Goal: Task Accomplishment & Management: Use online tool/utility

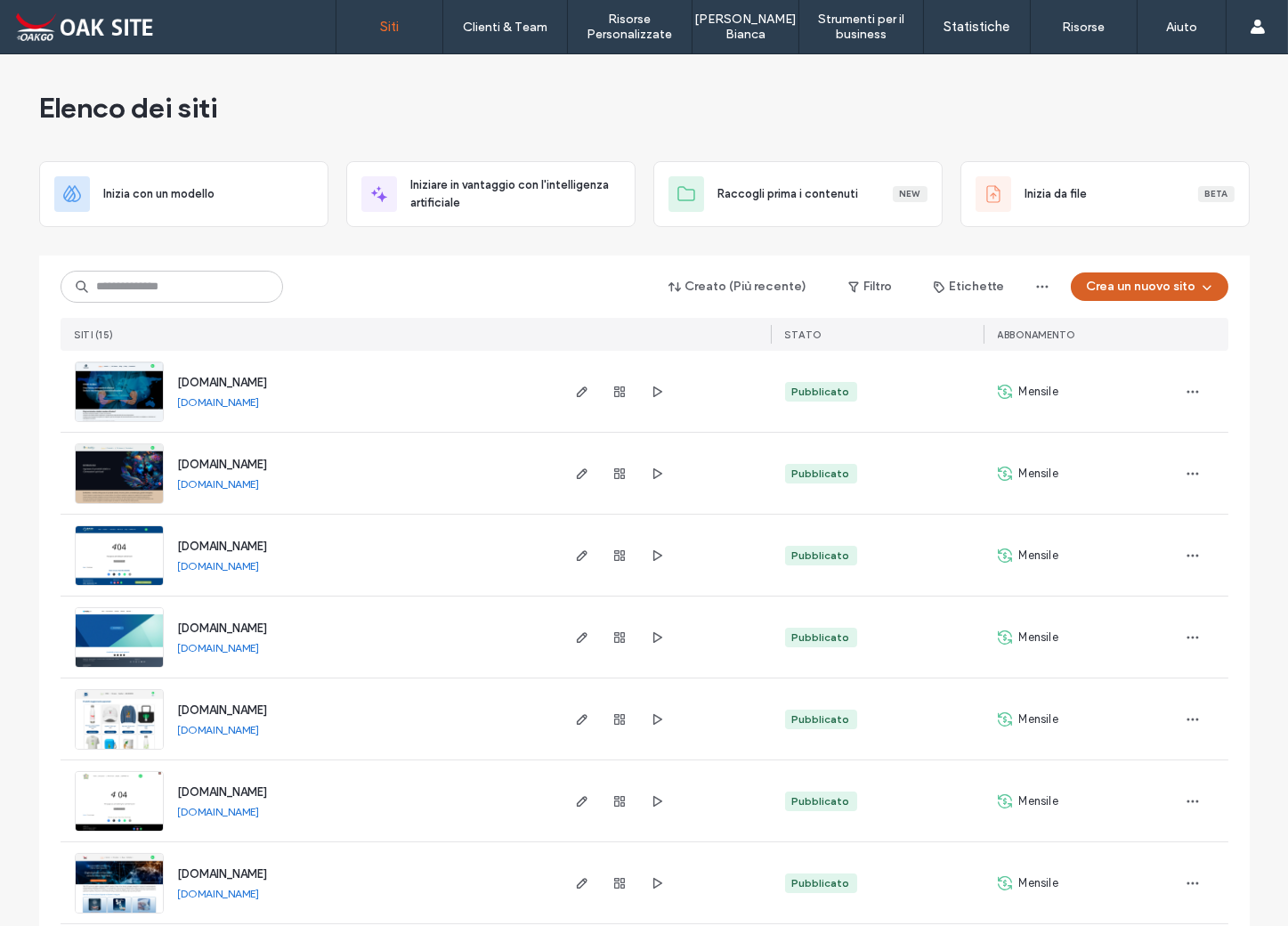
click at [1175, 289] on button "Crea un nuovo sito" at bounding box center [1149, 286] width 158 height 28
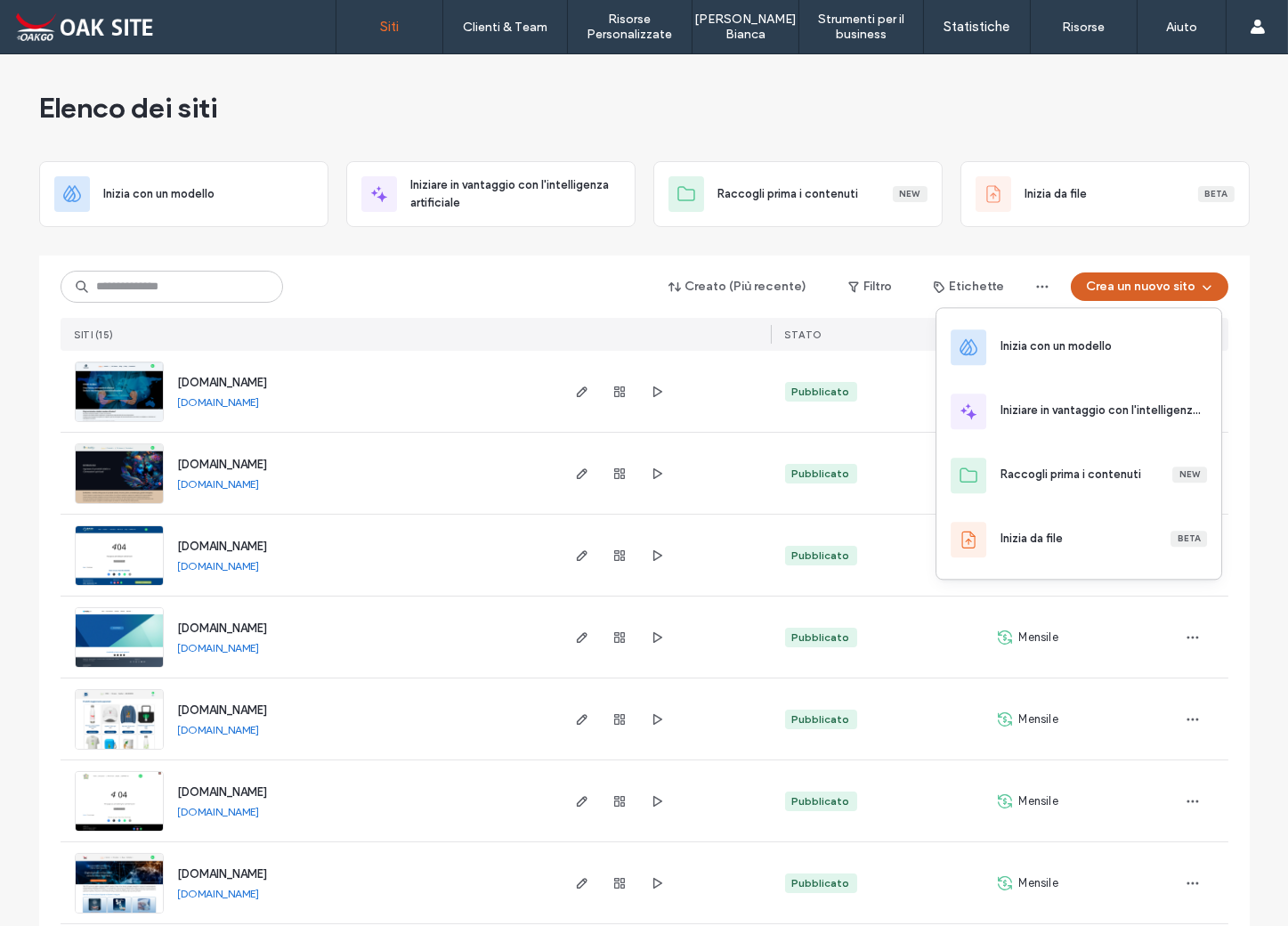
click at [1123, 282] on button "Crea un nuovo sito" at bounding box center [1149, 286] width 158 height 28
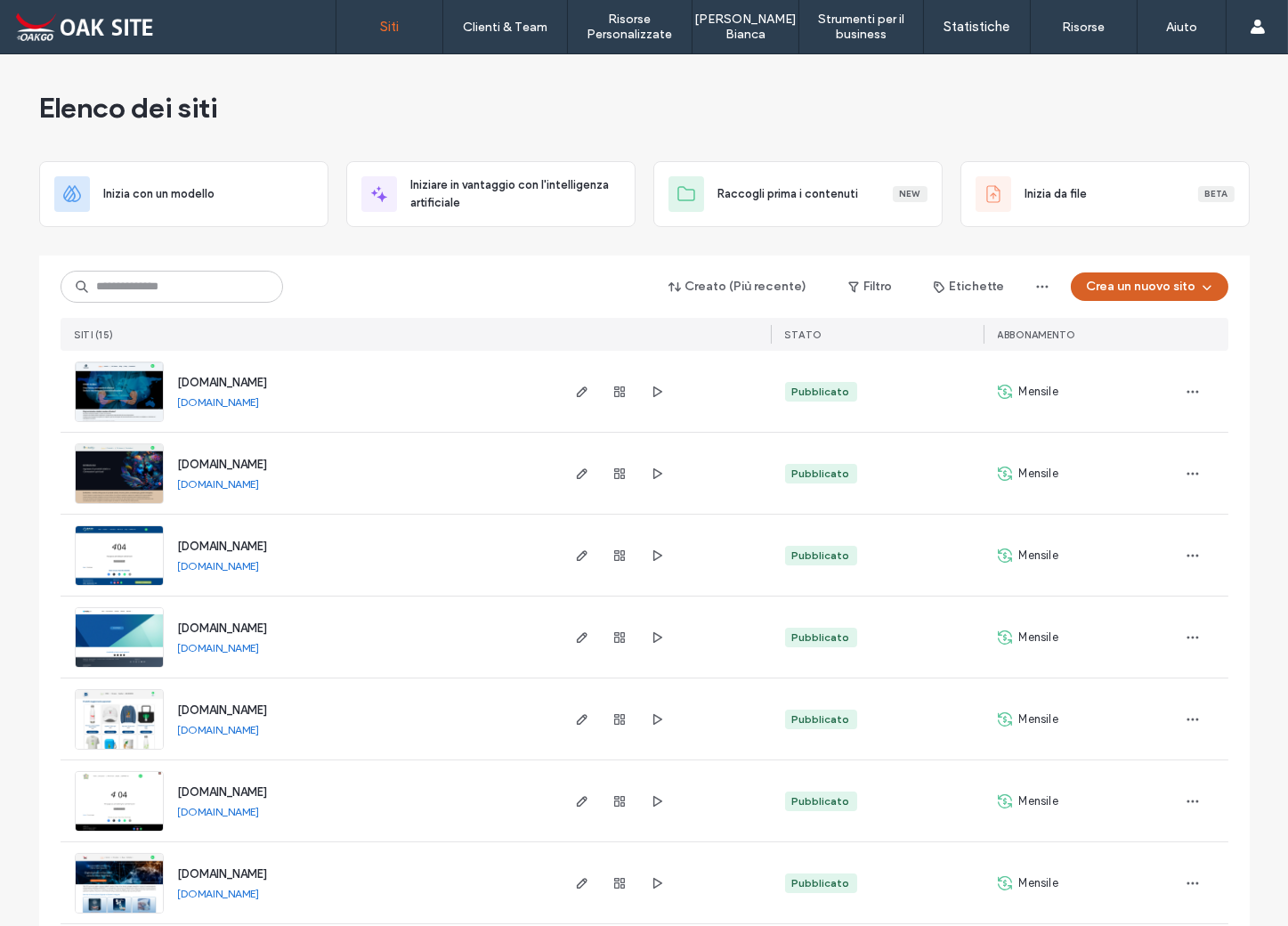
click at [1142, 285] on button "Crea un nuovo sito" at bounding box center [1149, 286] width 158 height 28
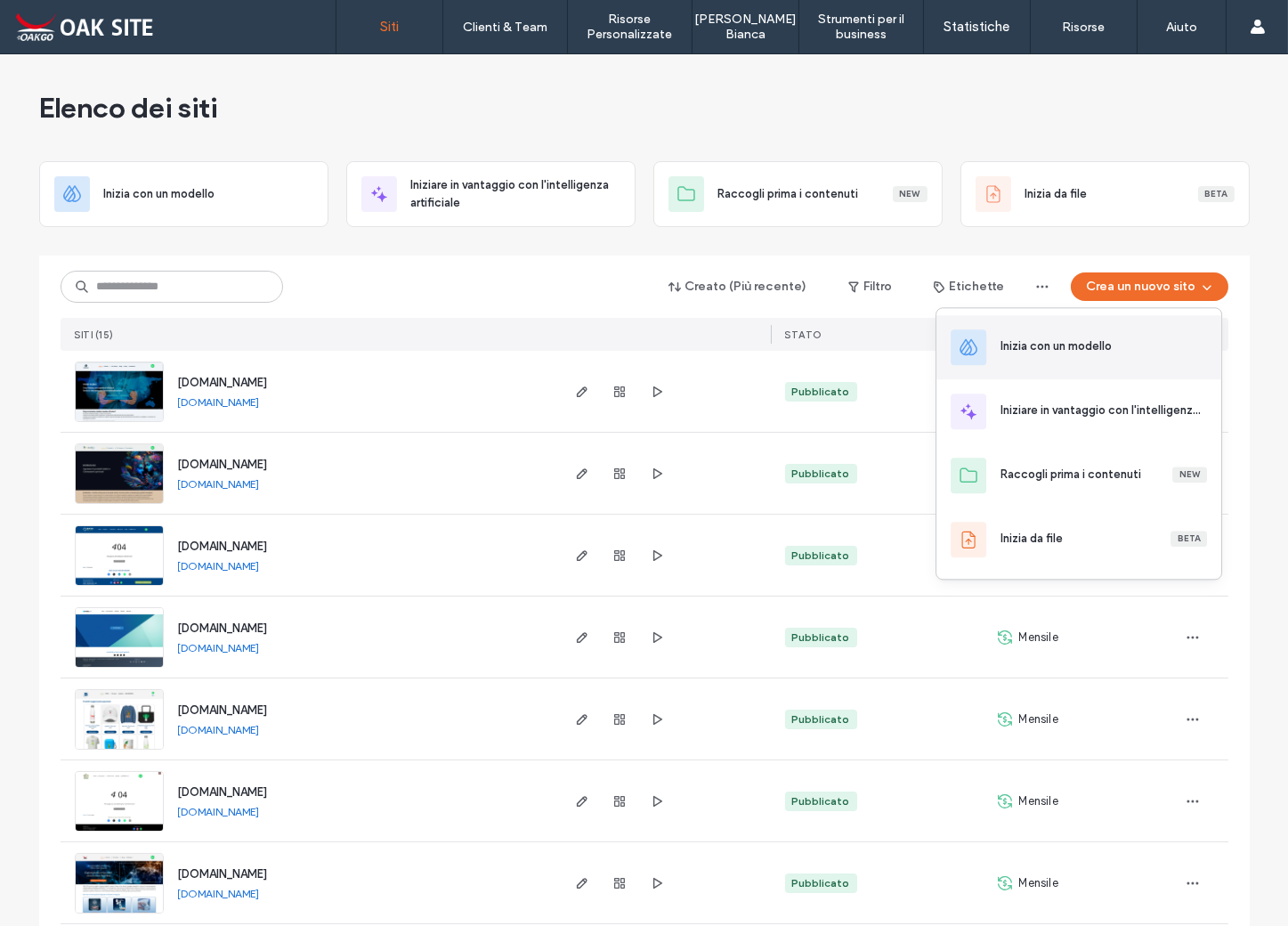
click at [1100, 344] on div "Inizia con un modello" at bounding box center [1055, 346] width 111 height 17
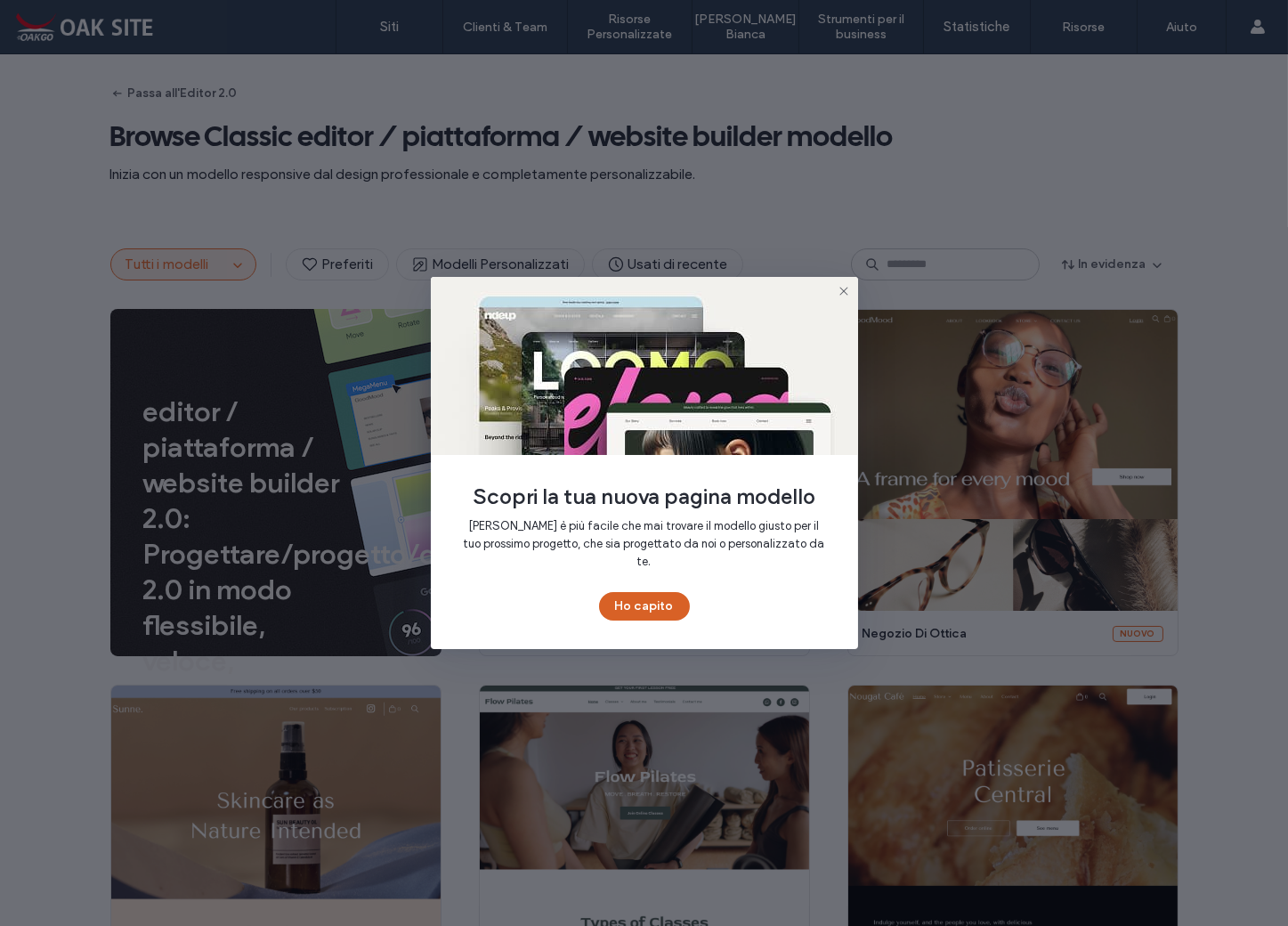
click at [656, 597] on button "Ho capito" at bounding box center [644, 606] width 91 height 28
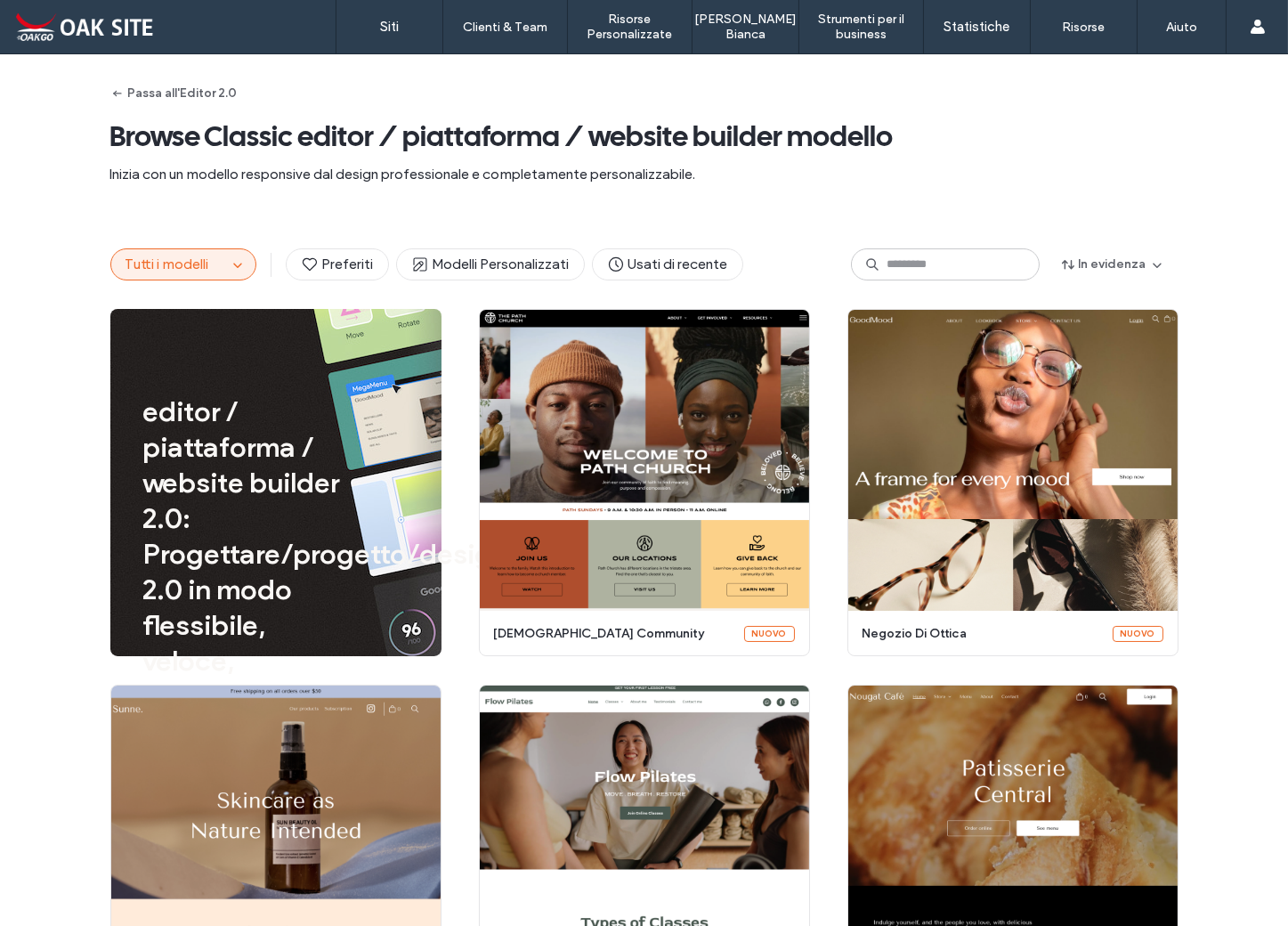
click at [217, 267] on button "Tutti i modelli" at bounding box center [169, 264] width 115 height 30
click at [235, 266] on icon "button" at bounding box center [237, 264] width 15 height 15
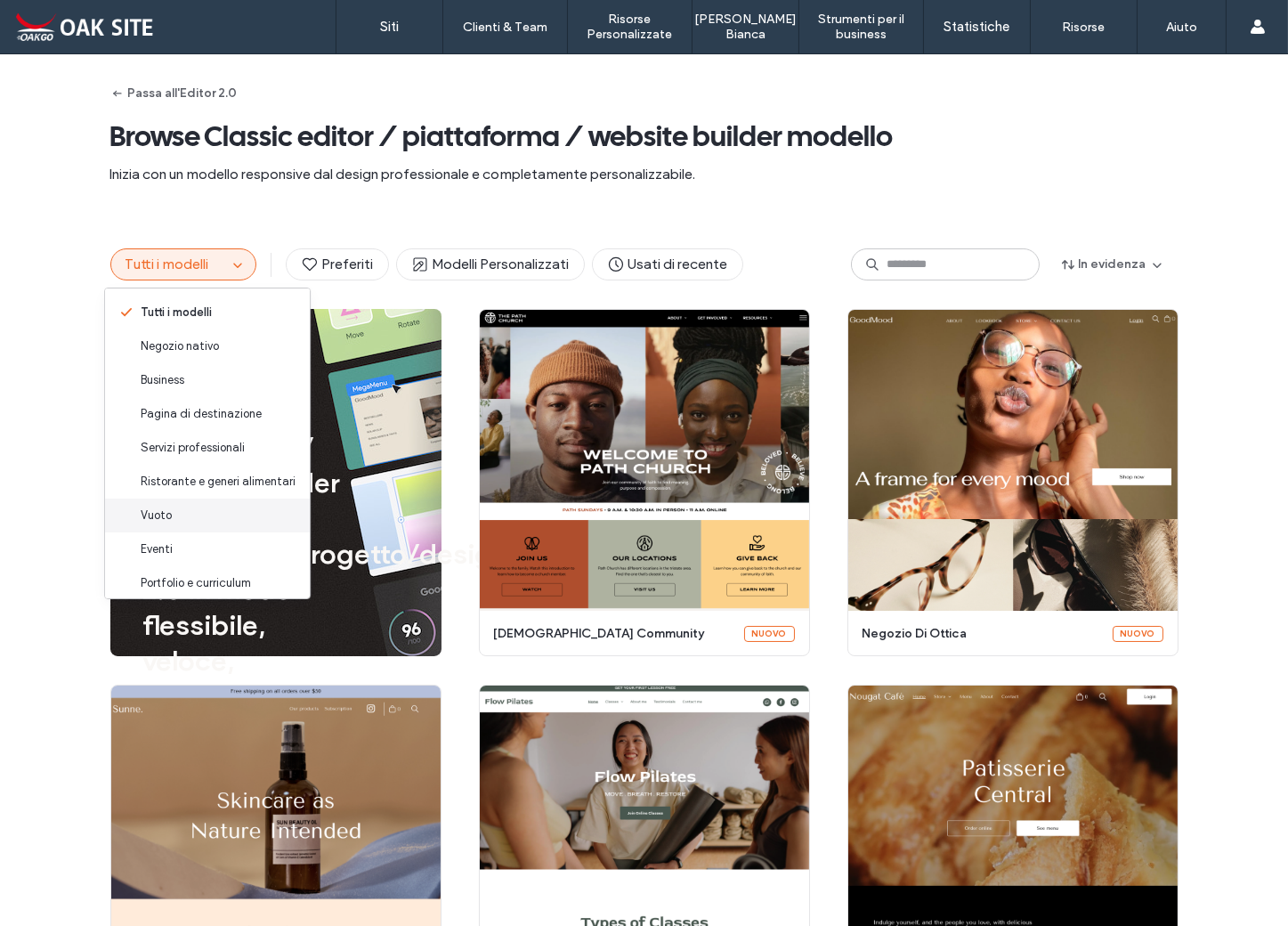
click at [193, 514] on div "Vuoto" at bounding box center [206, 515] width 204 height 34
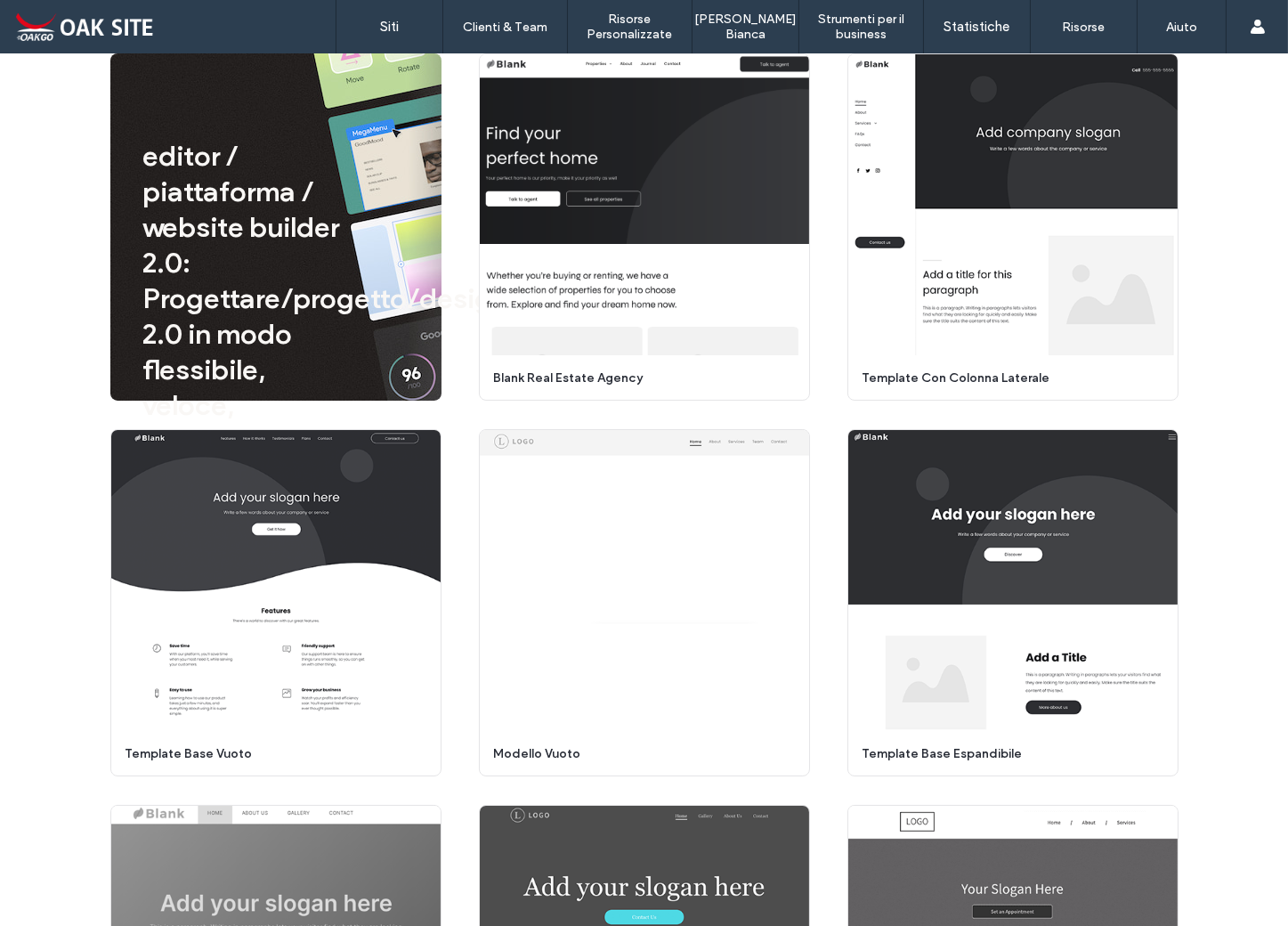
scroll to position [256, 0]
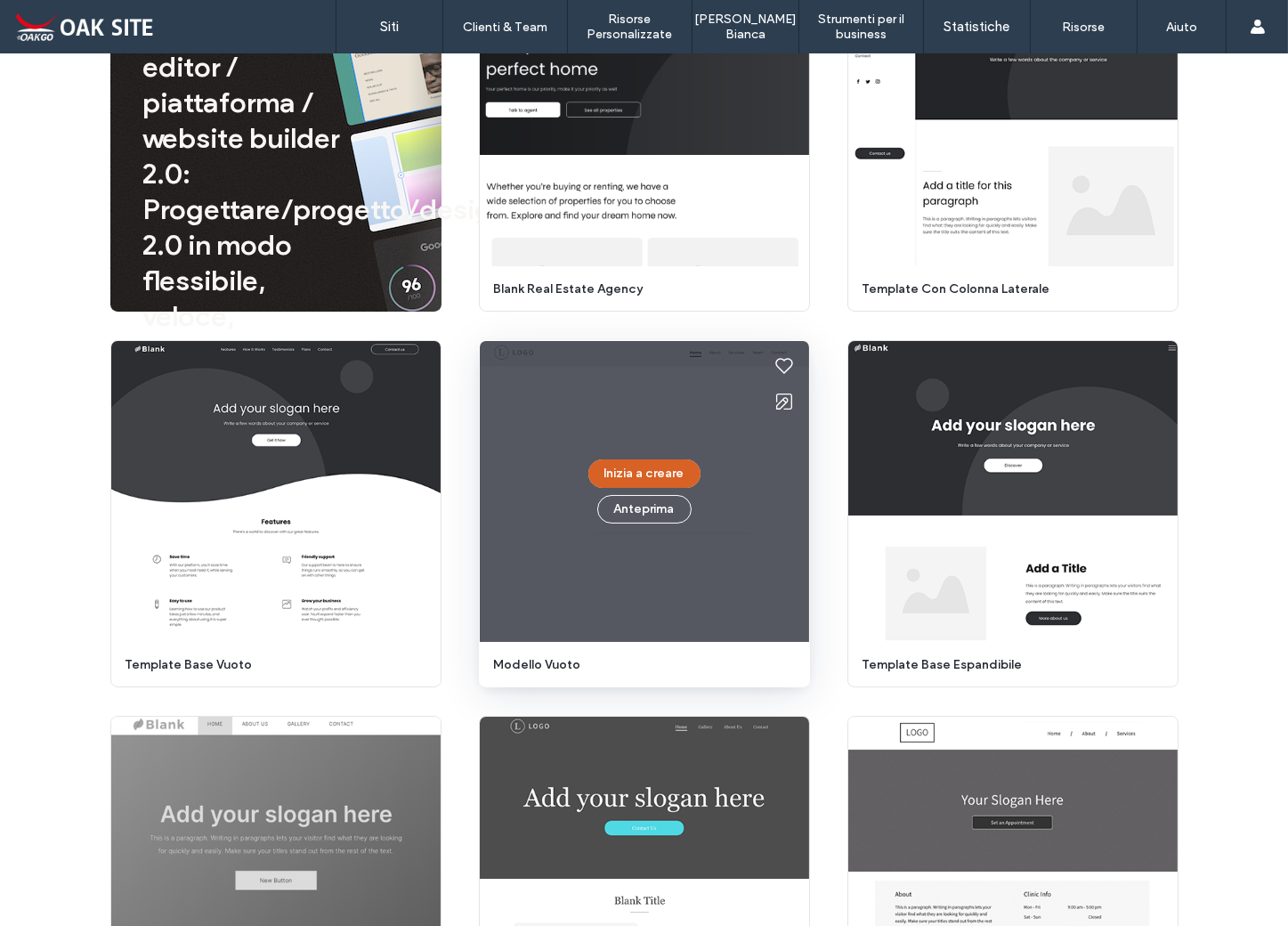
click at [632, 475] on button "Inizia a creare" at bounding box center [644, 473] width 112 height 28
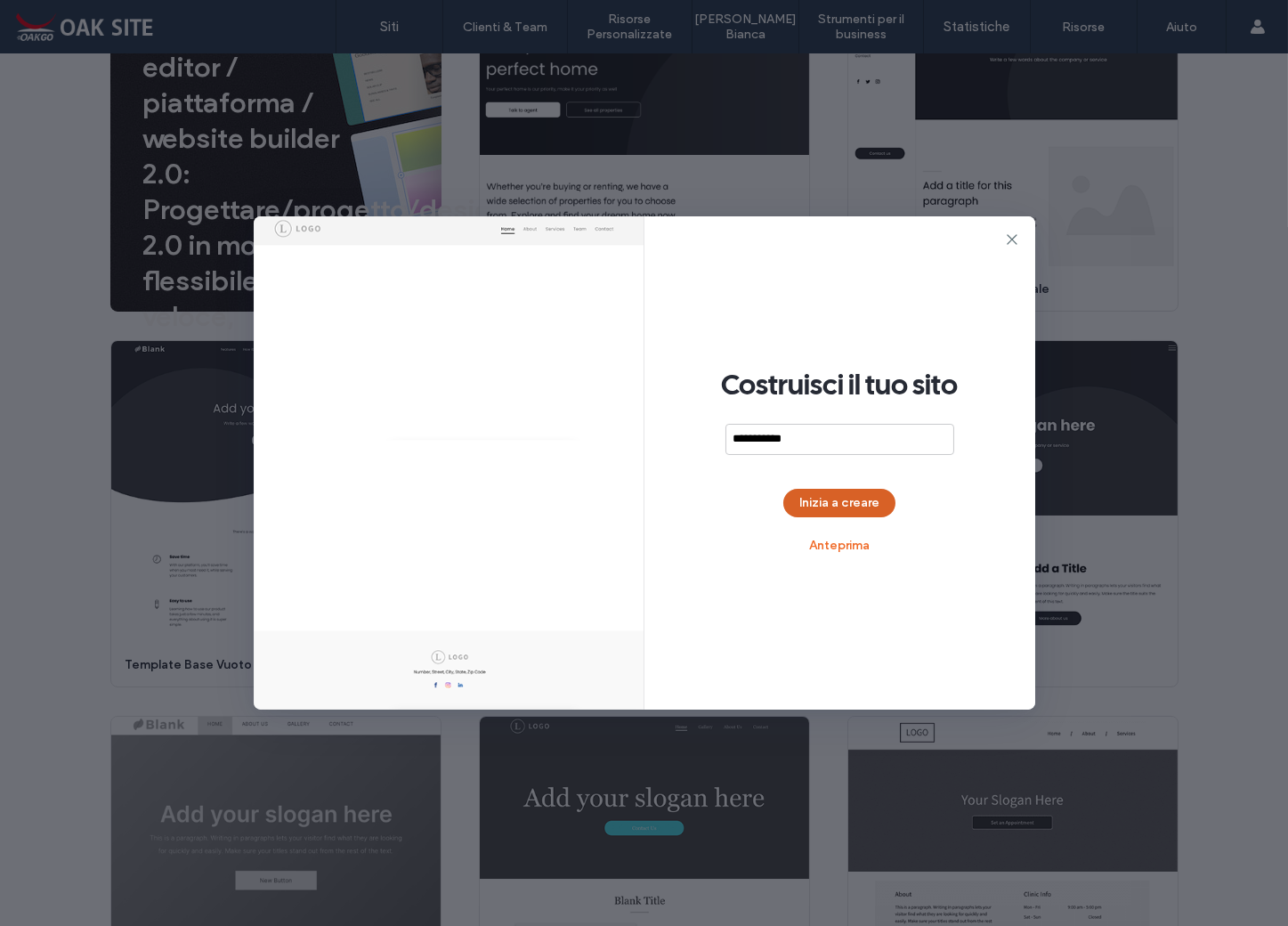
type input "**********"
click at [833, 500] on button "Inizia a creare" at bounding box center [839, 502] width 112 height 28
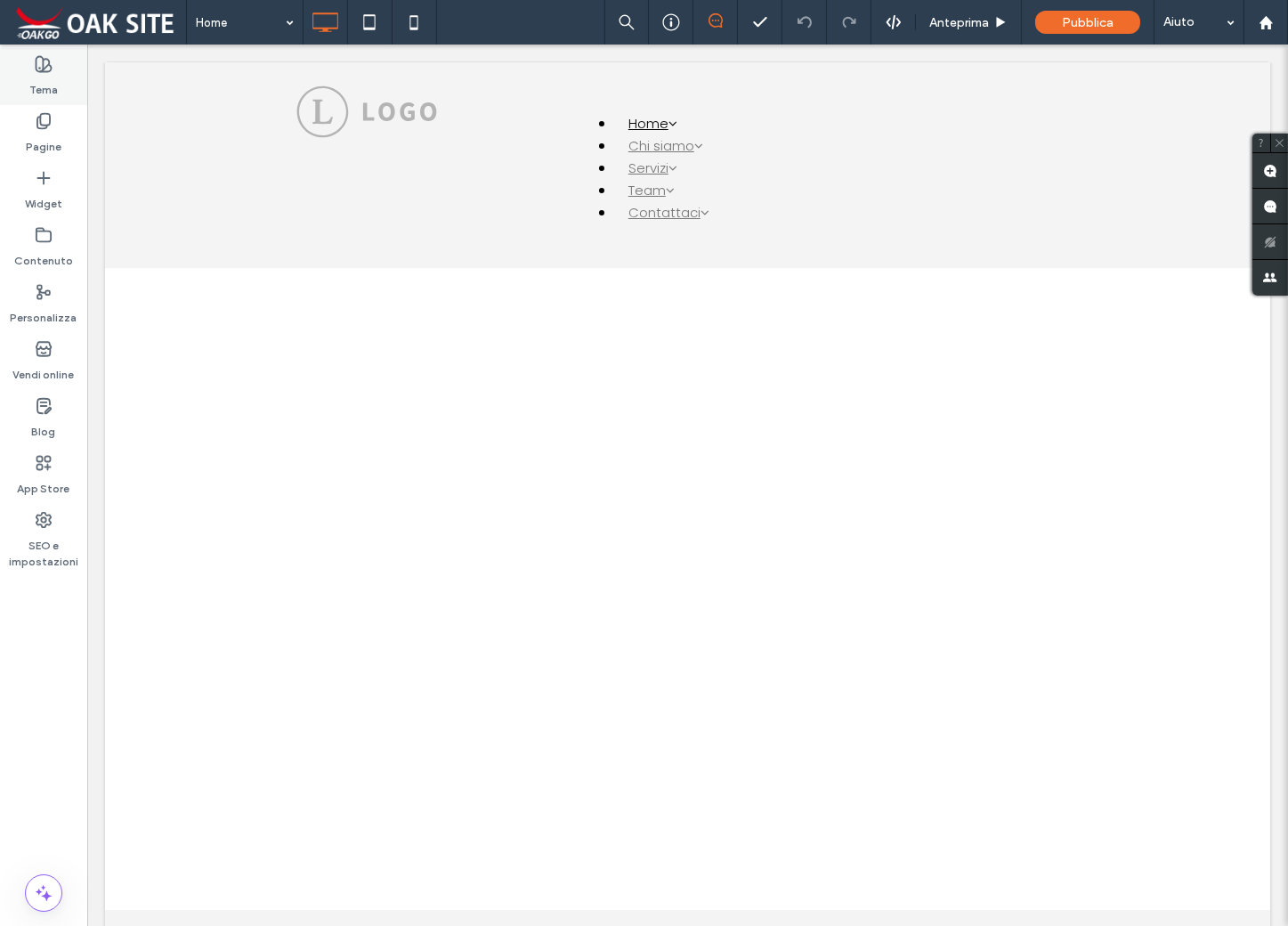
click at [38, 71] on use at bounding box center [45, 65] width 16 height 16
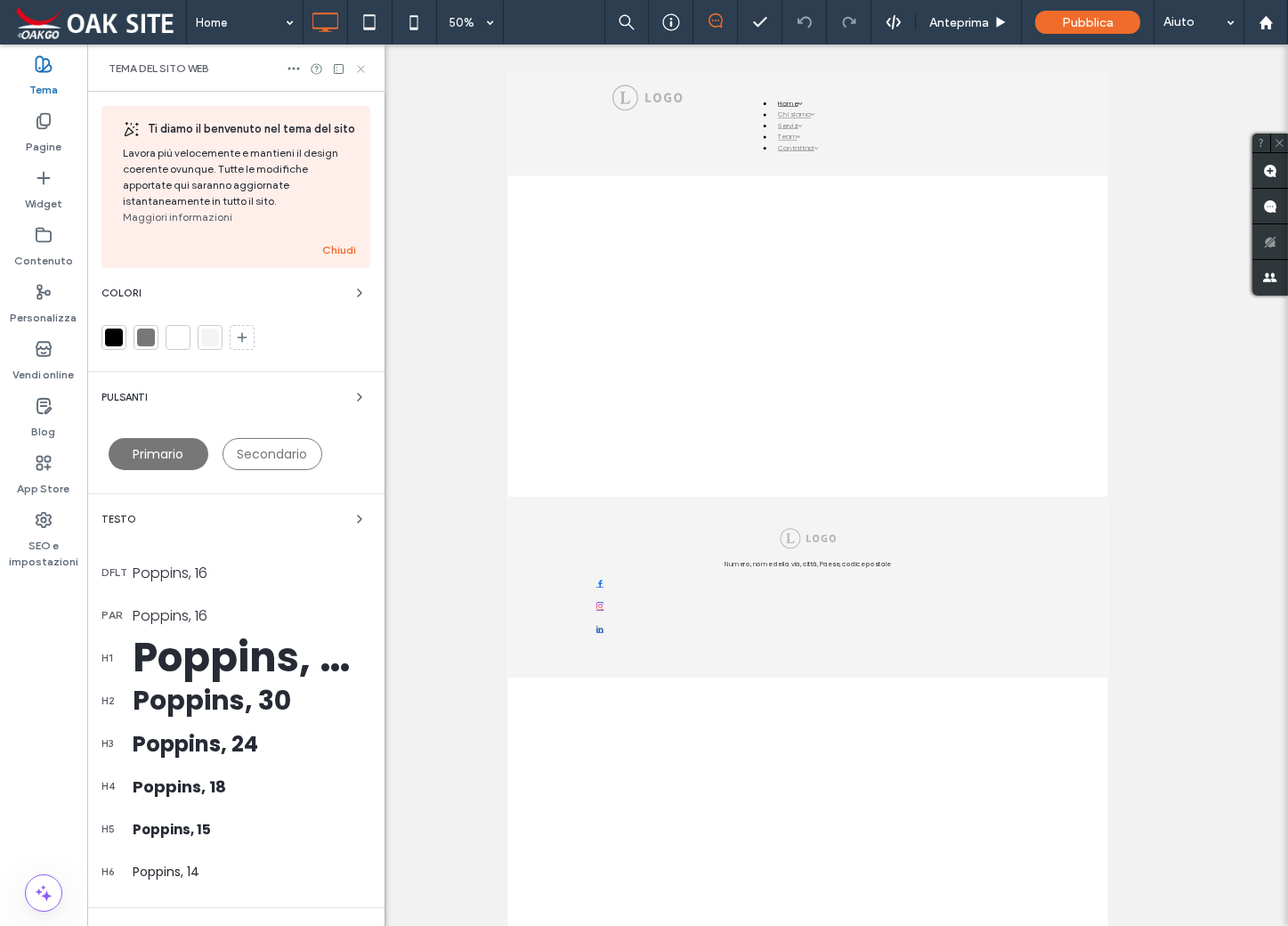
click at [360, 67] on use at bounding box center [360, 68] width 7 height 7
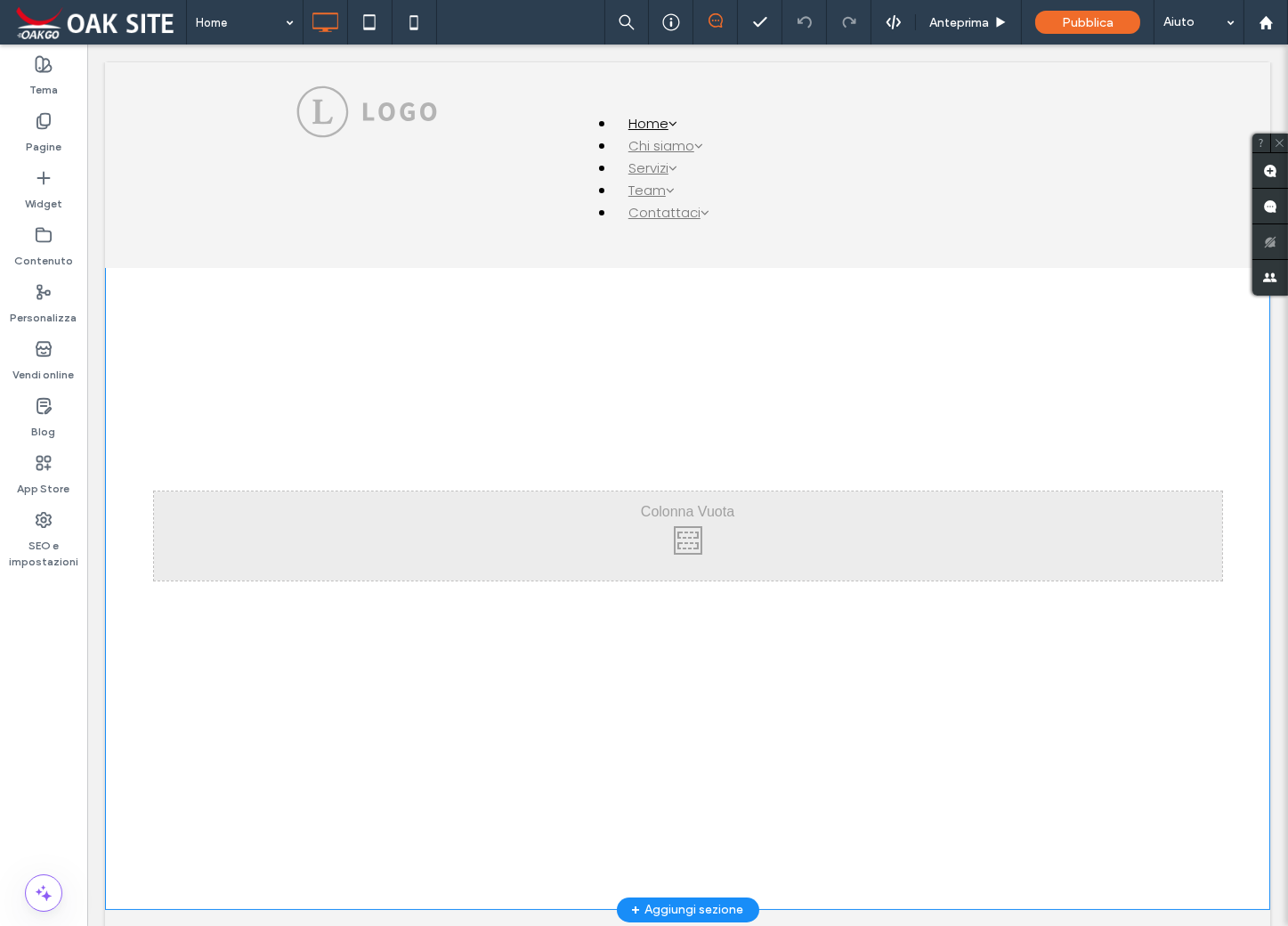
click at [396, 398] on div "Click To Paste Riga + Aggiungi sezione" at bounding box center [687, 535] width 1165 height 748
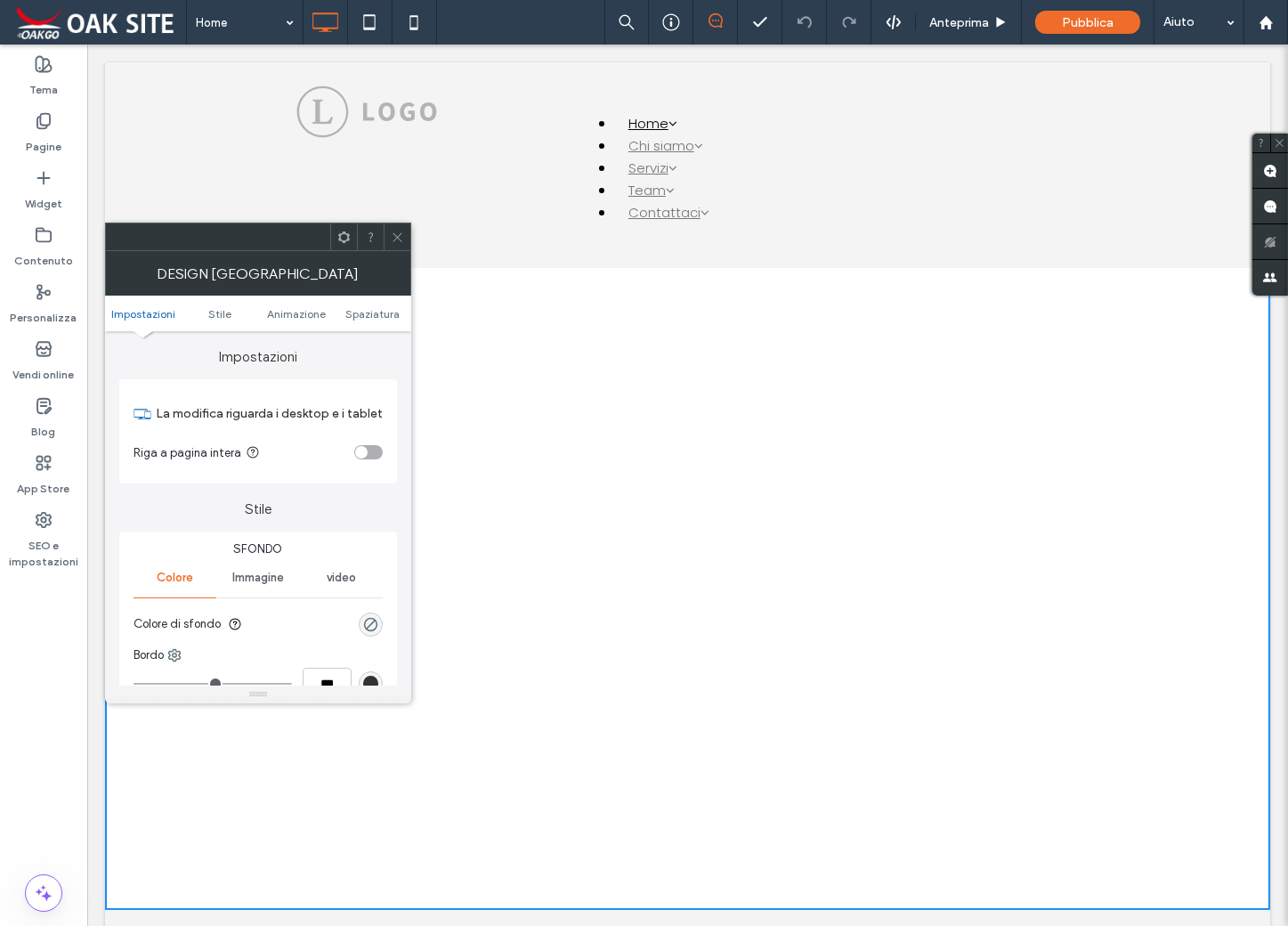
click at [404, 239] on div at bounding box center [397, 237] width 27 height 27
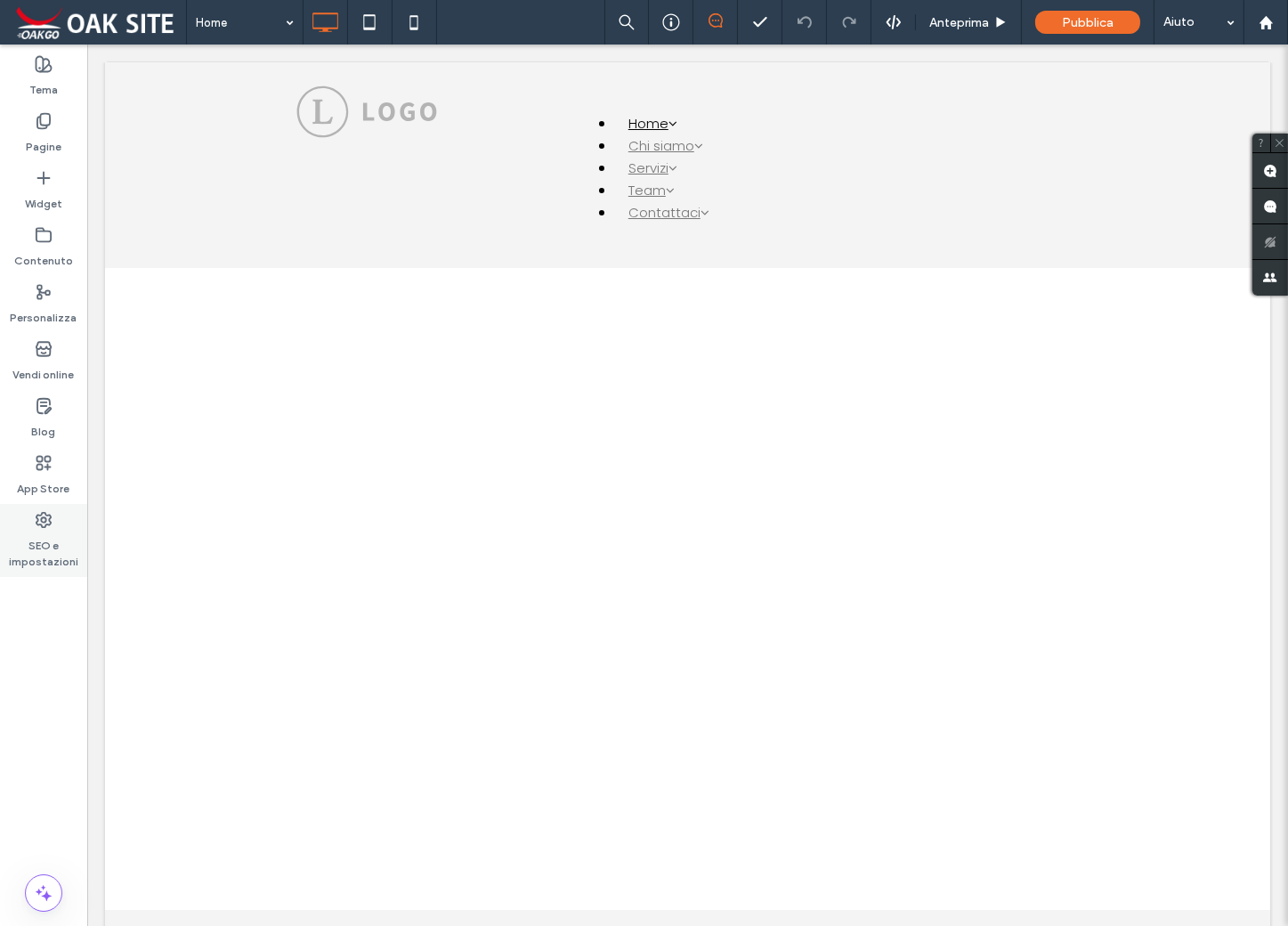
click at [53, 535] on label "SEO e impostazioni" at bounding box center [44, 549] width 87 height 41
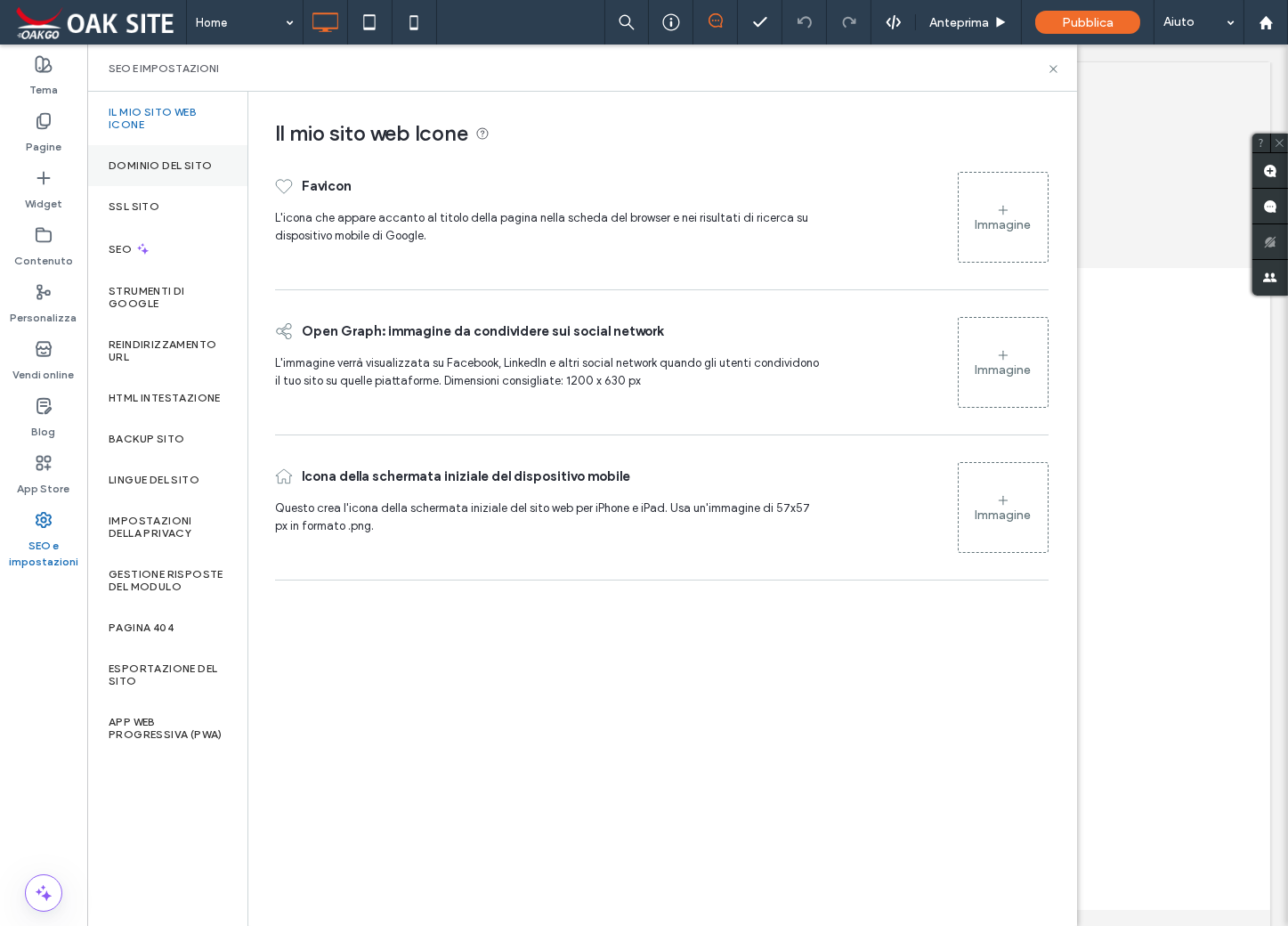
click at [175, 173] on div "Dominio del sito" at bounding box center [167, 166] width 160 height 41
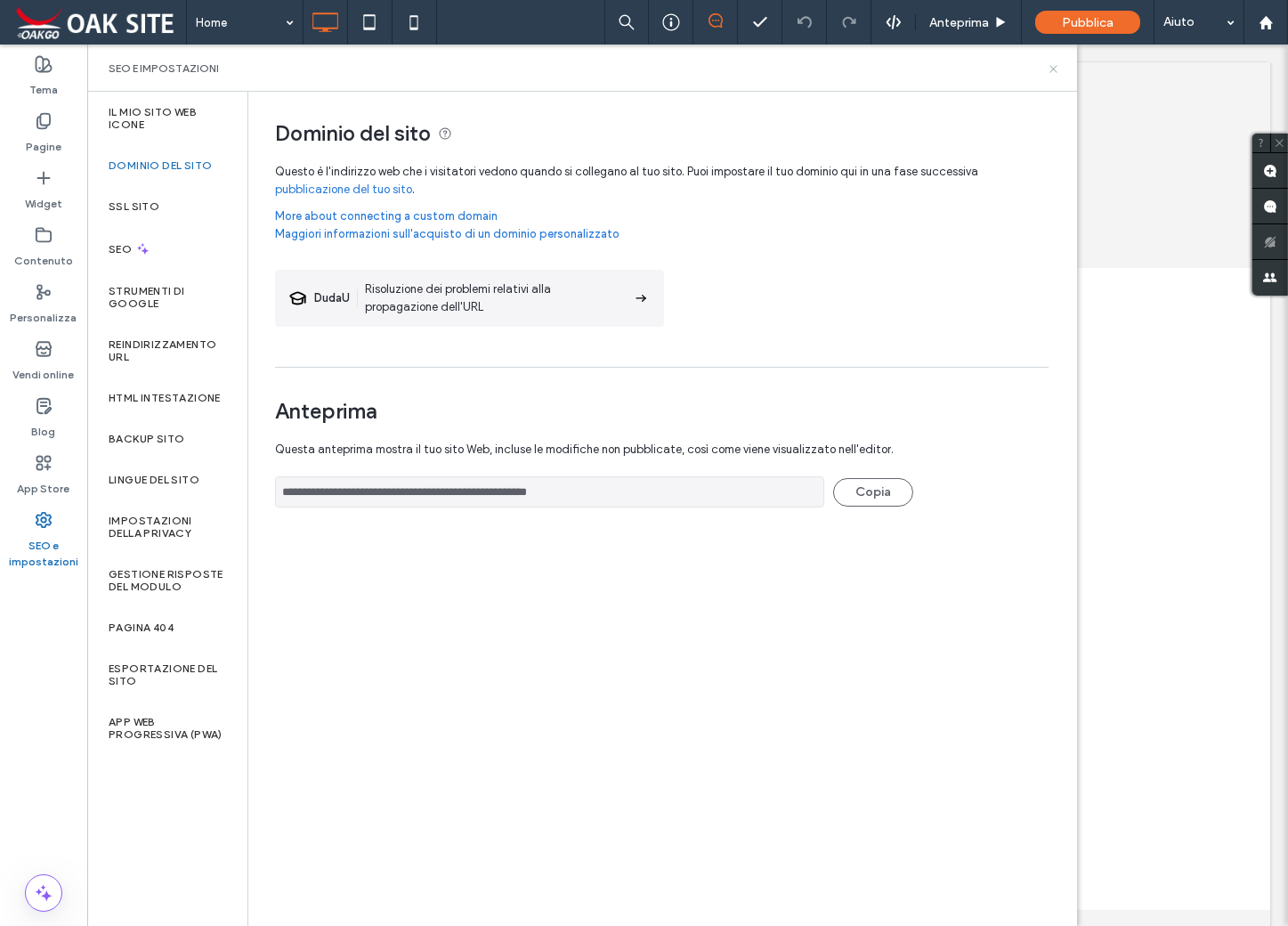
drag, startPoint x: 1052, startPoint y: 67, endPoint x: 1147, endPoint y: 3, distance: 114.5
click at [1052, 67] on icon at bounding box center [1053, 69] width 14 height 14
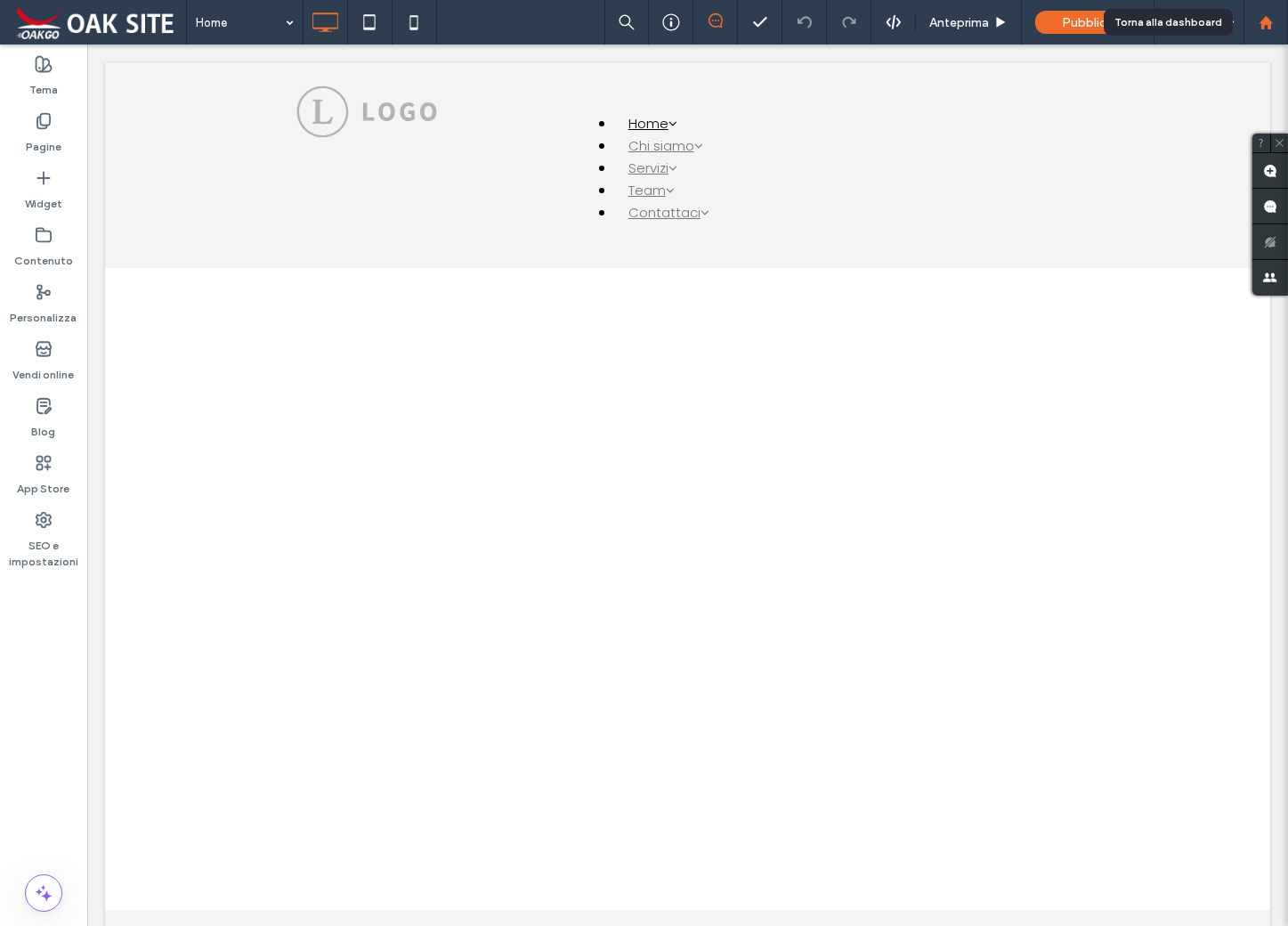
click at [1267, 24] on use at bounding box center [1265, 22] width 14 height 14
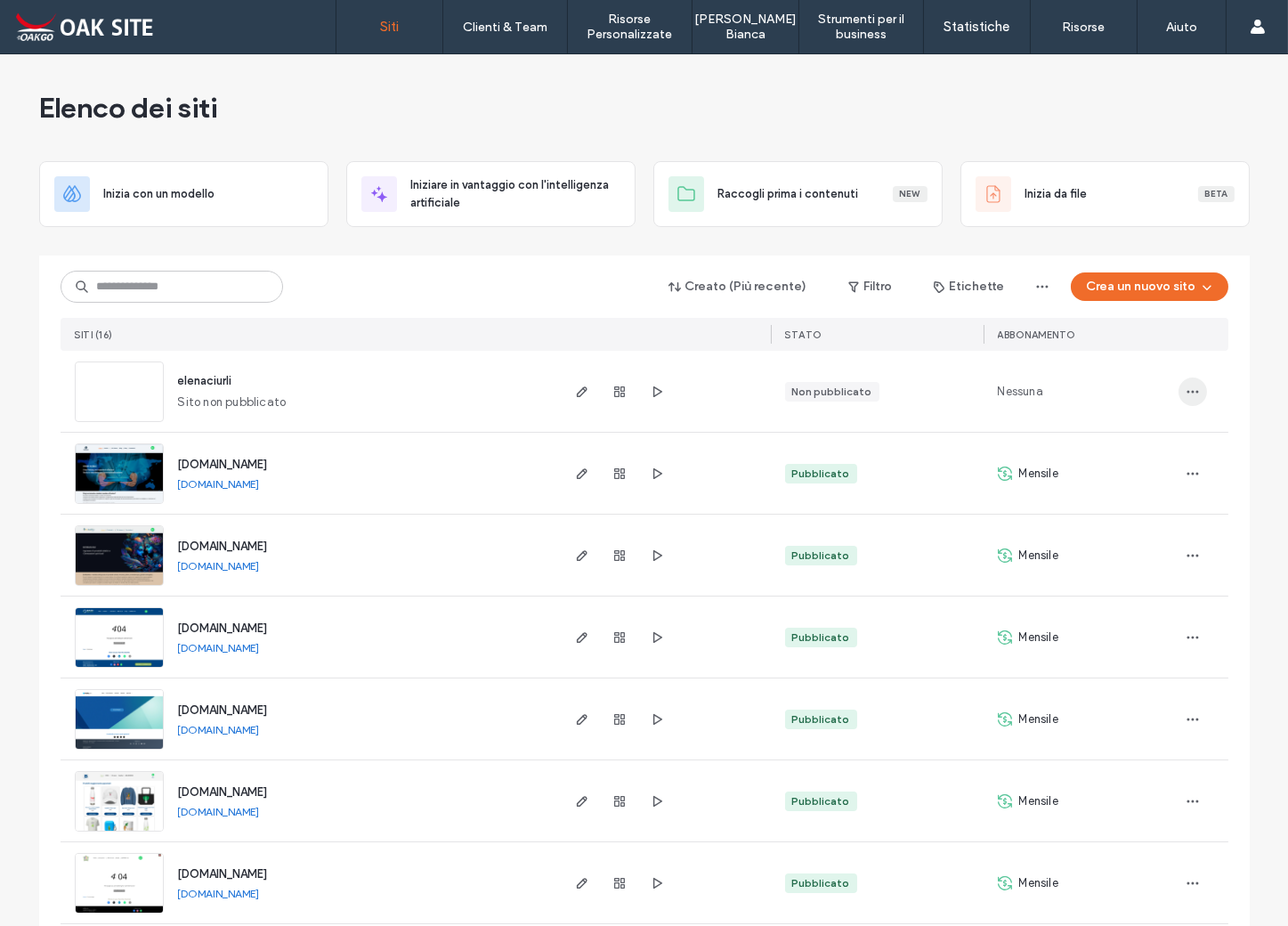
click at [1185, 394] on icon "button" at bounding box center [1192, 392] width 15 height 15
click at [1092, 631] on span "Elimina il sito" at bounding box center [1105, 640] width 68 height 17
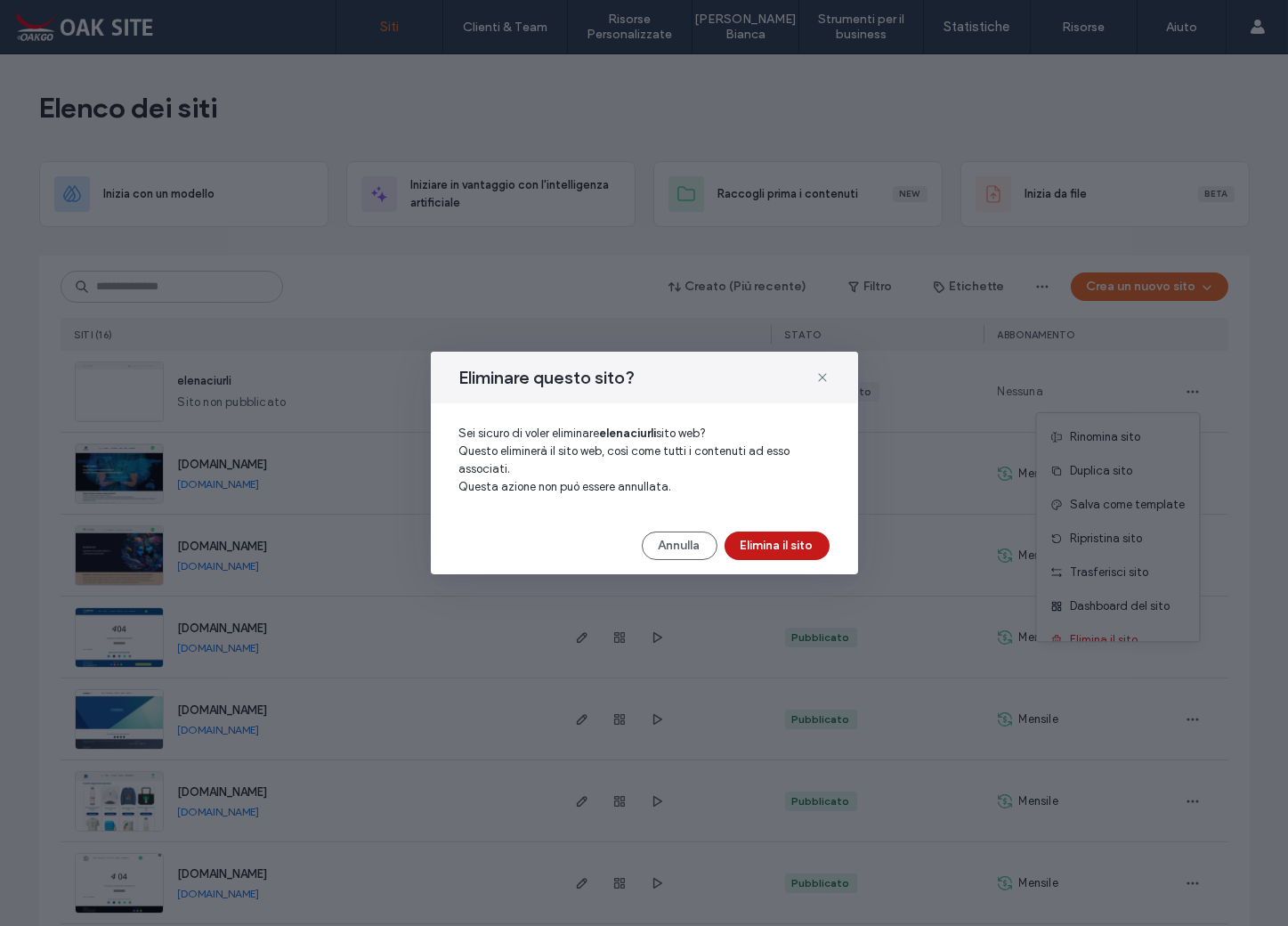
click at [771, 547] on button "Elimina il sito" at bounding box center [776, 545] width 105 height 28
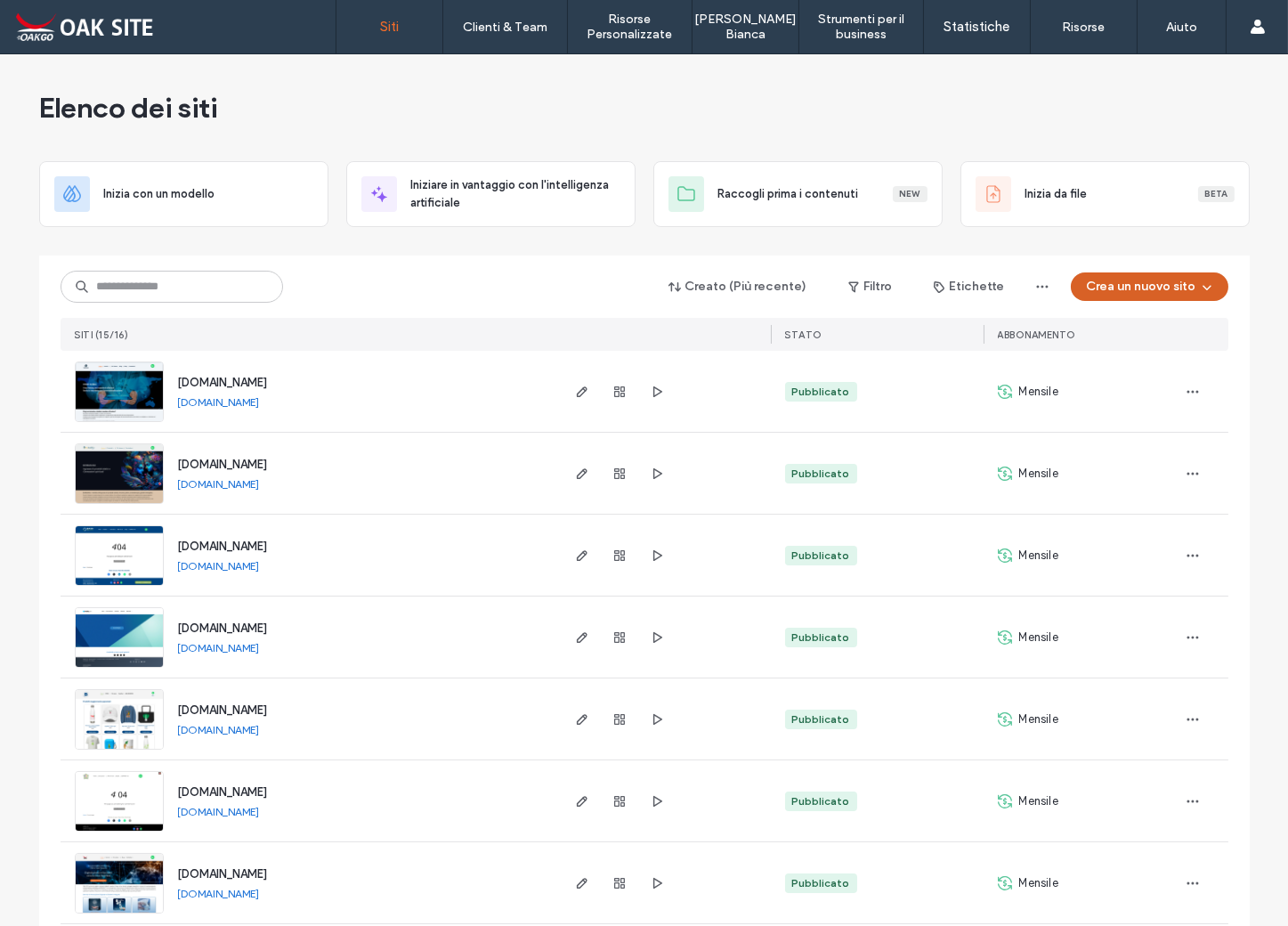
click at [1162, 287] on button "Crea un nuovo sito" at bounding box center [1149, 286] width 158 height 28
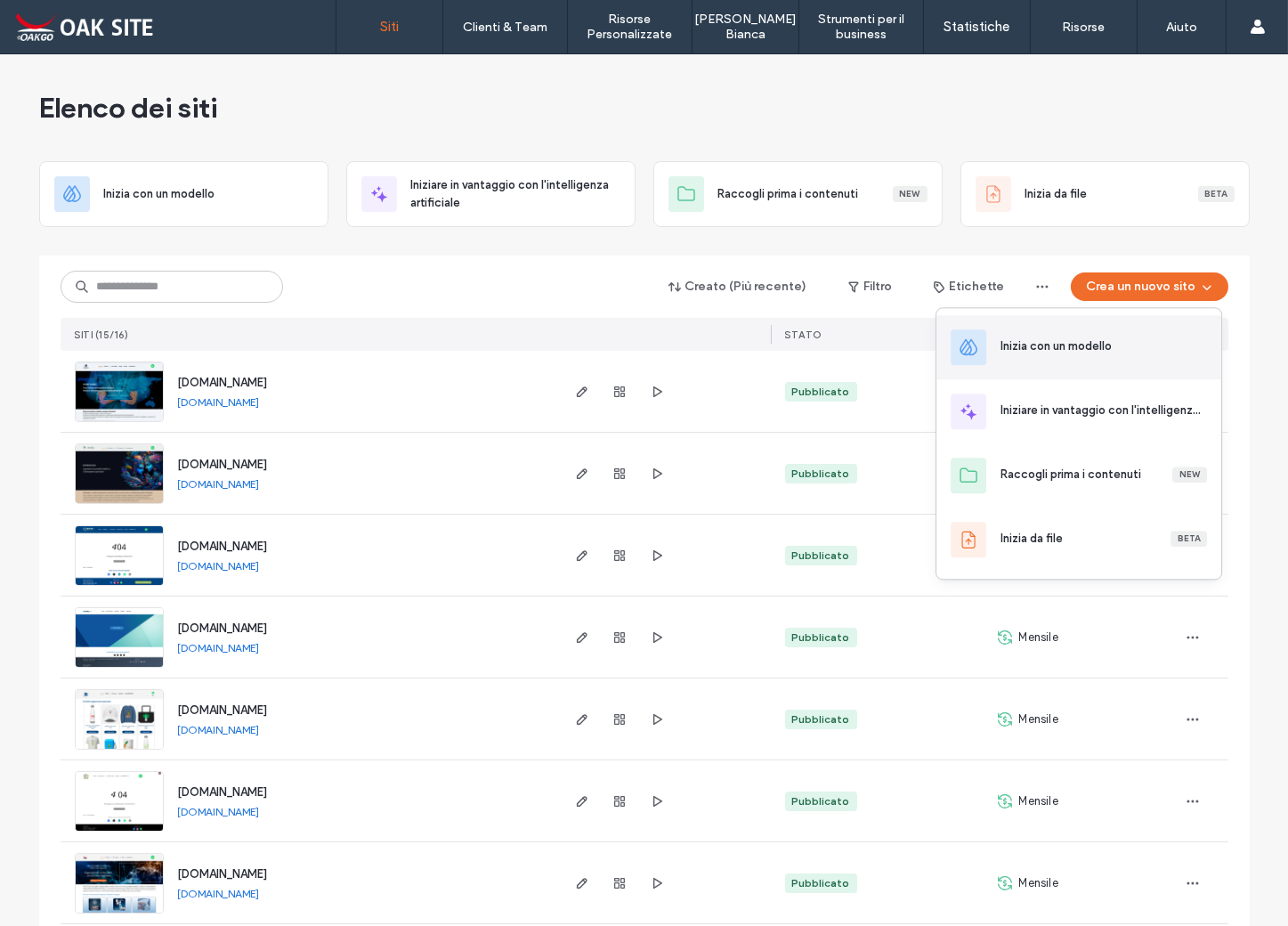
click at [1092, 346] on div "Inizia con un modello" at bounding box center [1055, 346] width 111 height 17
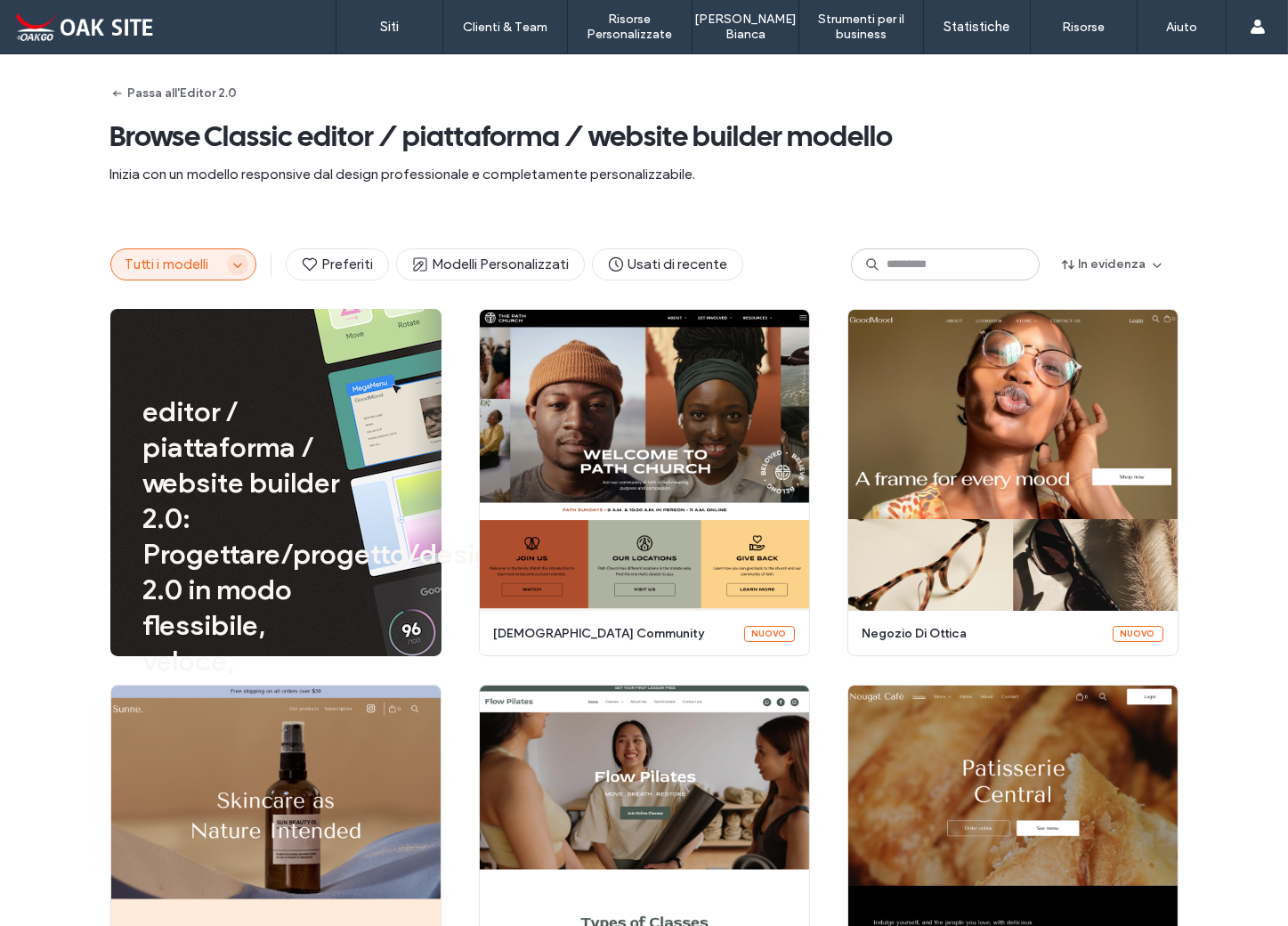
click at [231, 263] on icon "button" at bounding box center [237, 264] width 15 height 15
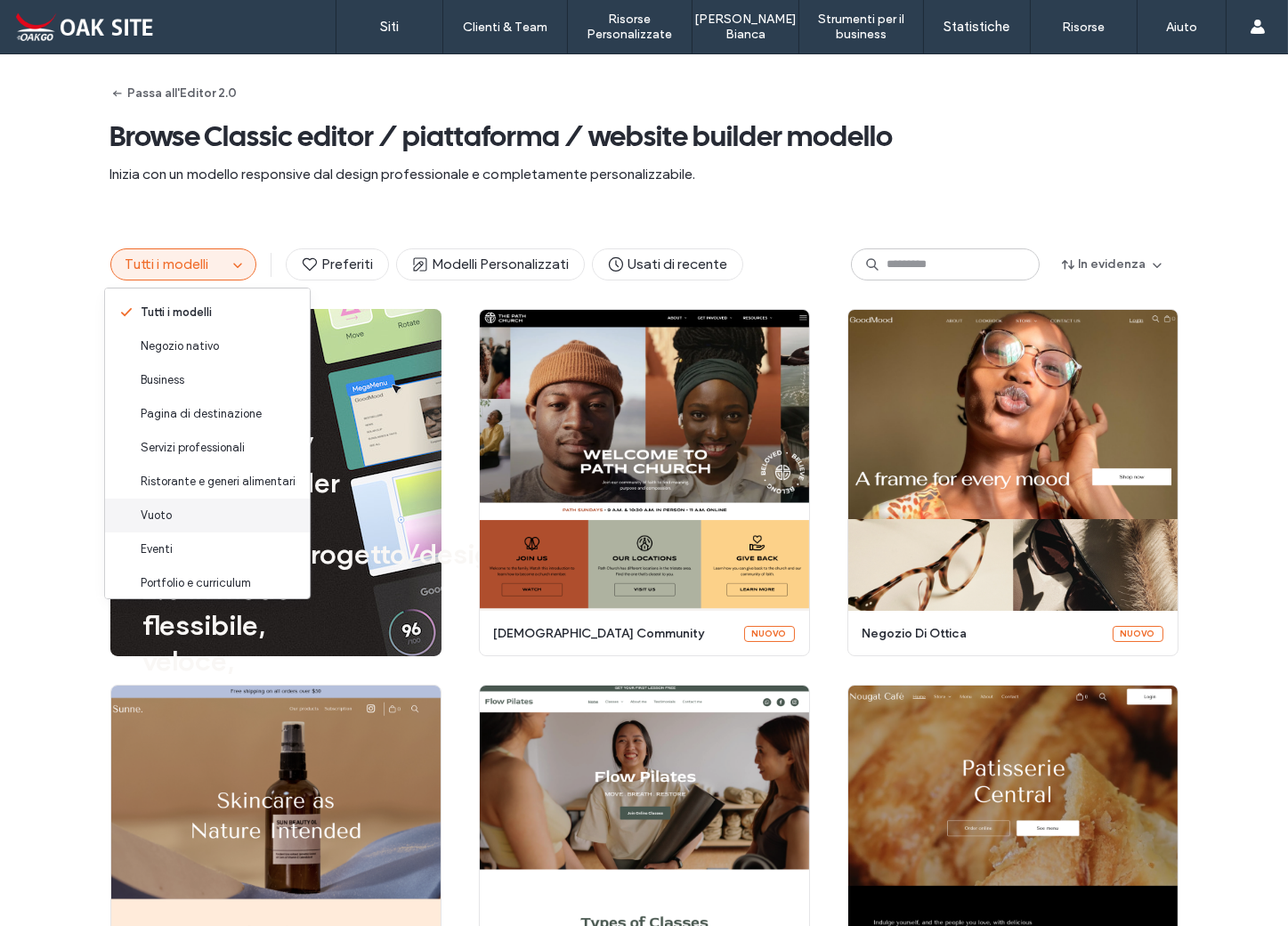
click at [173, 517] on div "Vuoto" at bounding box center [206, 515] width 204 height 34
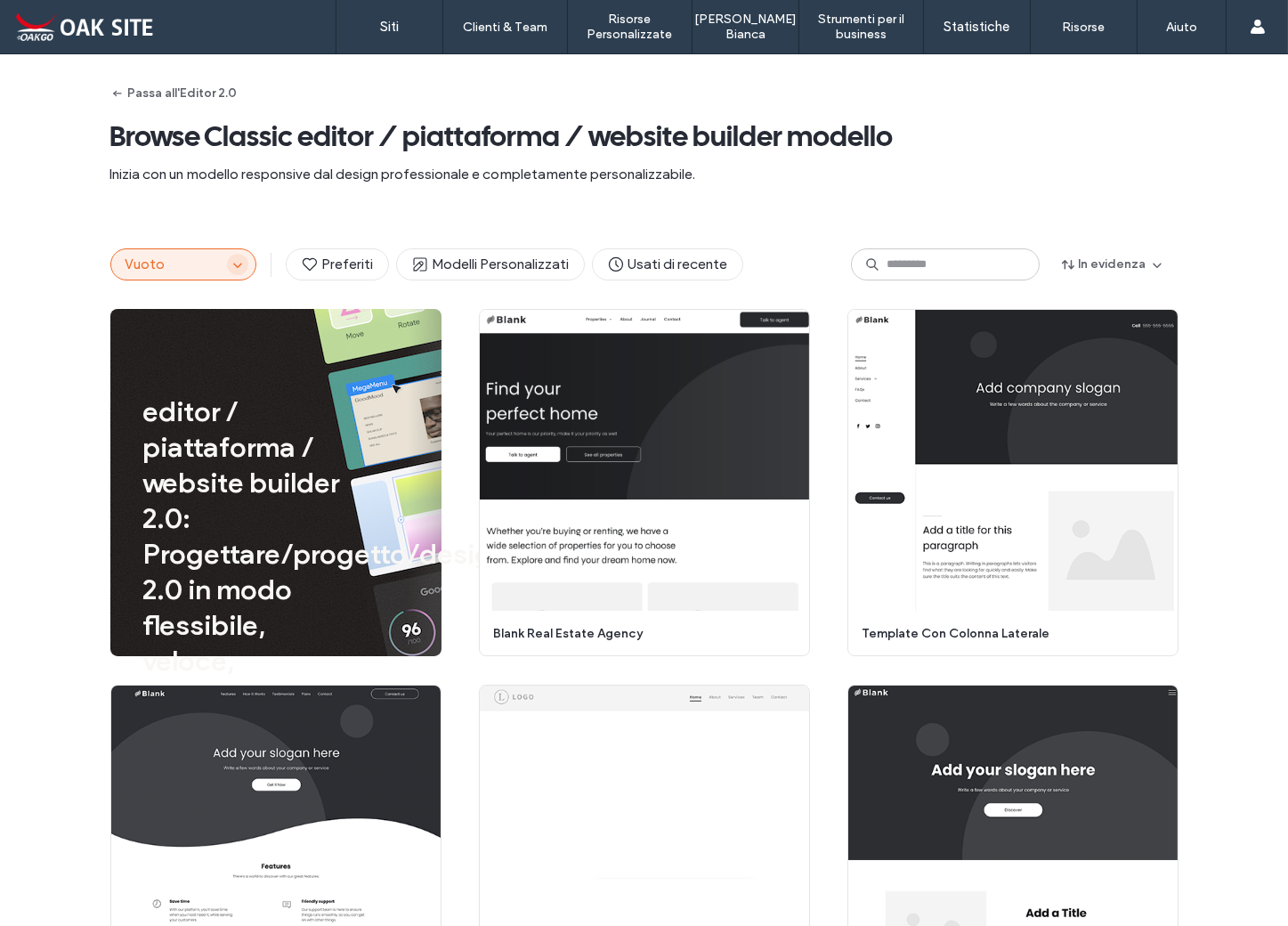
click at [227, 270] on span "button" at bounding box center [237, 265] width 21 height 21
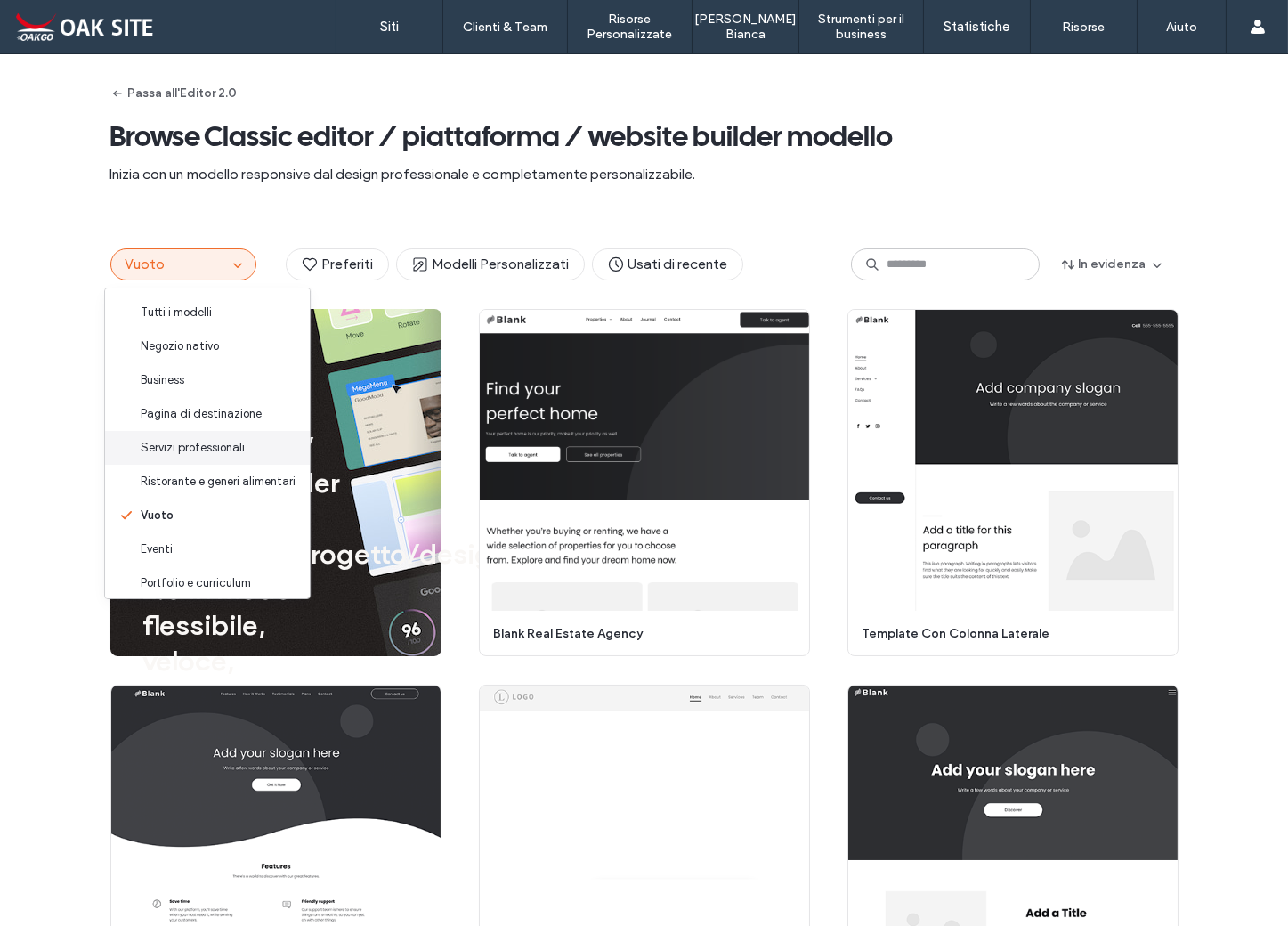
click at [232, 443] on span "Servizi professionali" at bounding box center [192, 448] width 104 height 17
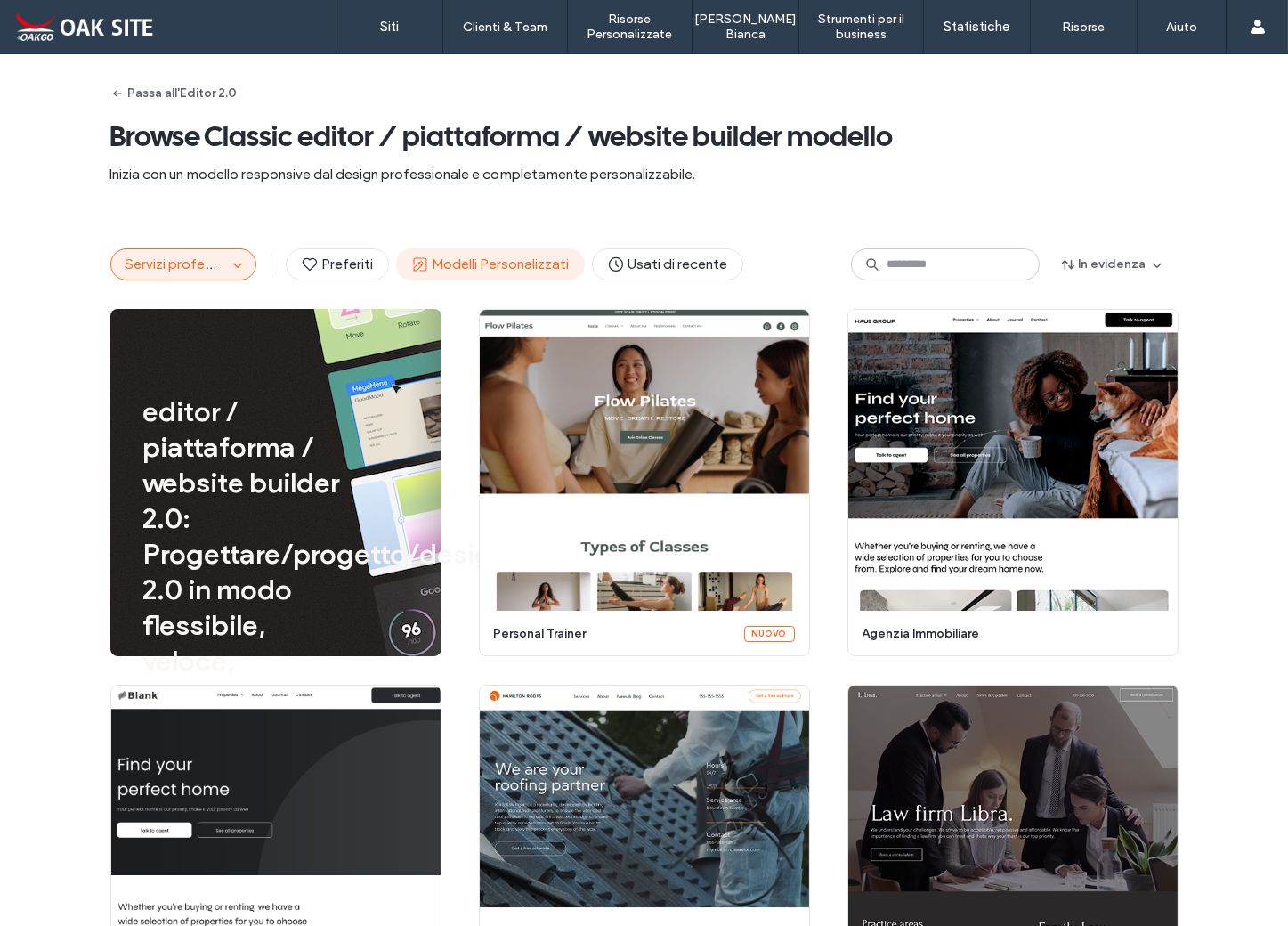
click at [533, 277] on button "Modelli Personalizzati" at bounding box center [490, 264] width 189 height 32
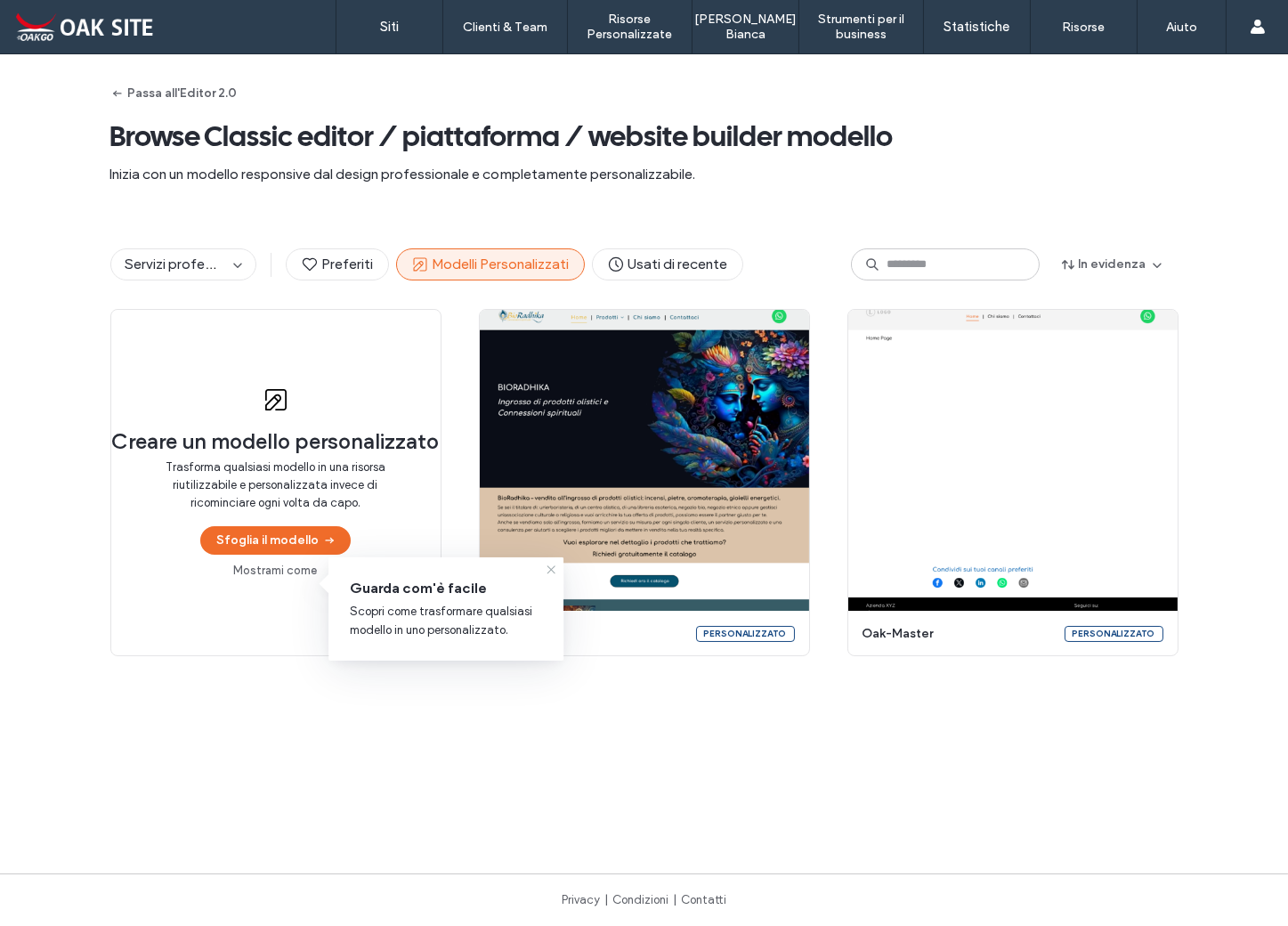
click at [549, 570] on icon at bounding box center [550, 569] width 15 height 15
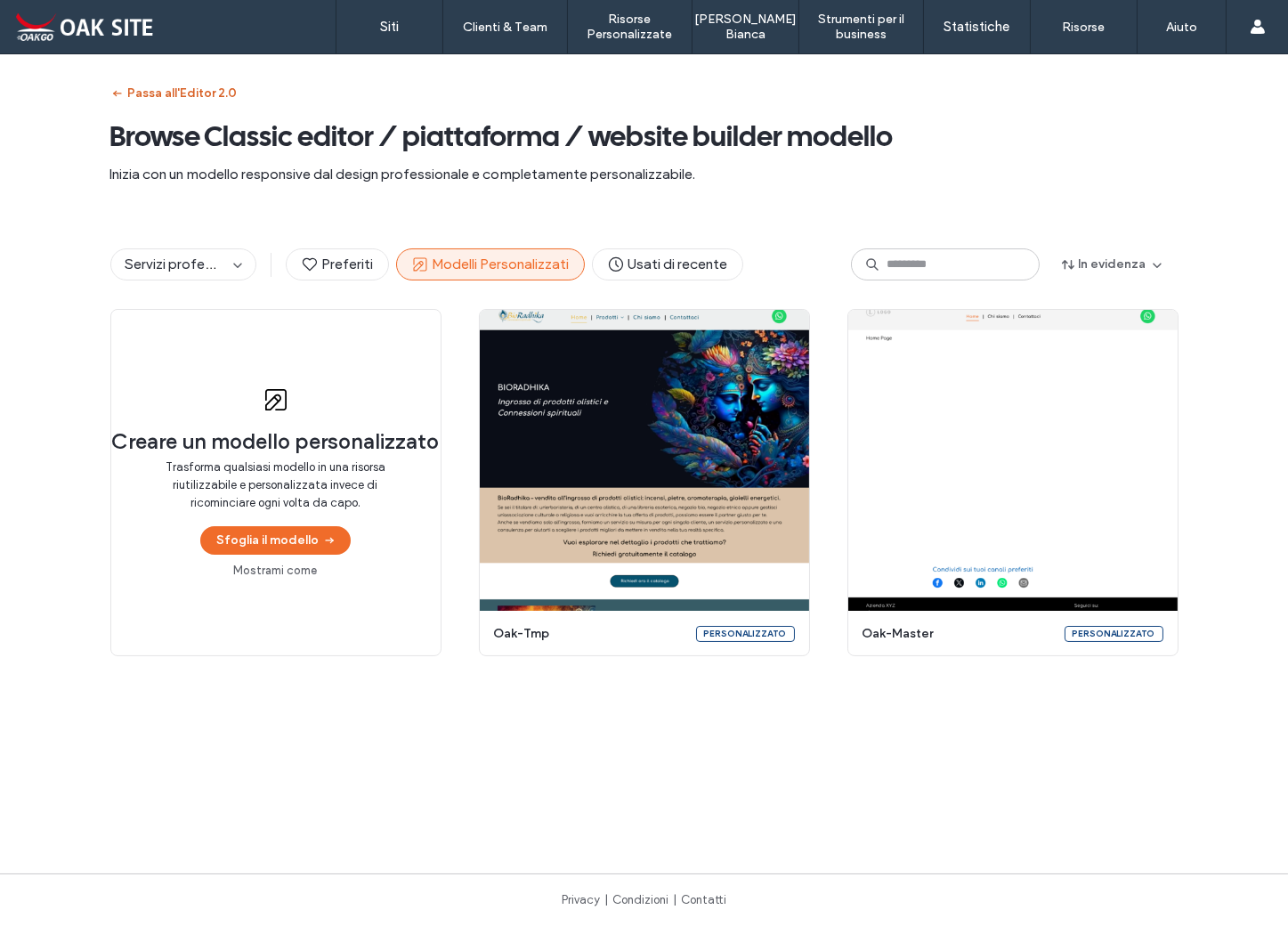
click at [149, 89] on button "Passa all'Editor 2.0" at bounding box center [173, 93] width 127 height 28
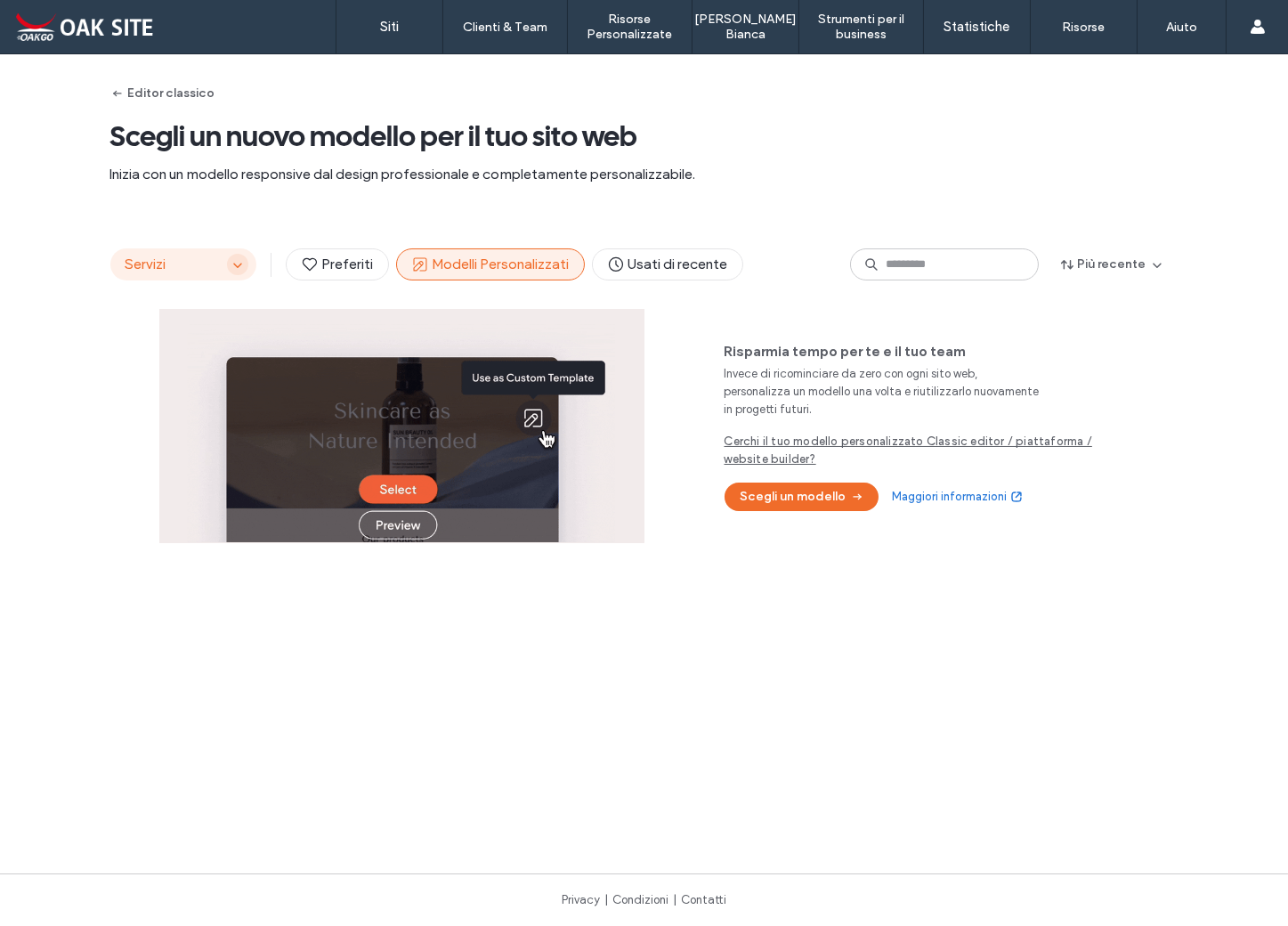
click at [231, 263] on icon "button" at bounding box center [237, 264] width 15 height 15
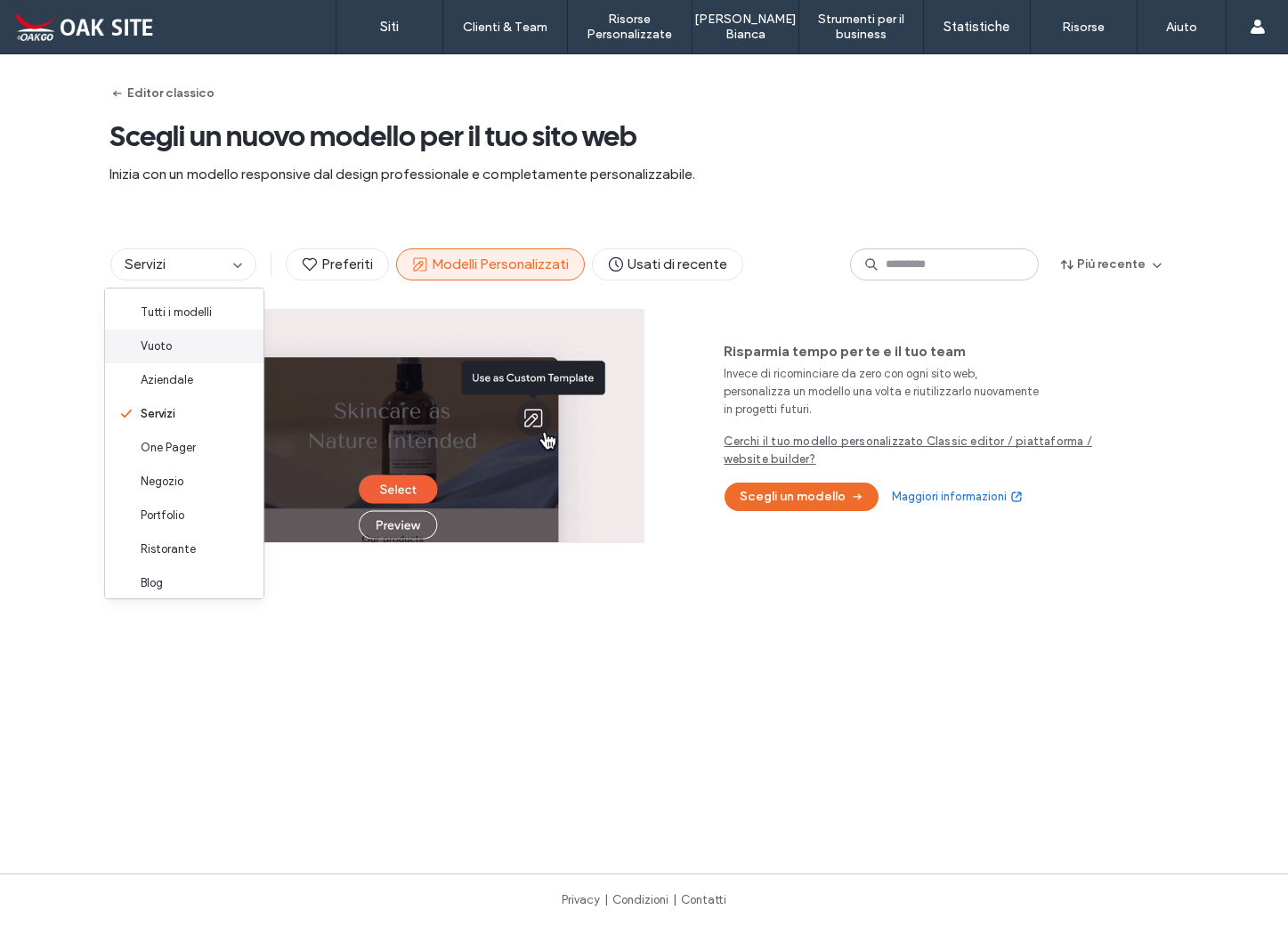
click at [185, 354] on div "Vuoto" at bounding box center [183, 346] width 158 height 34
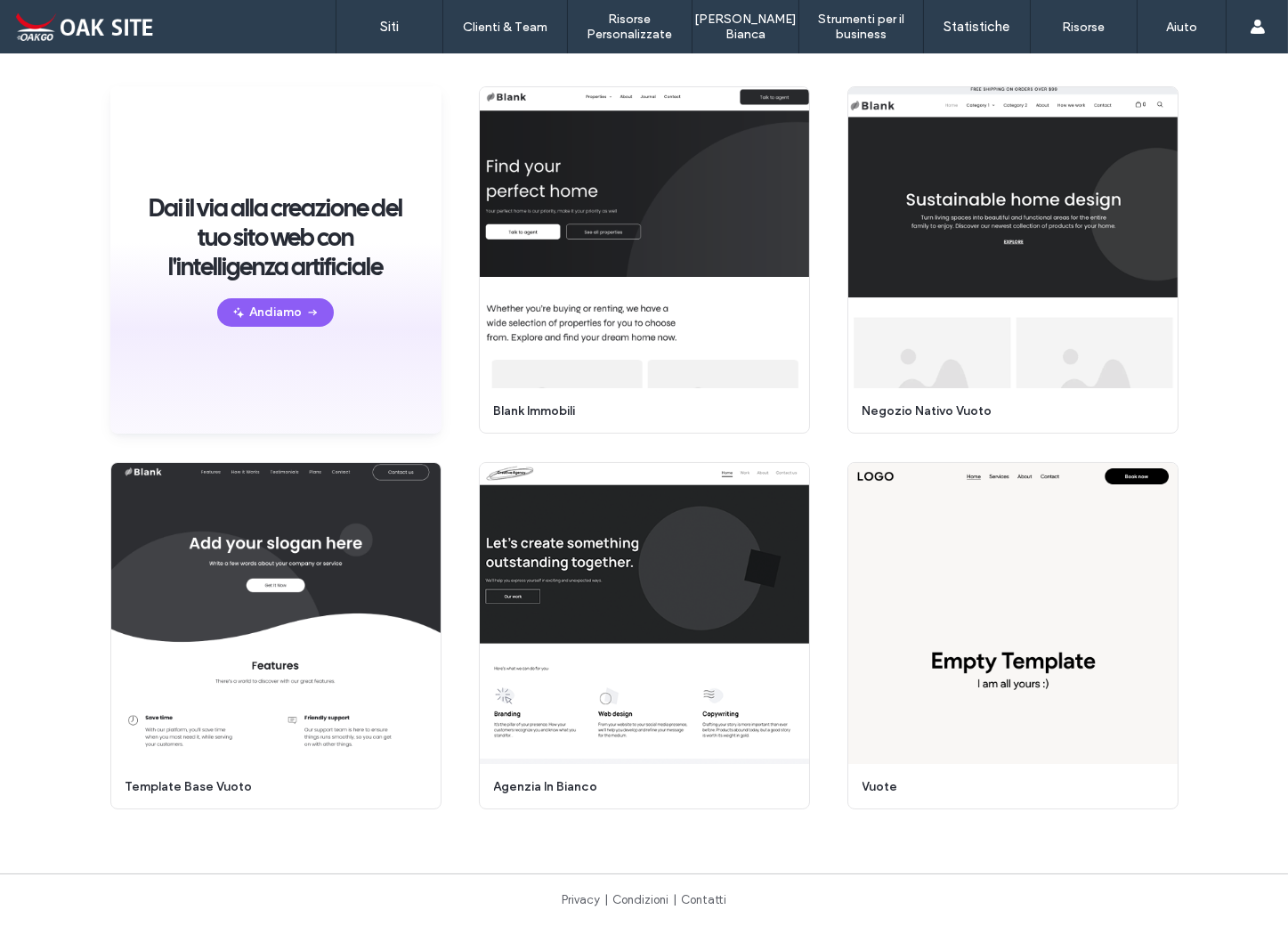
scroll to position [133, 0]
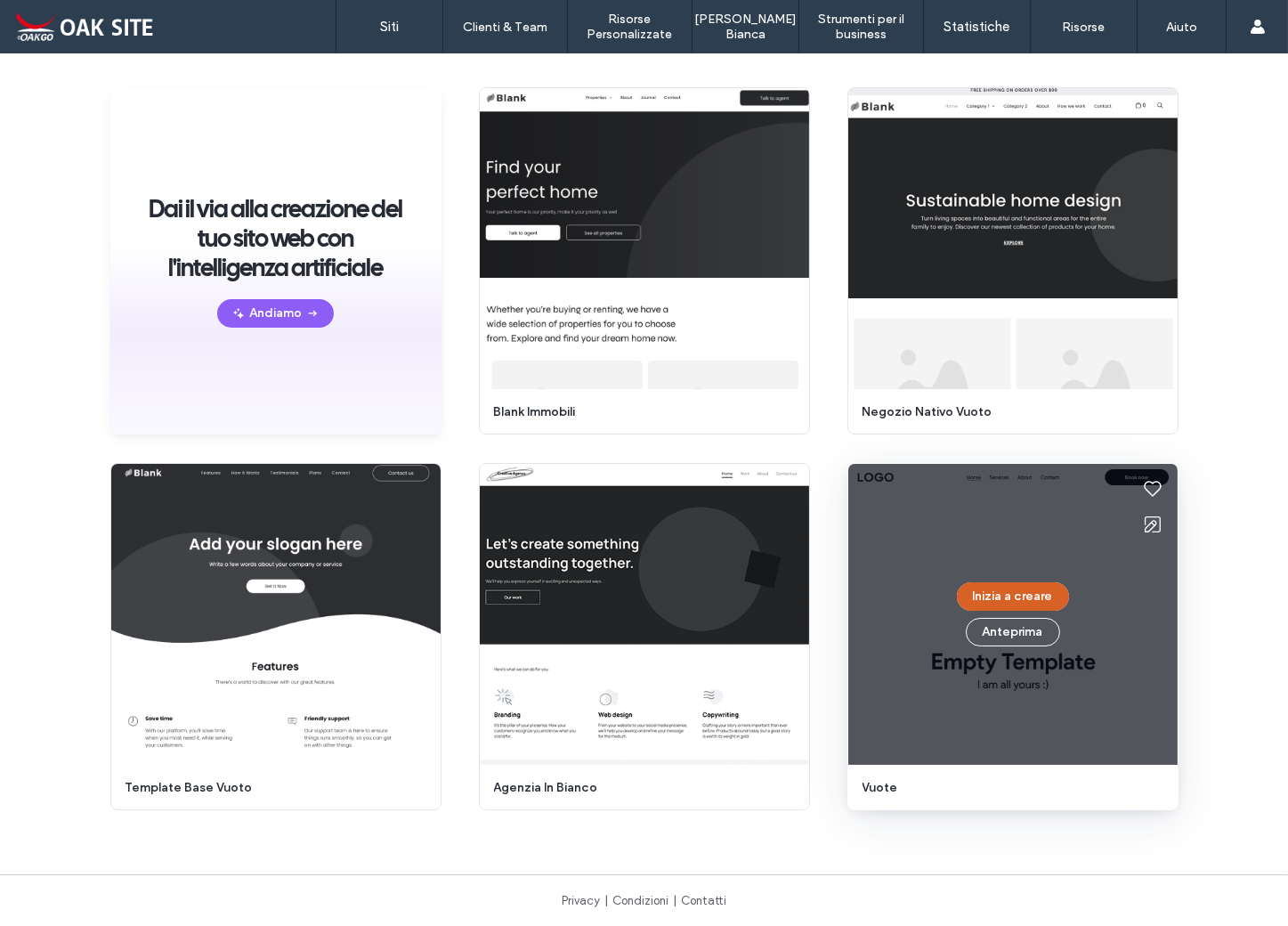
click at [1017, 592] on button "Inizia a creare" at bounding box center [1013, 595] width 112 height 28
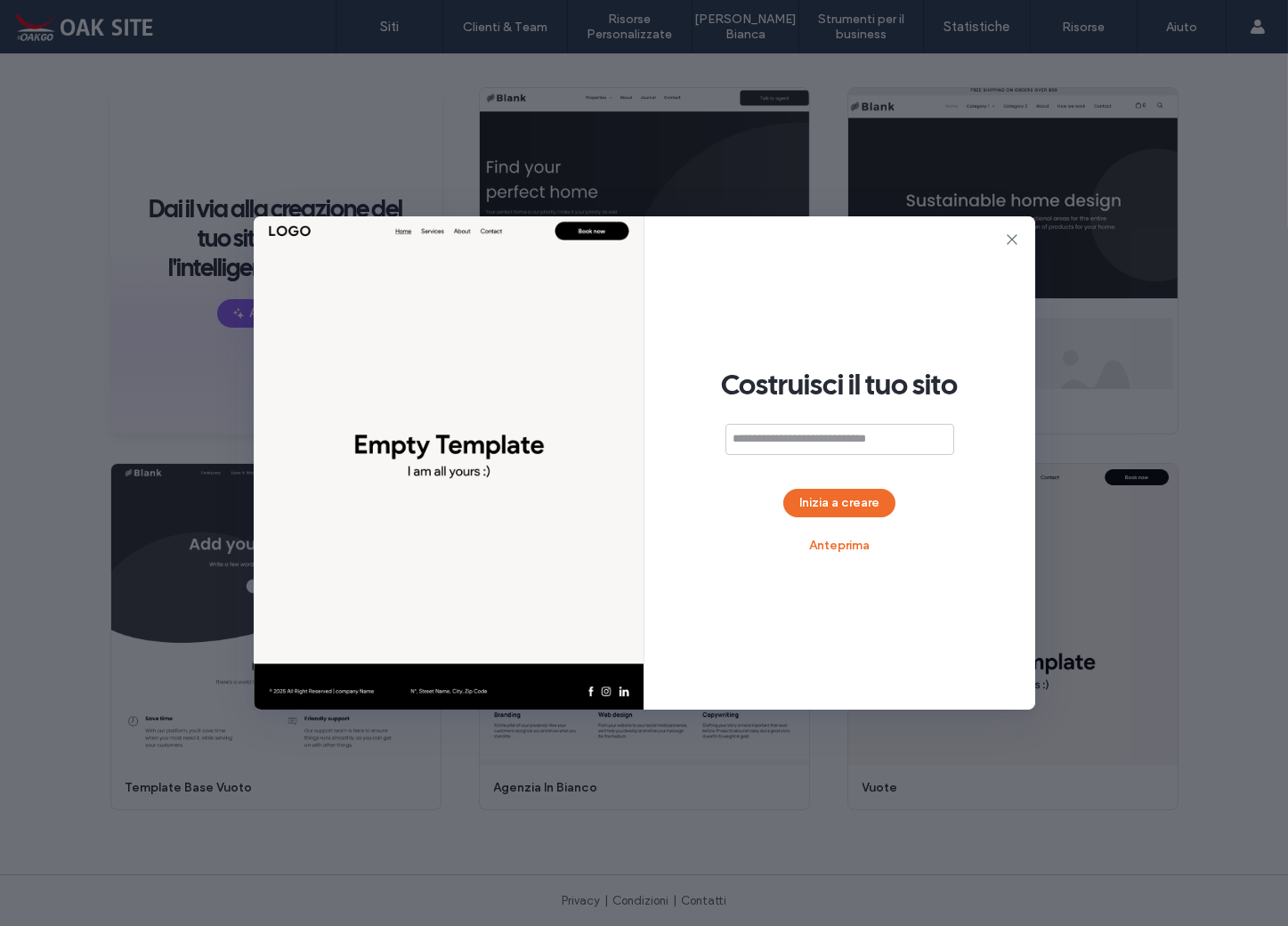
click at [775, 436] on input at bounding box center [839, 439] width 229 height 31
type input "**********"
click at [866, 506] on button "Inizia a creare" at bounding box center [839, 502] width 112 height 28
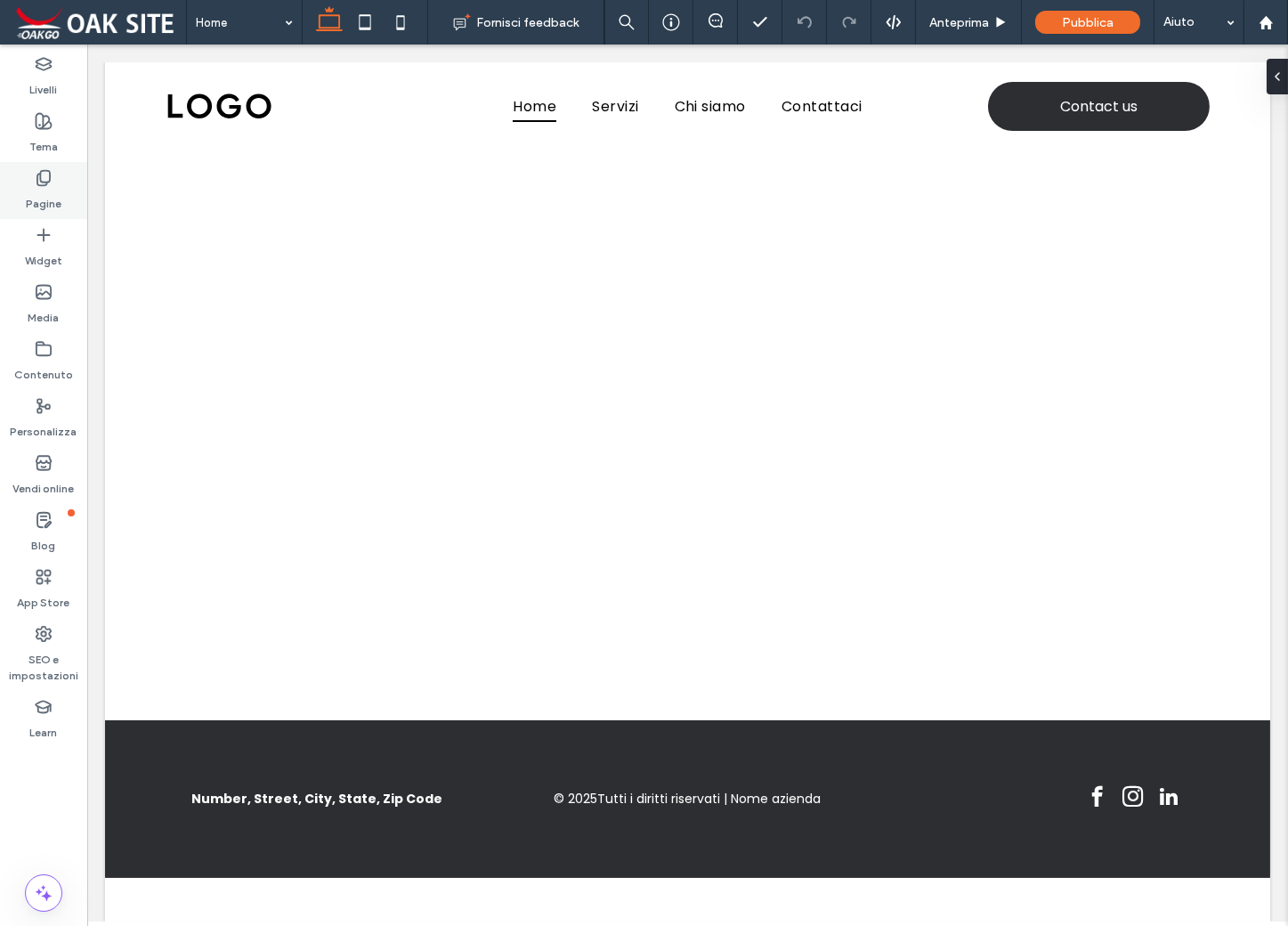
click at [43, 180] on icon at bounding box center [44, 177] width 17 height 17
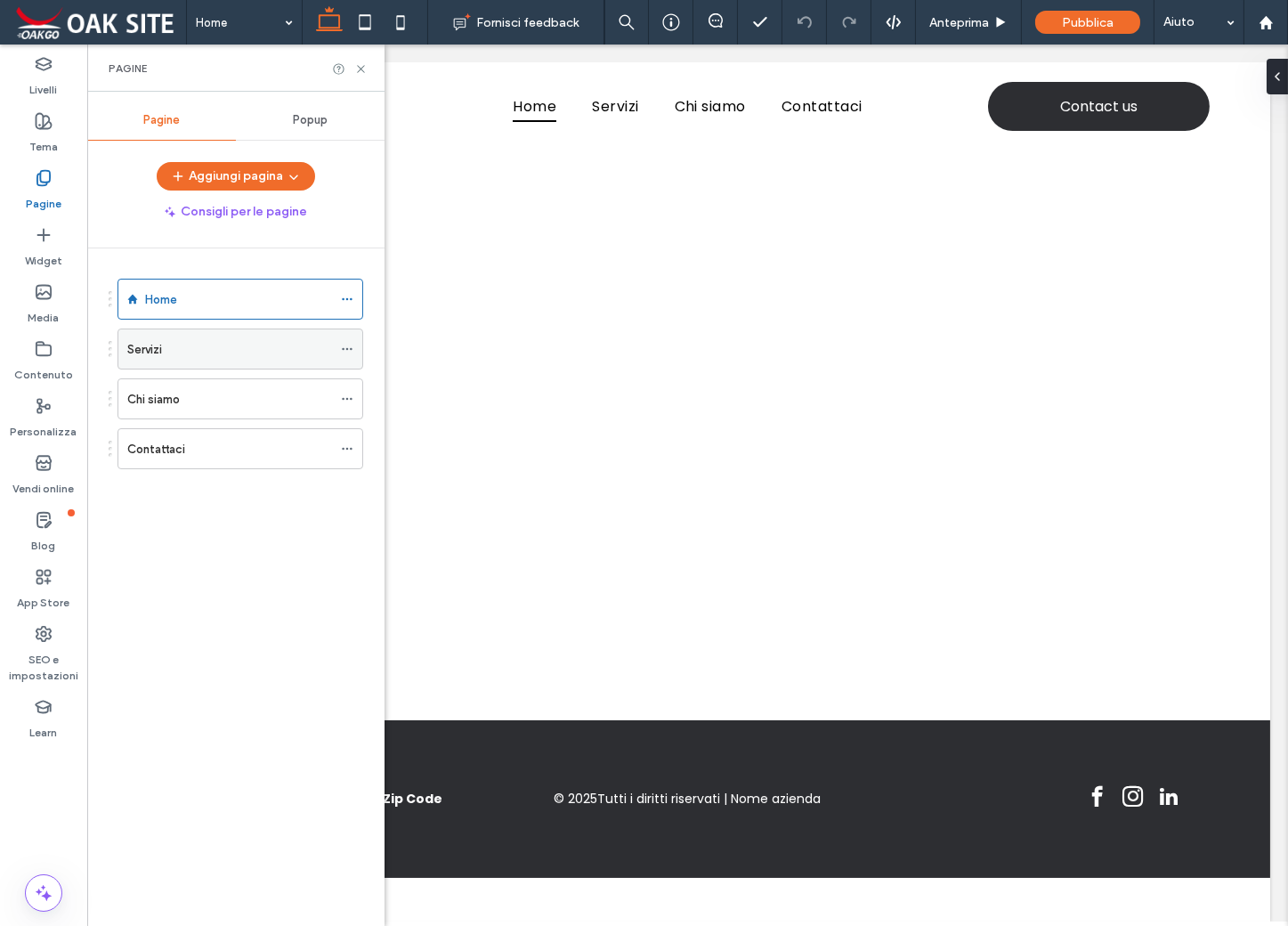
click at [188, 343] on div "Servizi" at bounding box center [229, 349] width 204 height 18
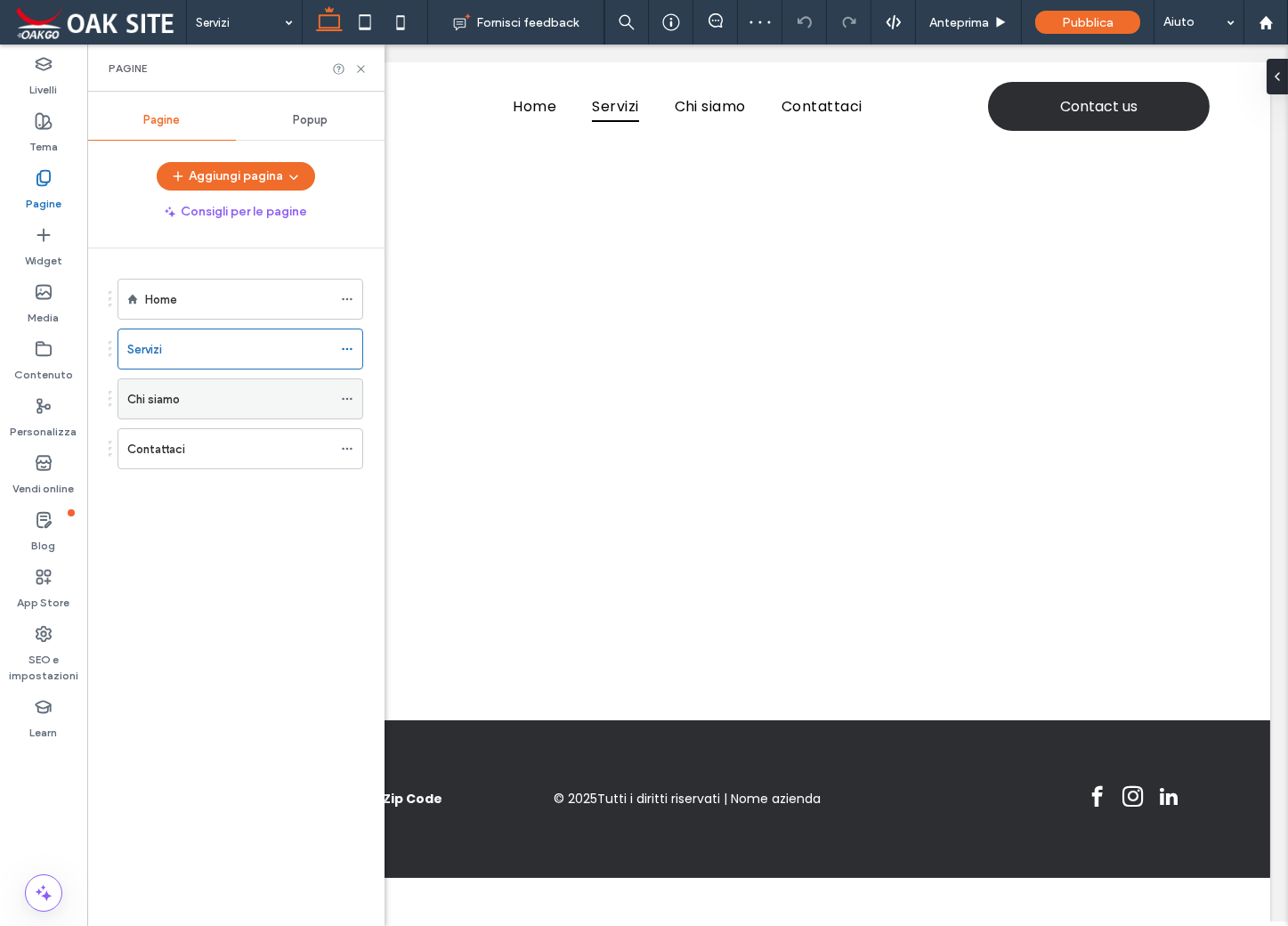
click at [215, 406] on div "Chi siamo" at bounding box center [229, 399] width 204 height 18
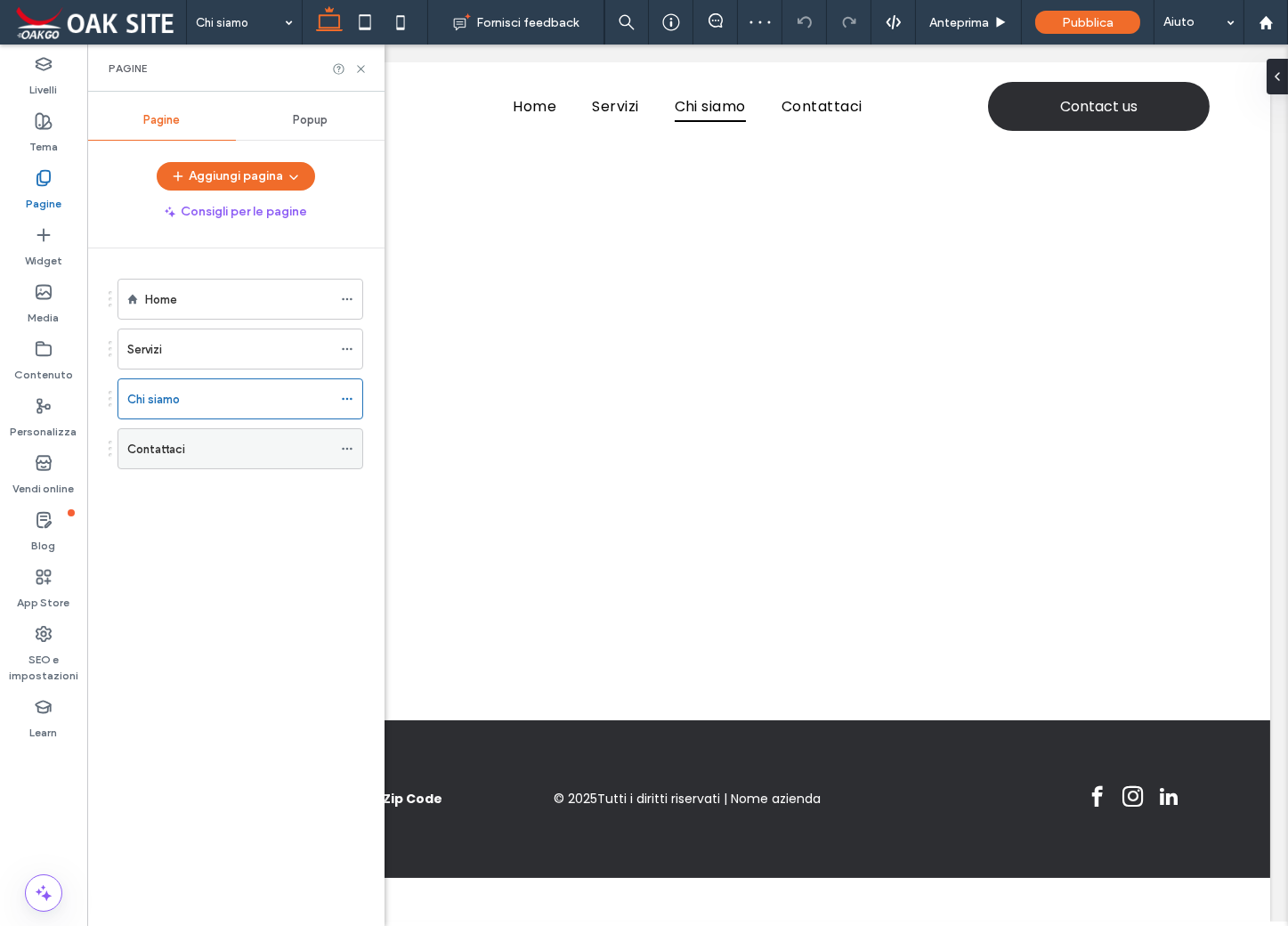
click at [174, 453] on label "Contattaci" at bounding box center [156, 449] width 58 height 31
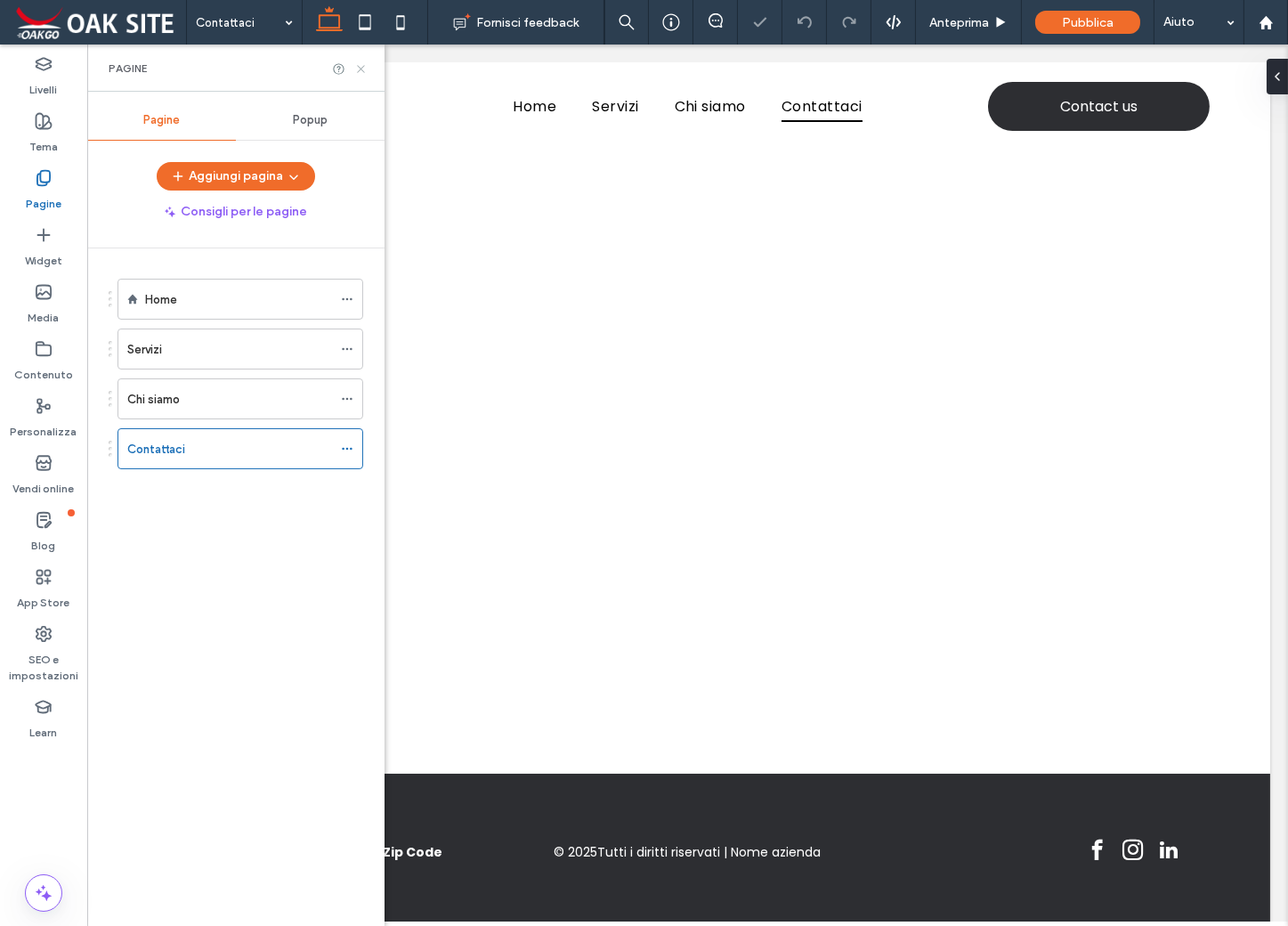
click at [358, 71] on use at bounding box center [360, 68] width 7 height 7
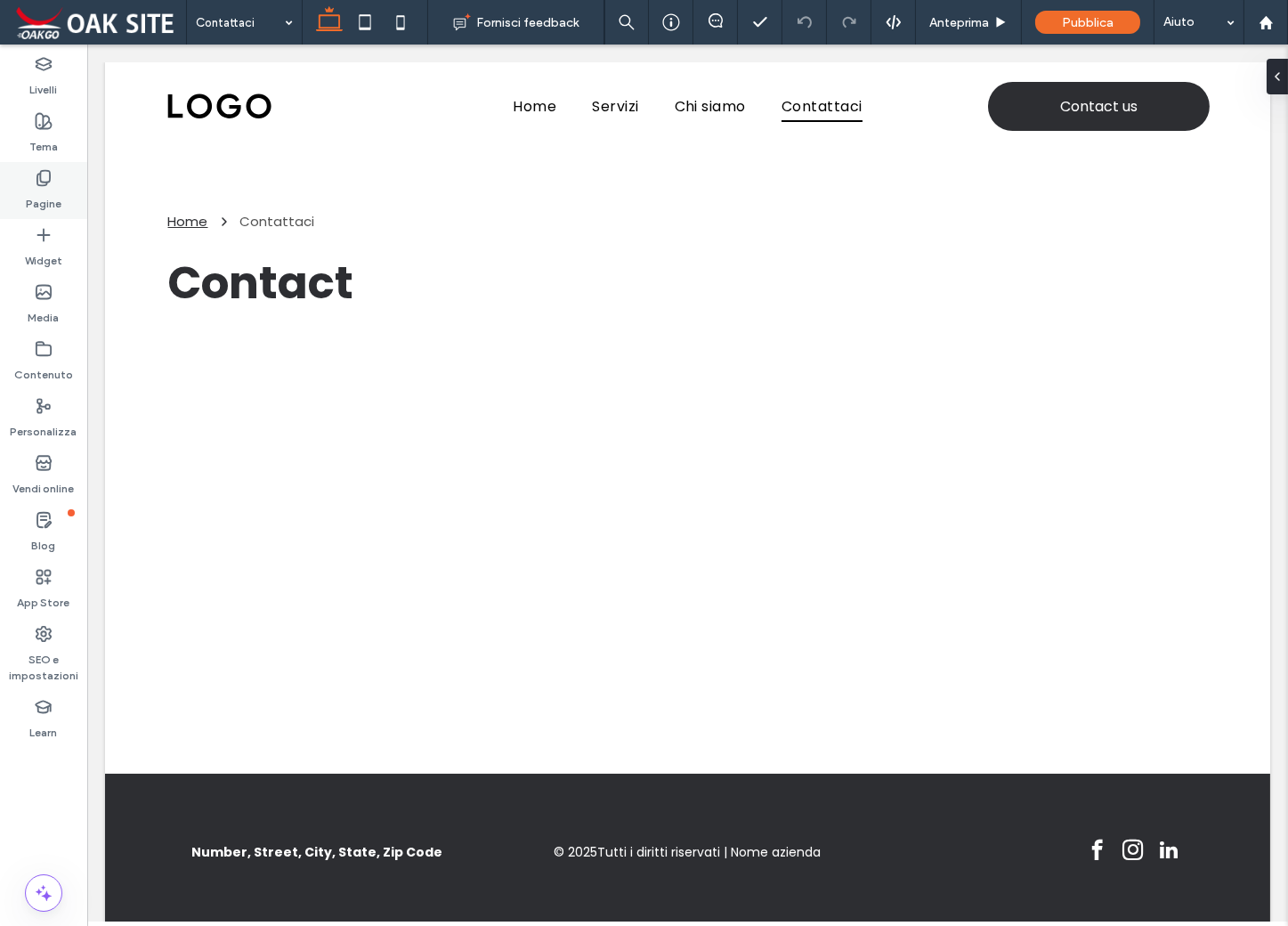
click at [44, 184] on icon at bounding box center [44, 177] width 17 height 17
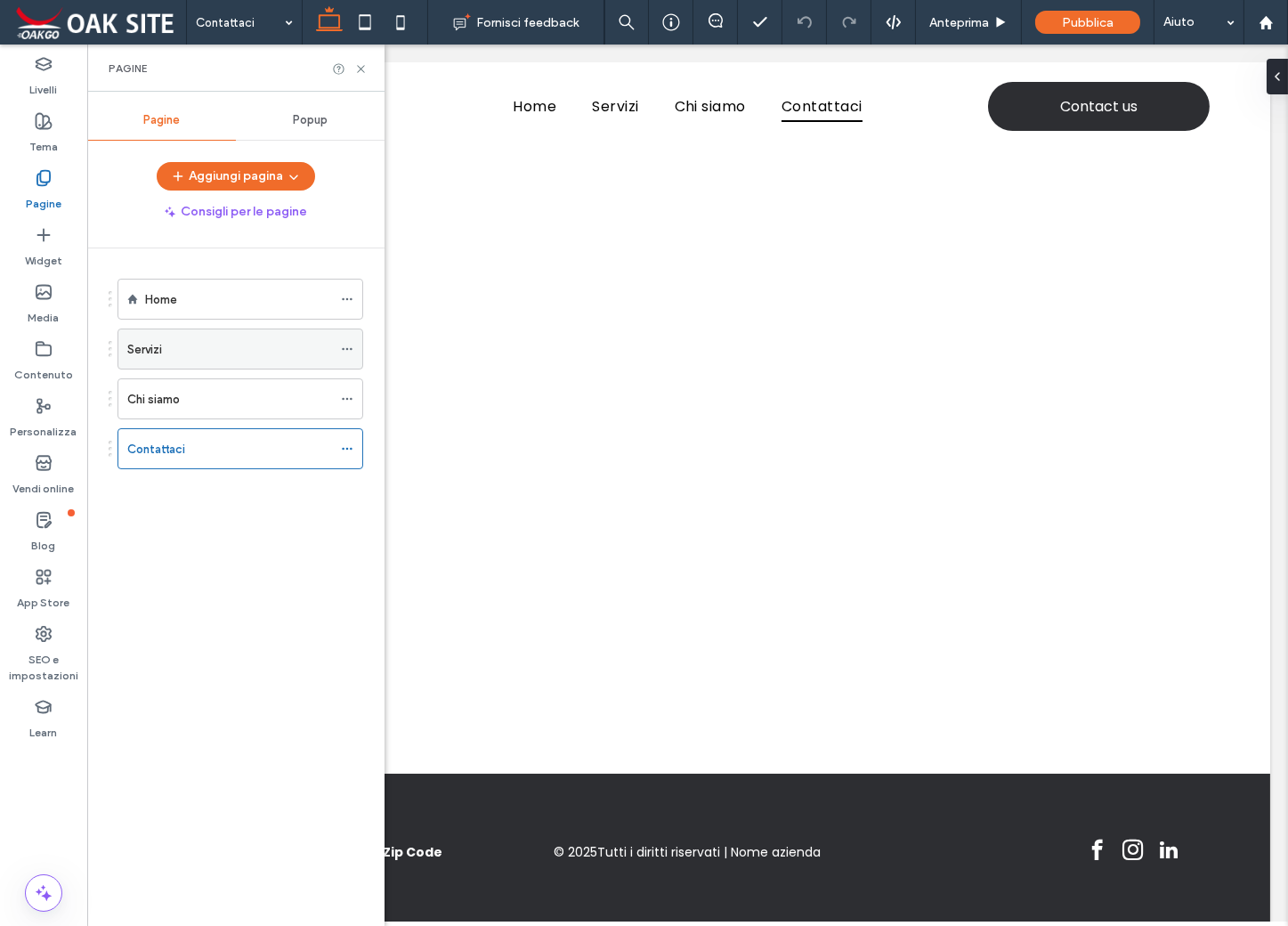
click at [190, 347] on div "Servizi" at bounding box center [229, 349] width 204 height 18
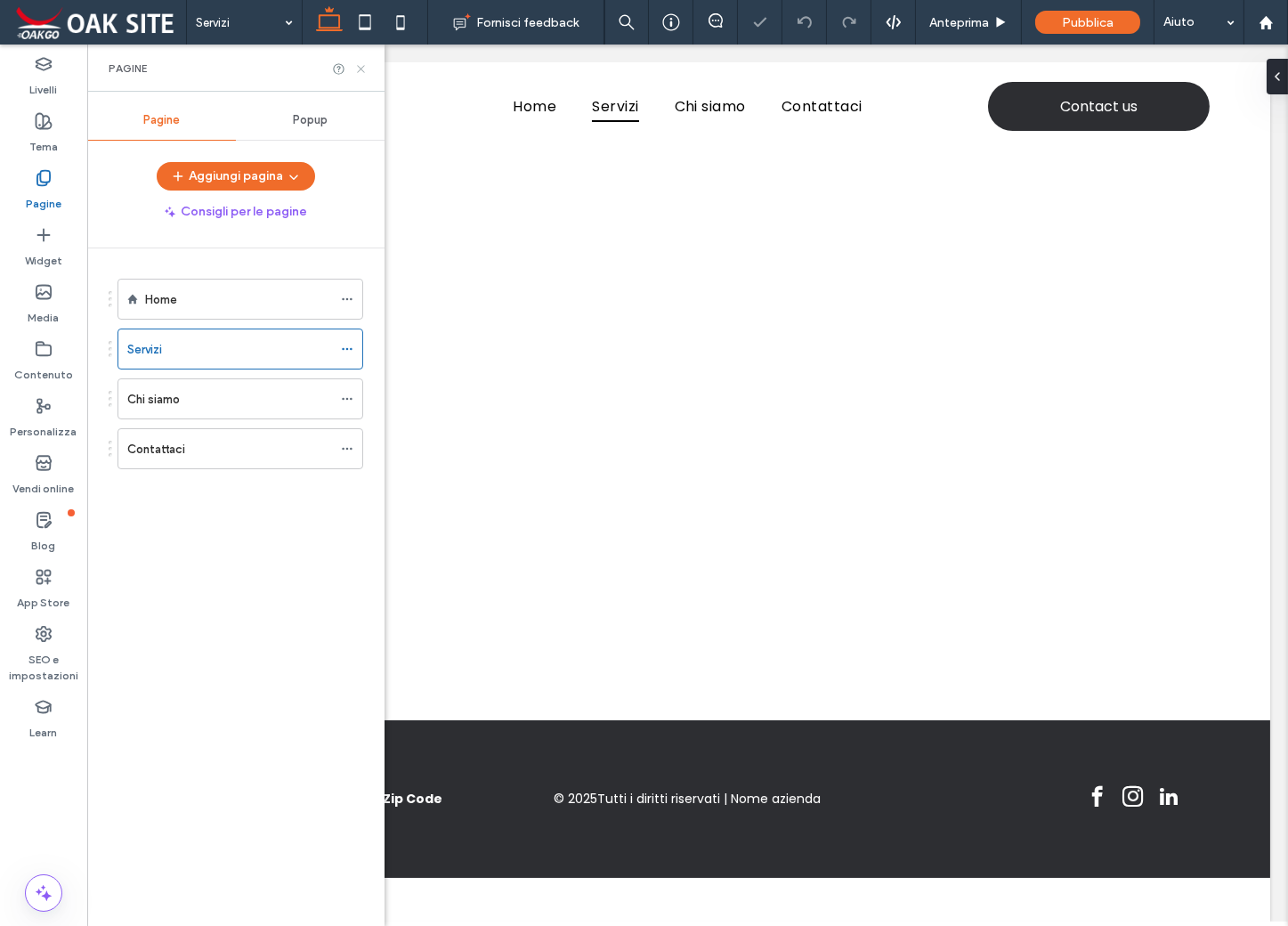
click at [361, 66] on icon at bounding box center [361, 69] width 14 height 14
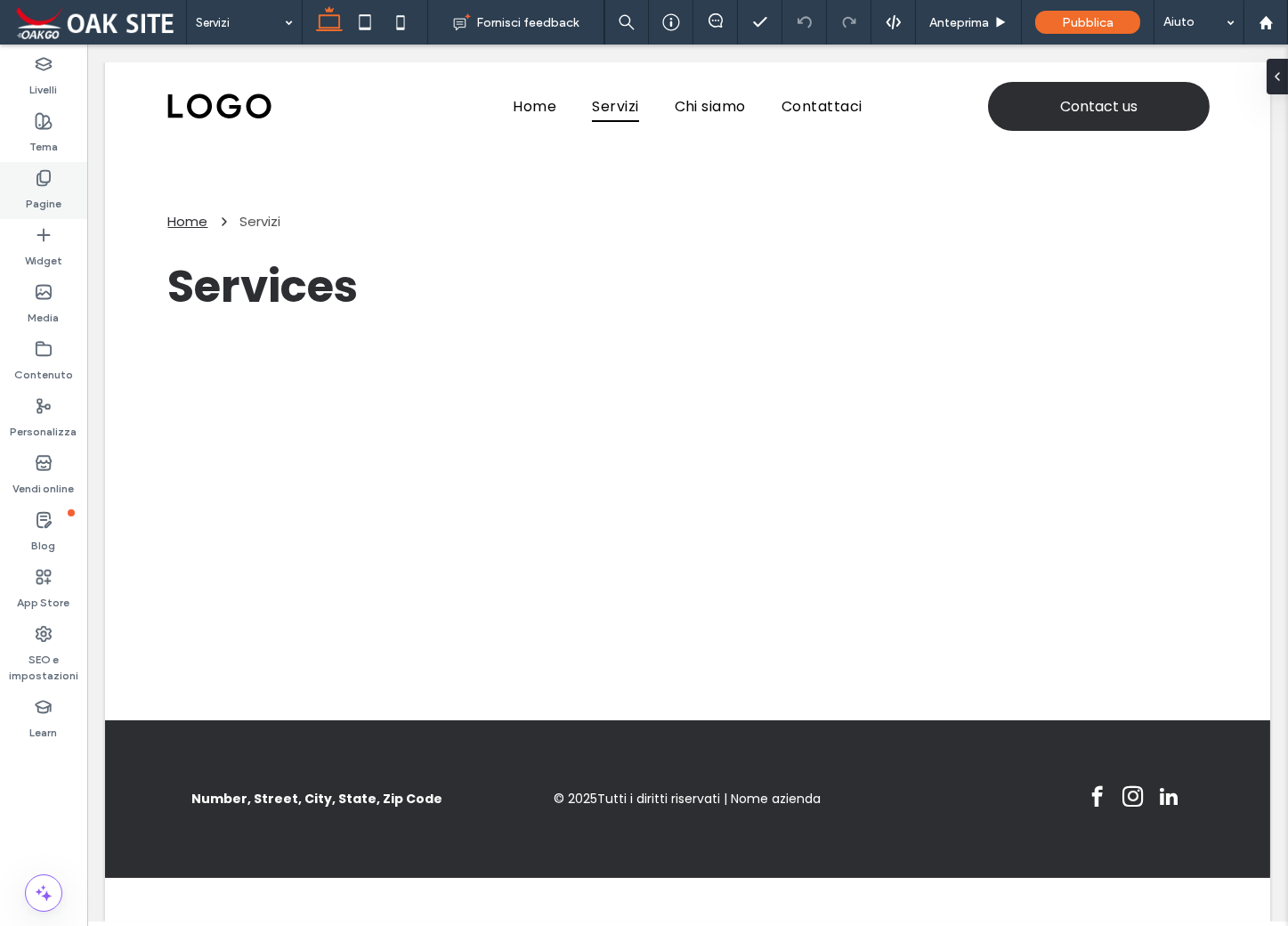
click at [51, 187] on label "Pagine" at bounding box center [44, 200] width 36 height 25
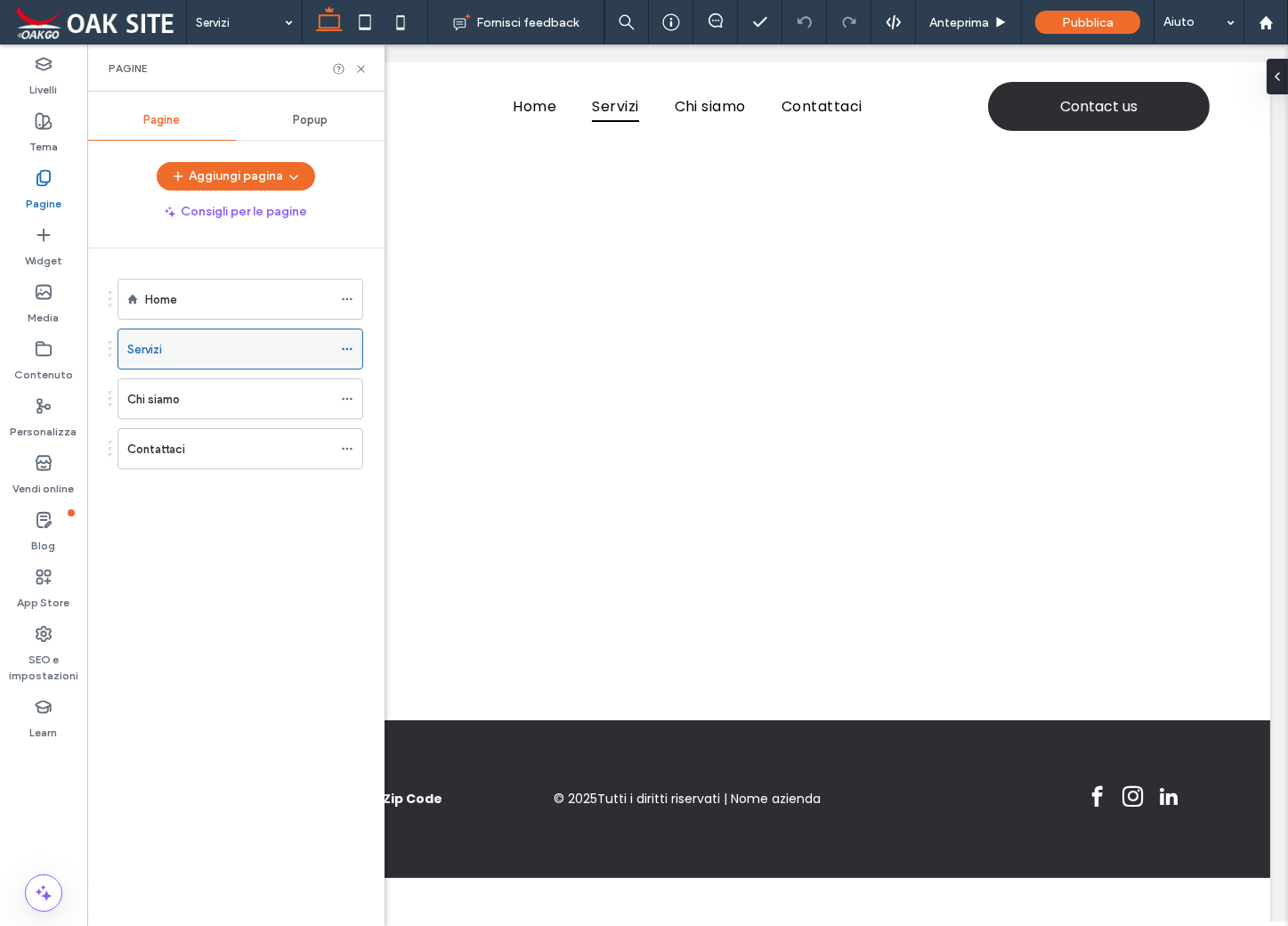
click at [353, 346] on icon at bounding box center [347, 349] width 13 height 13
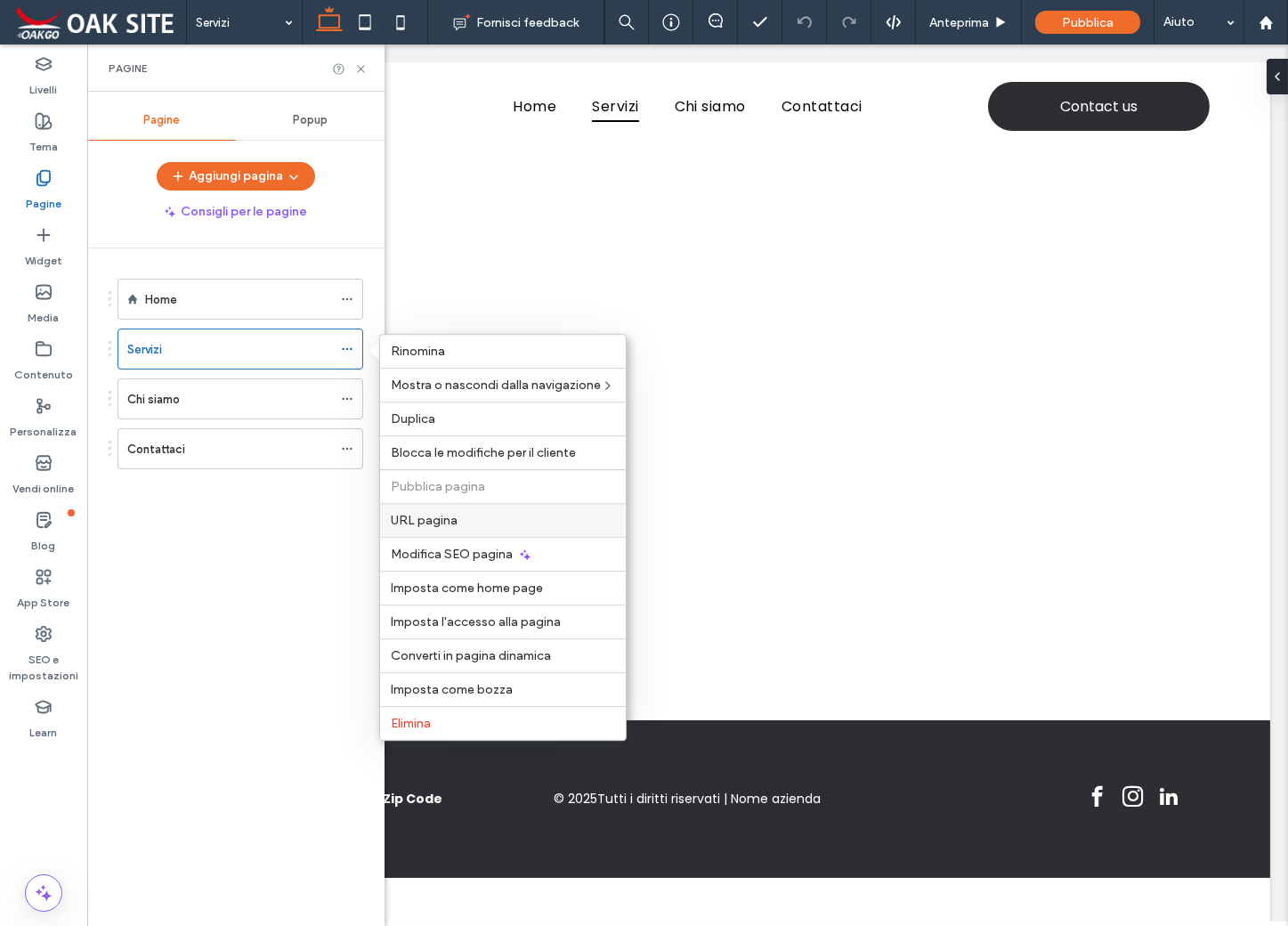
click at [442, 511] on div "URL pagina" at bounding box center [502, 520] width 245 height 34
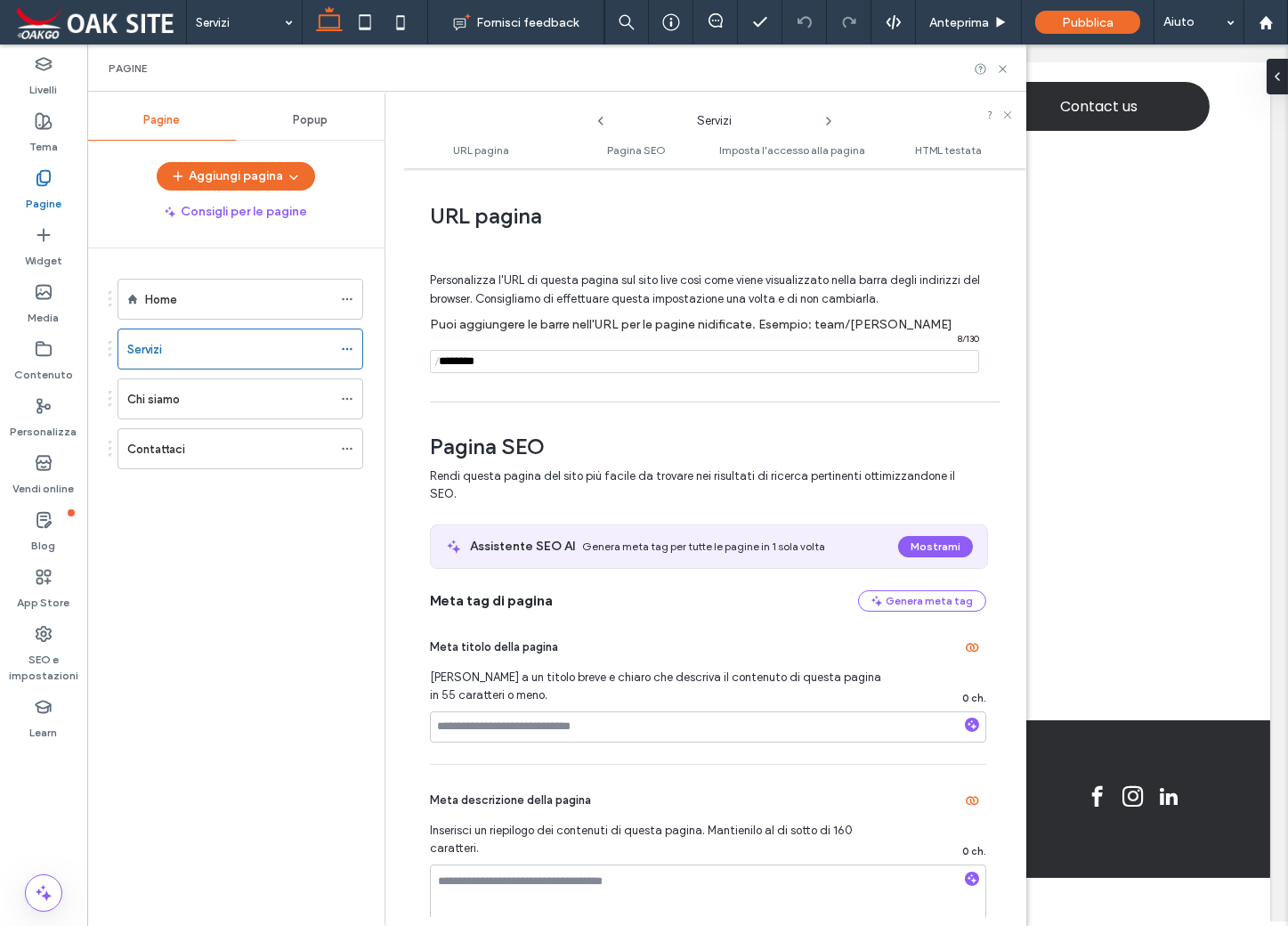
drag, startPoint x: 509, startPoint y: 366, endPoint x: 452, endPoint y: 363, distance: 57.1
click at [452, 363] on input "notEmpty" at bounding box center [704, 362] width 550 height 23
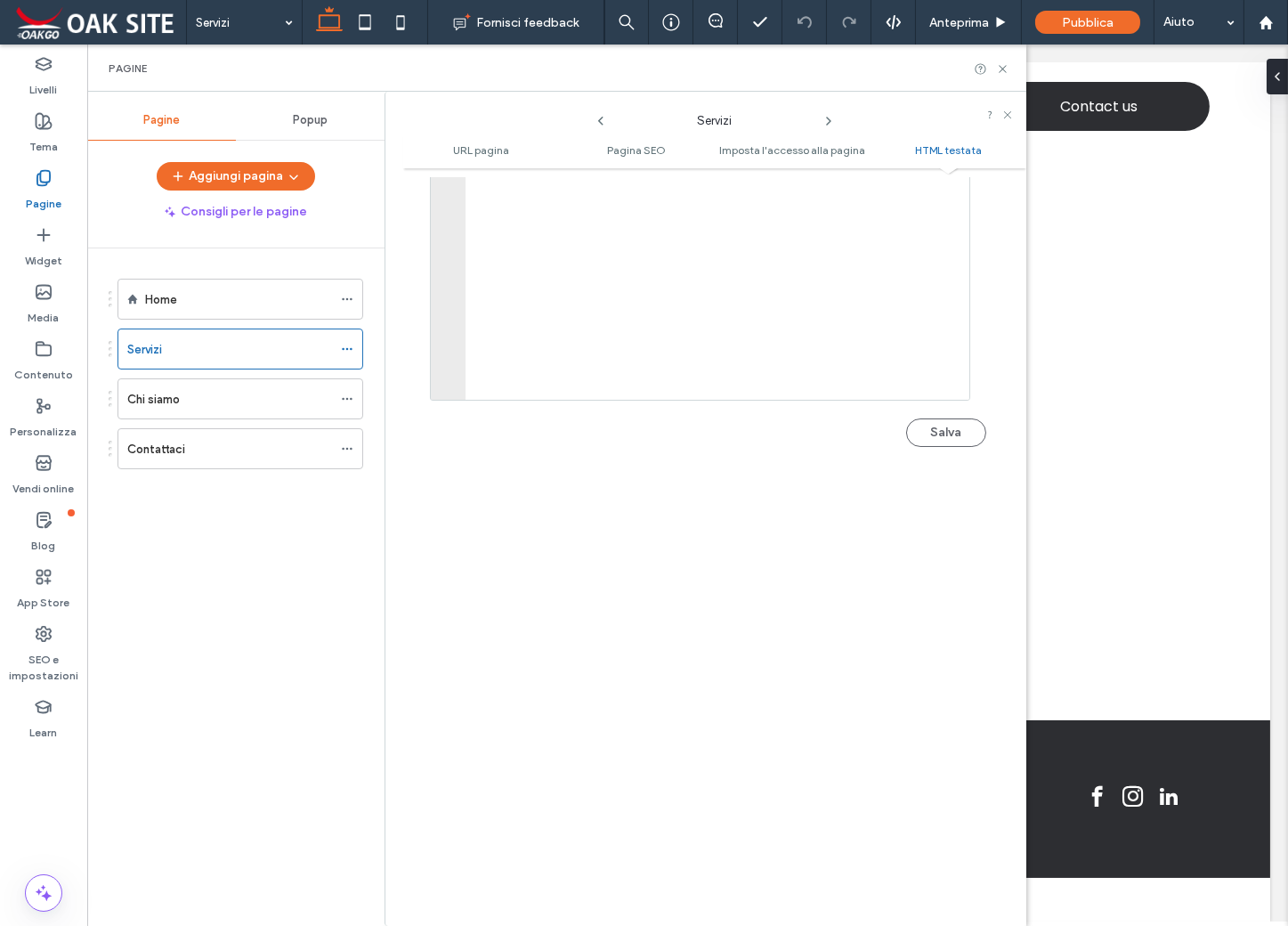
scroll to position [1630, 0]
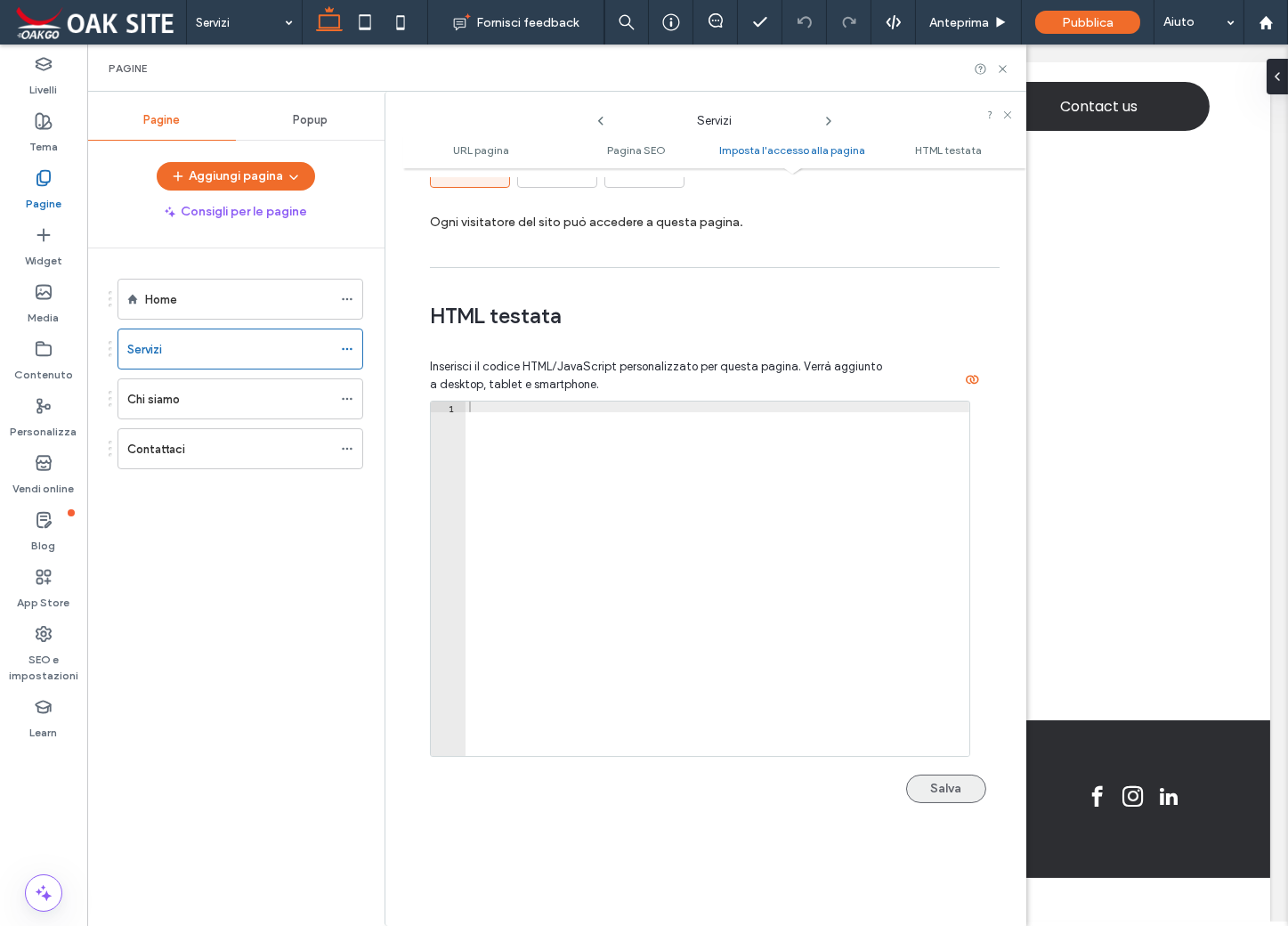
type input "*******"
drag, startPoint x: 935, startPoint y: 798, endPoint x: 927, endPoint y: 730, distance: 68.5
click at [936, 796] on button "Salva" at bounding box center [946, 788] width 80 height 28
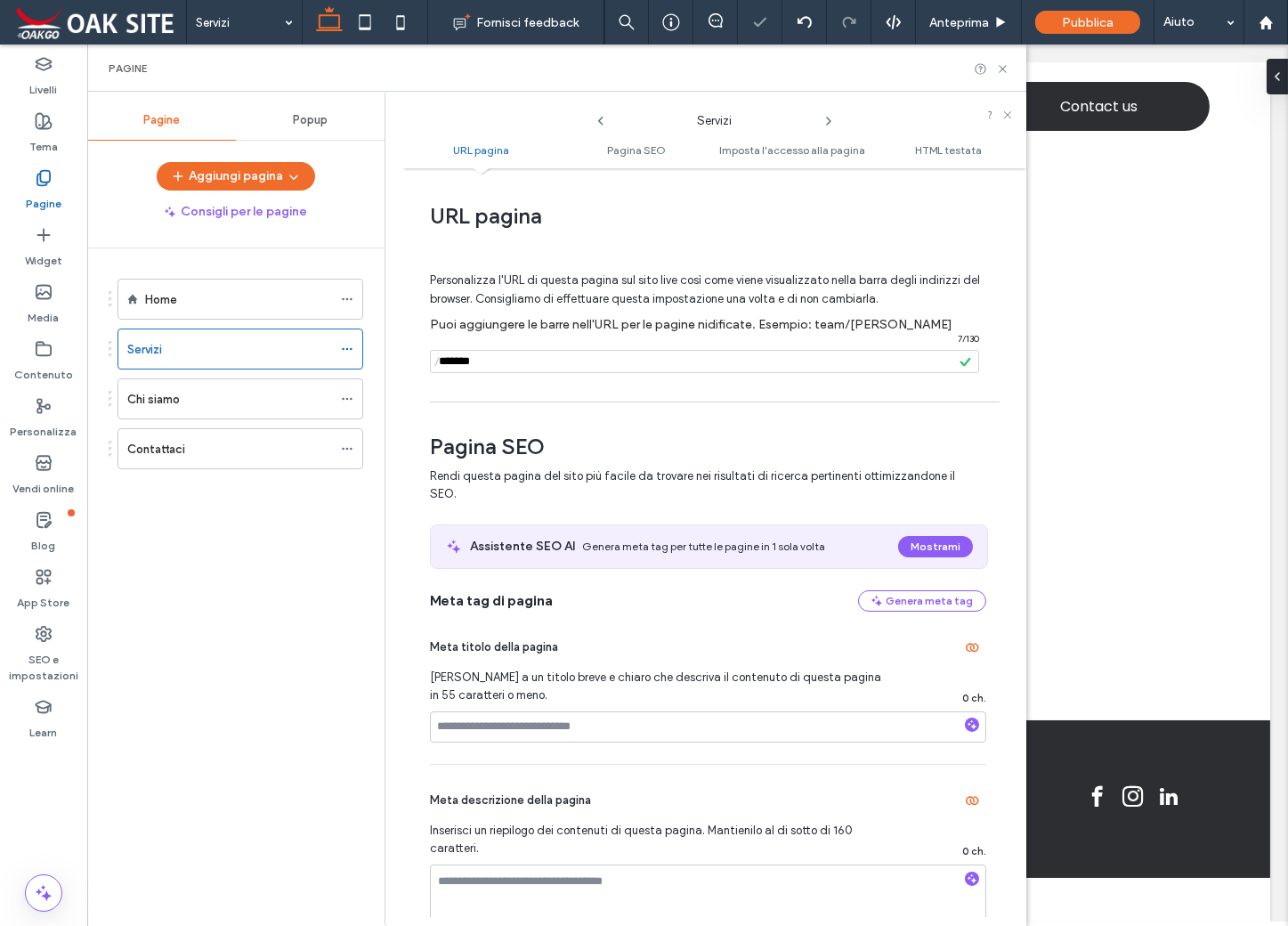
scroll to position [88, 0]
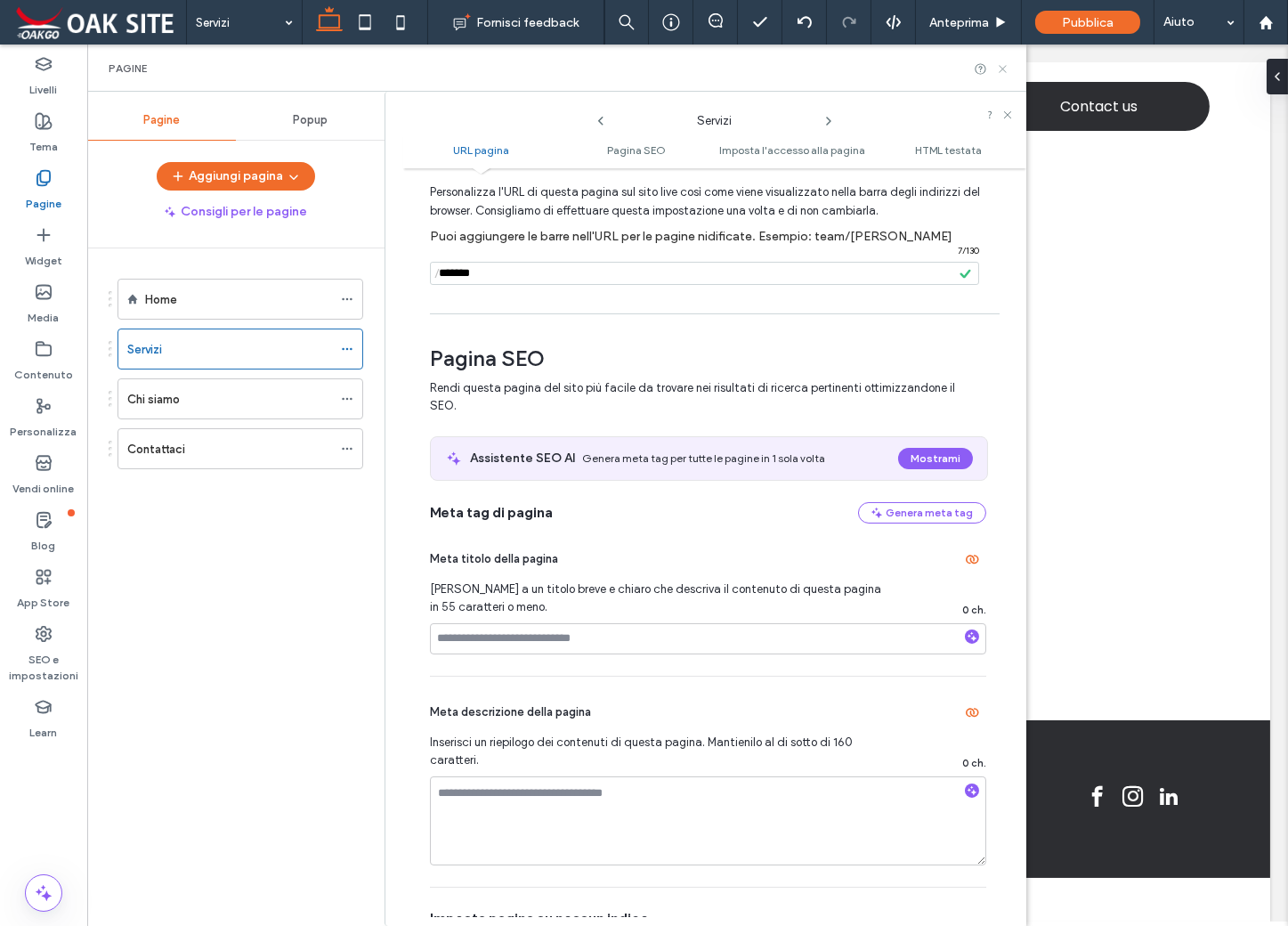
click at [998, 71] on icon at bounding box center [1002, 69] width 14 height 14
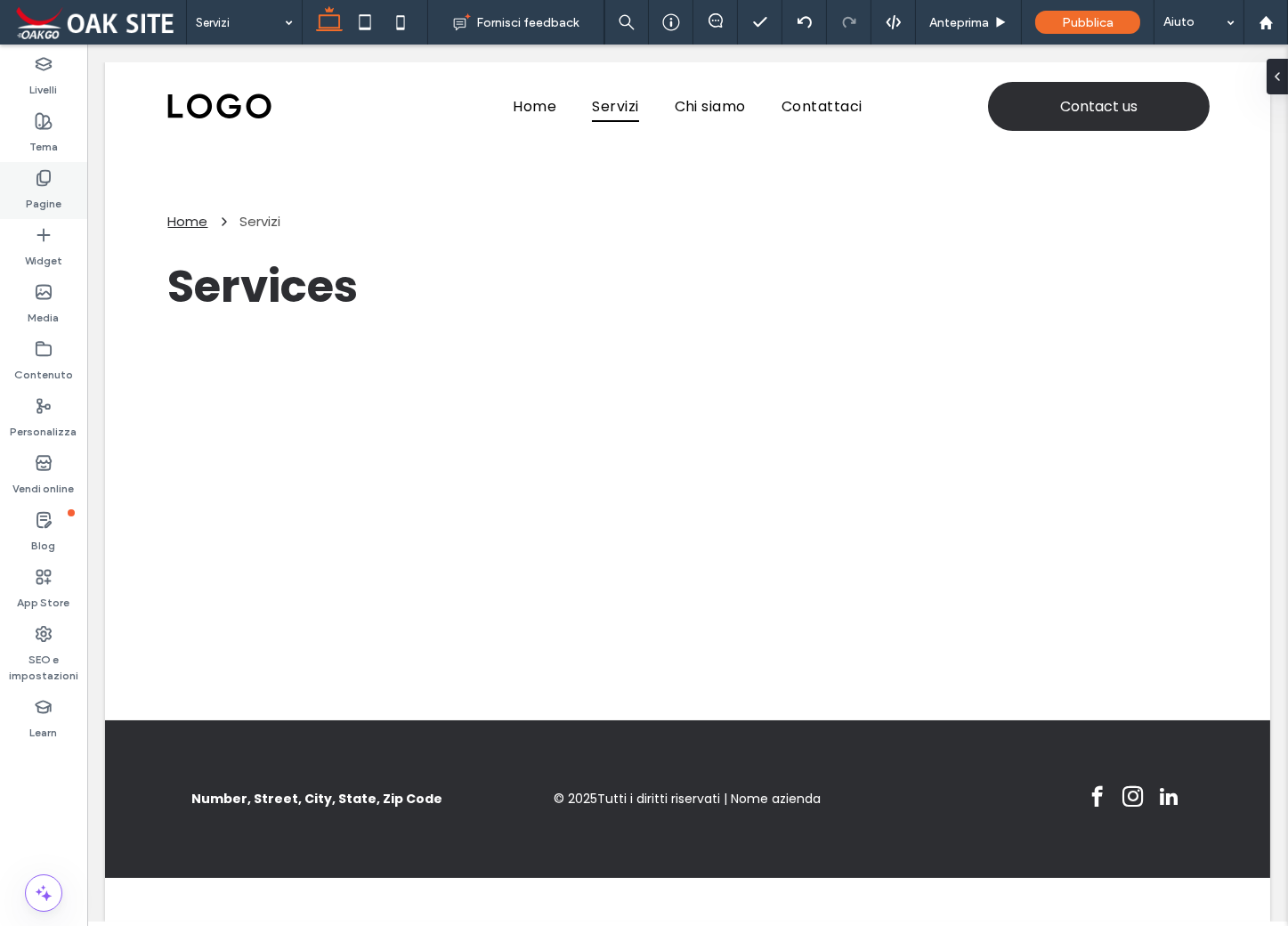
click at [48, 181] on use at bounding box center [44, 178] width 13 height 16
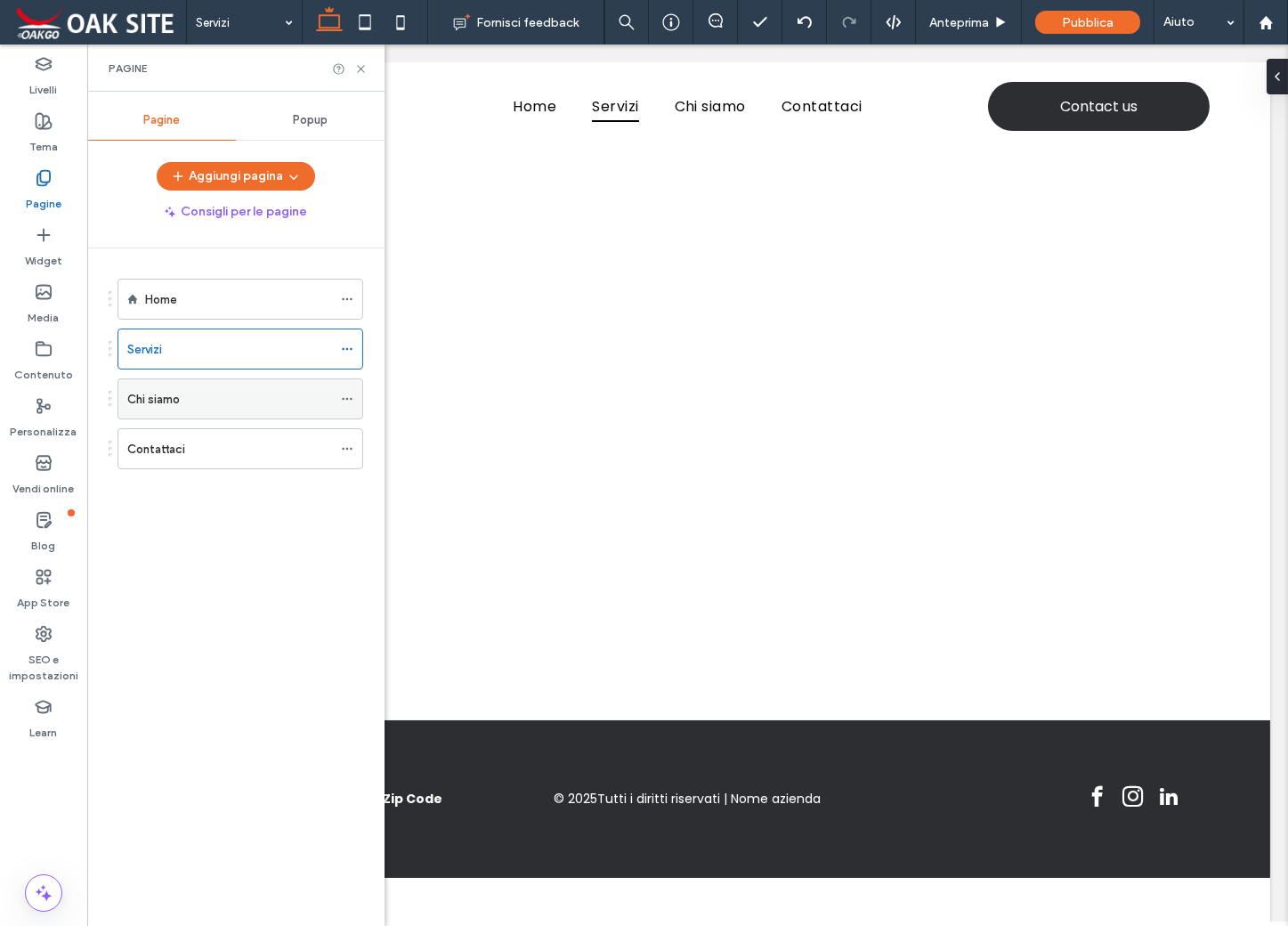
click at [343, 393] on icon at bounding box center [347, 399] width 13 height 13
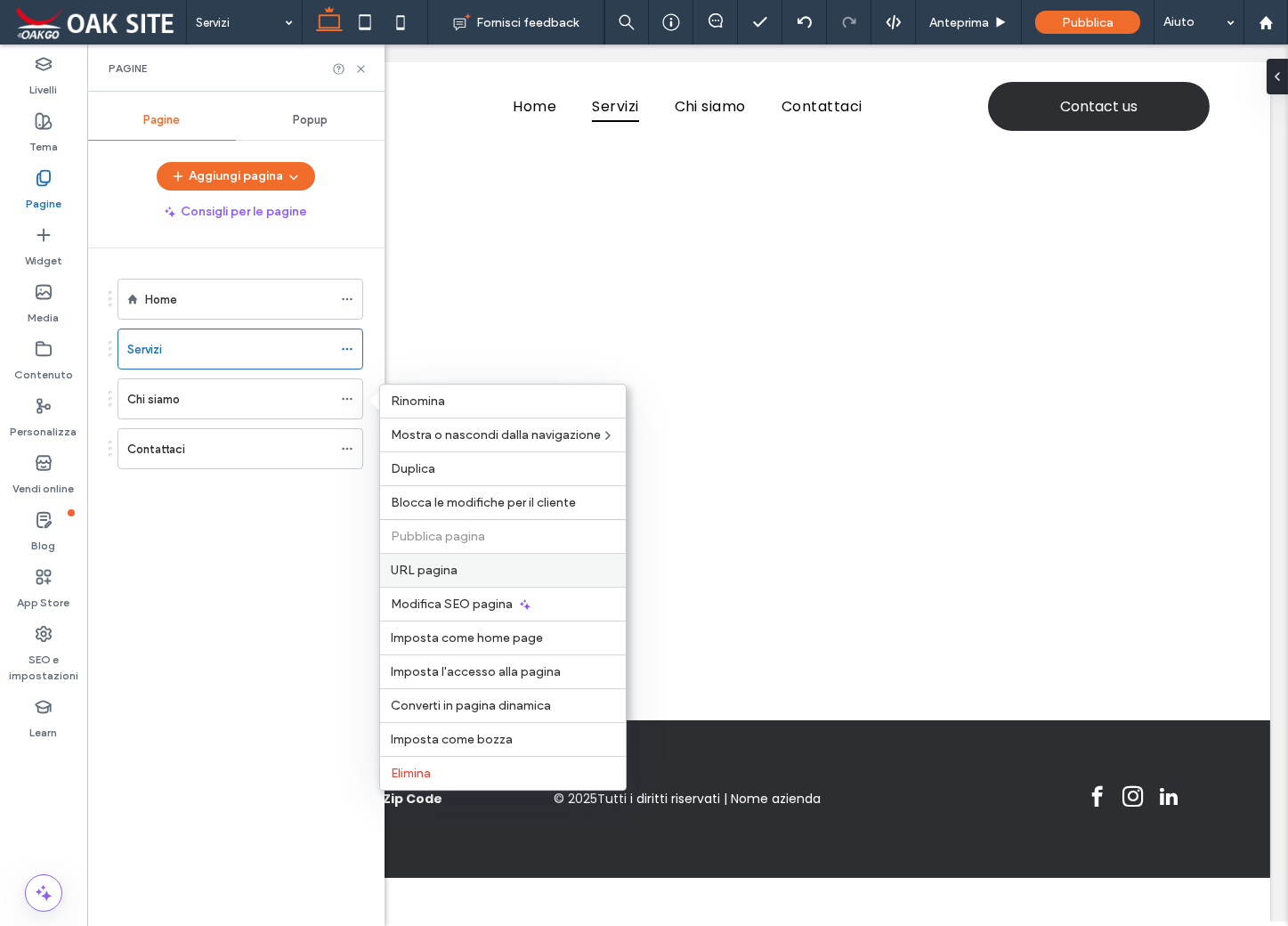
click at [462, 569] on label "URL pagina" at bounding box center [502, 570] width 224 height 16
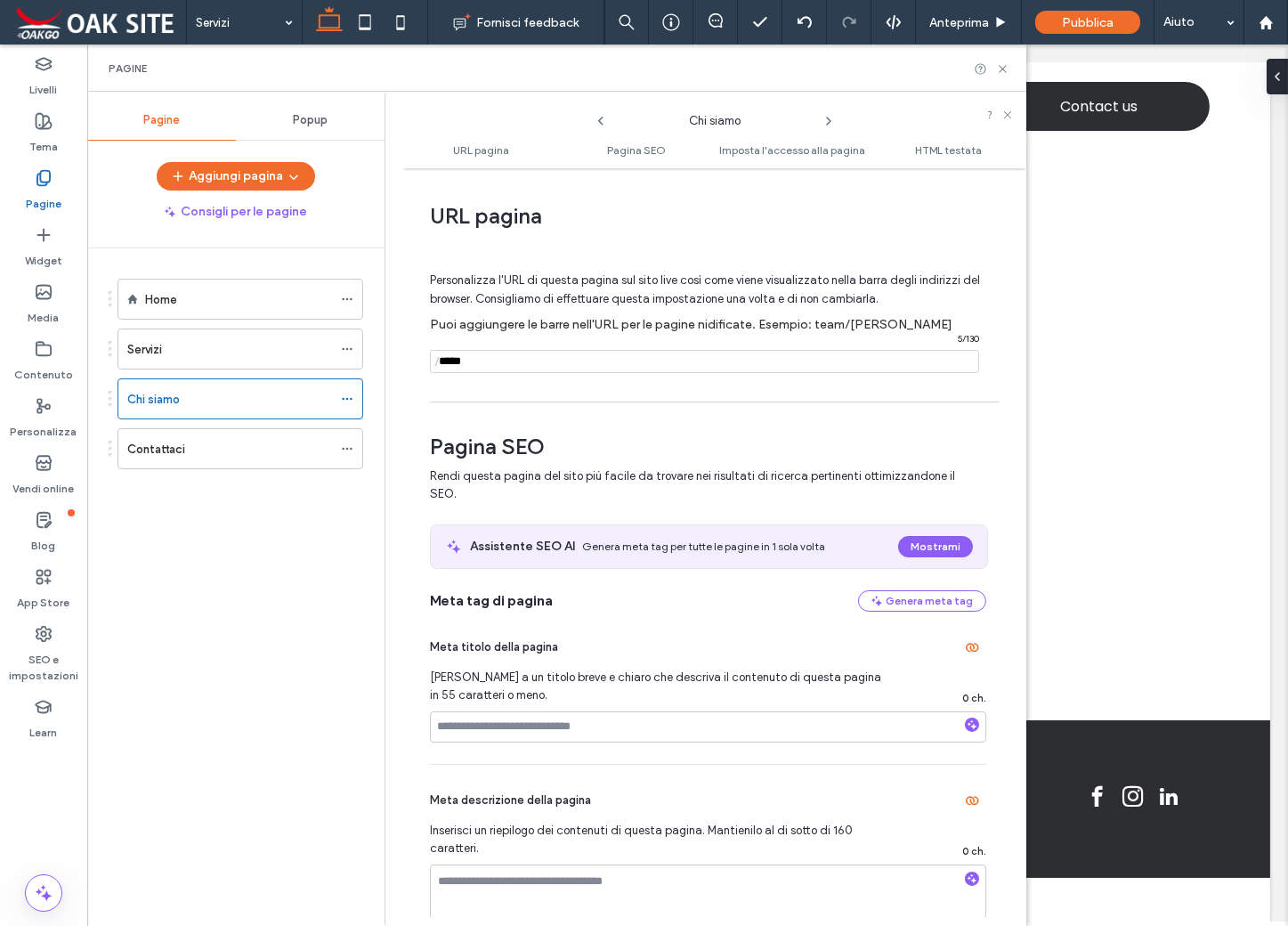
drag, startPoint x: 479, startPoint y: 365, endPoint x: 440, endPoint y: 366, distance: 39.0
click at [440, 366] on div "/ 5 / 130" at bounding box center [704, 362] width 550 height 23
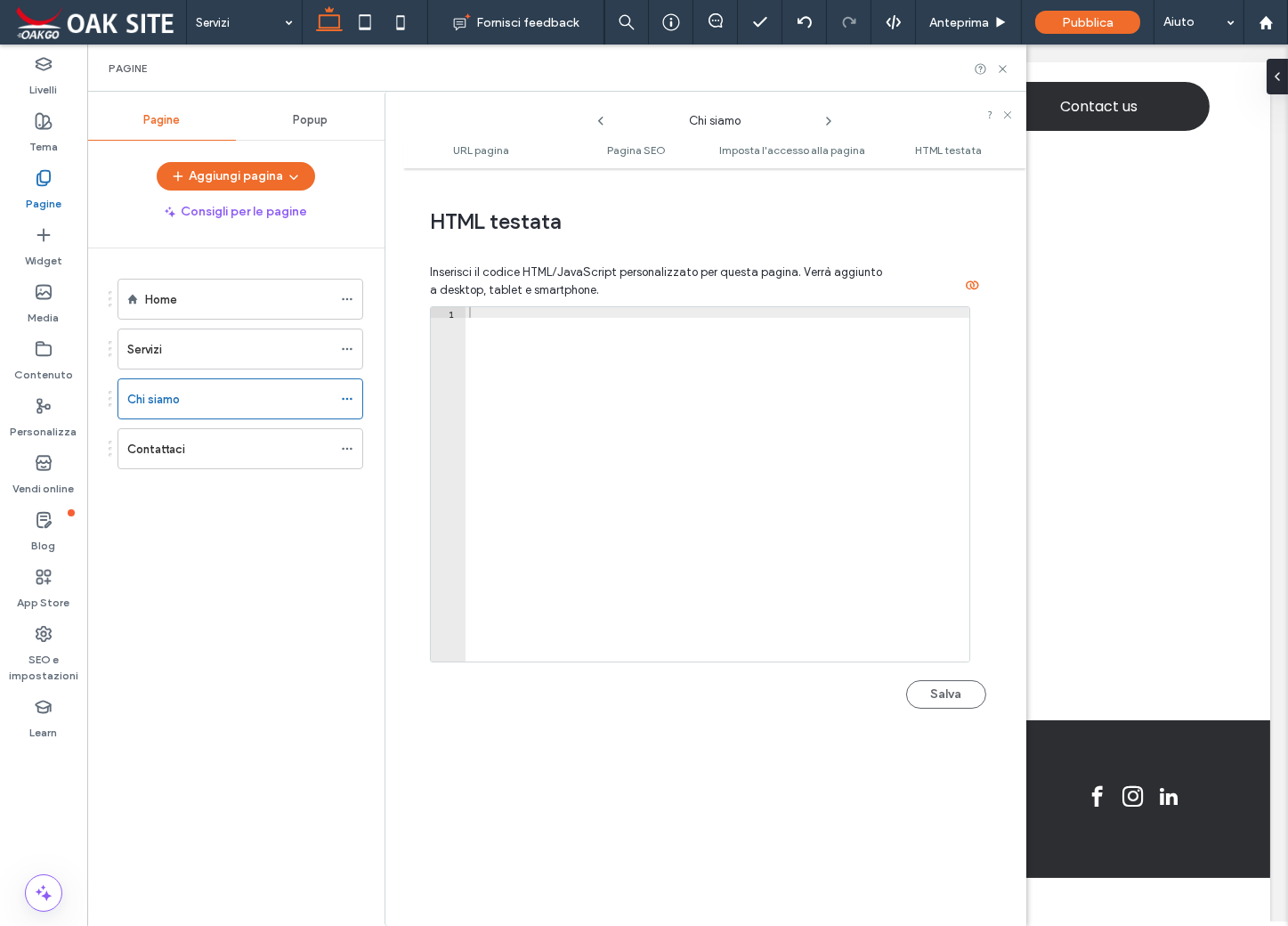
scroll to position [1729, 0]
type input "*********"
click at [947, 692] on button "Salva" at bounding box center [946, 689] width 80 height 28
click at [1003, 64] on icon at bounding box center [1002, 69] width 14 height 14
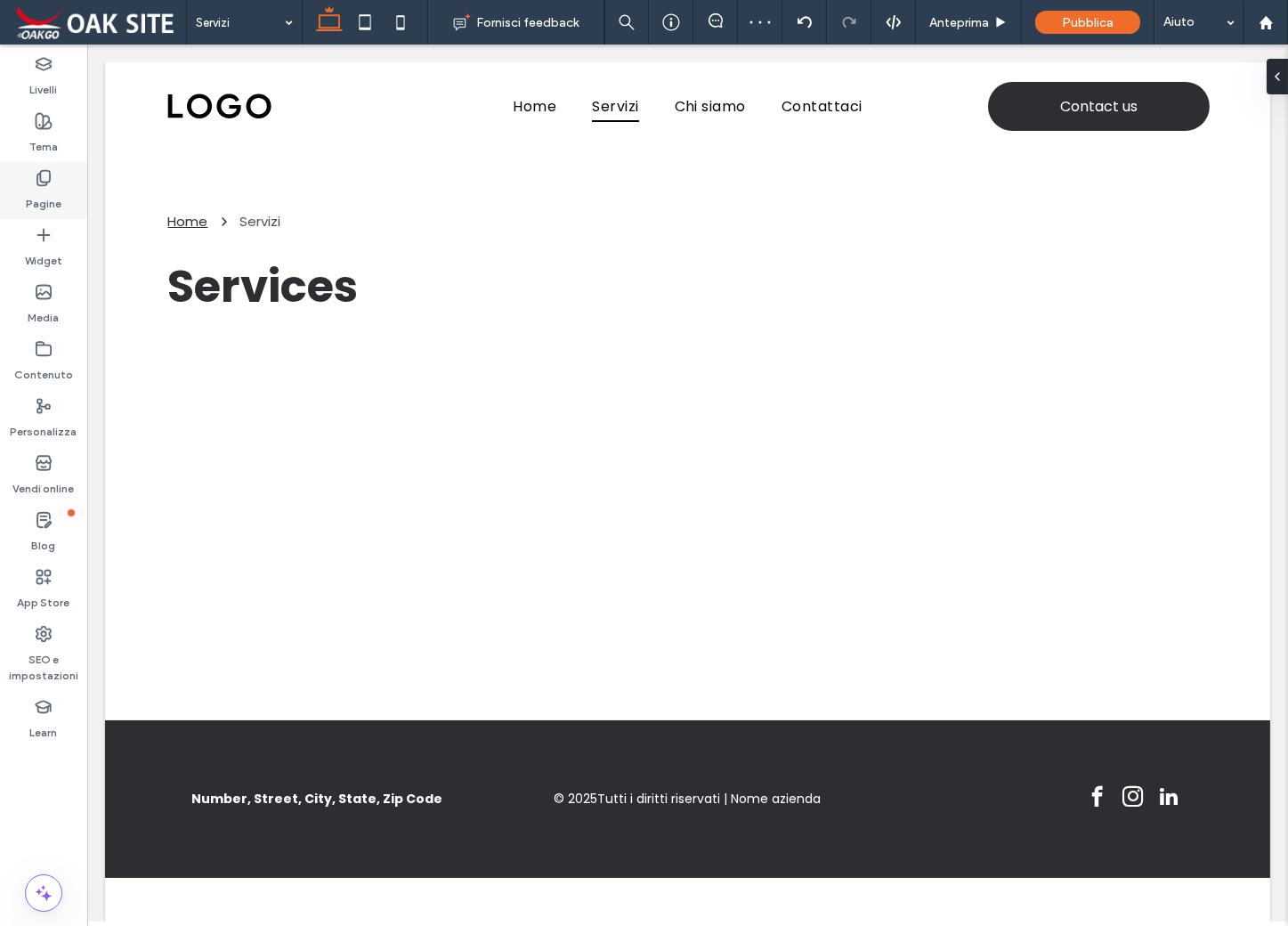
click at [44, 177] on icon at bounding box center [44, 177] width 17 height 17
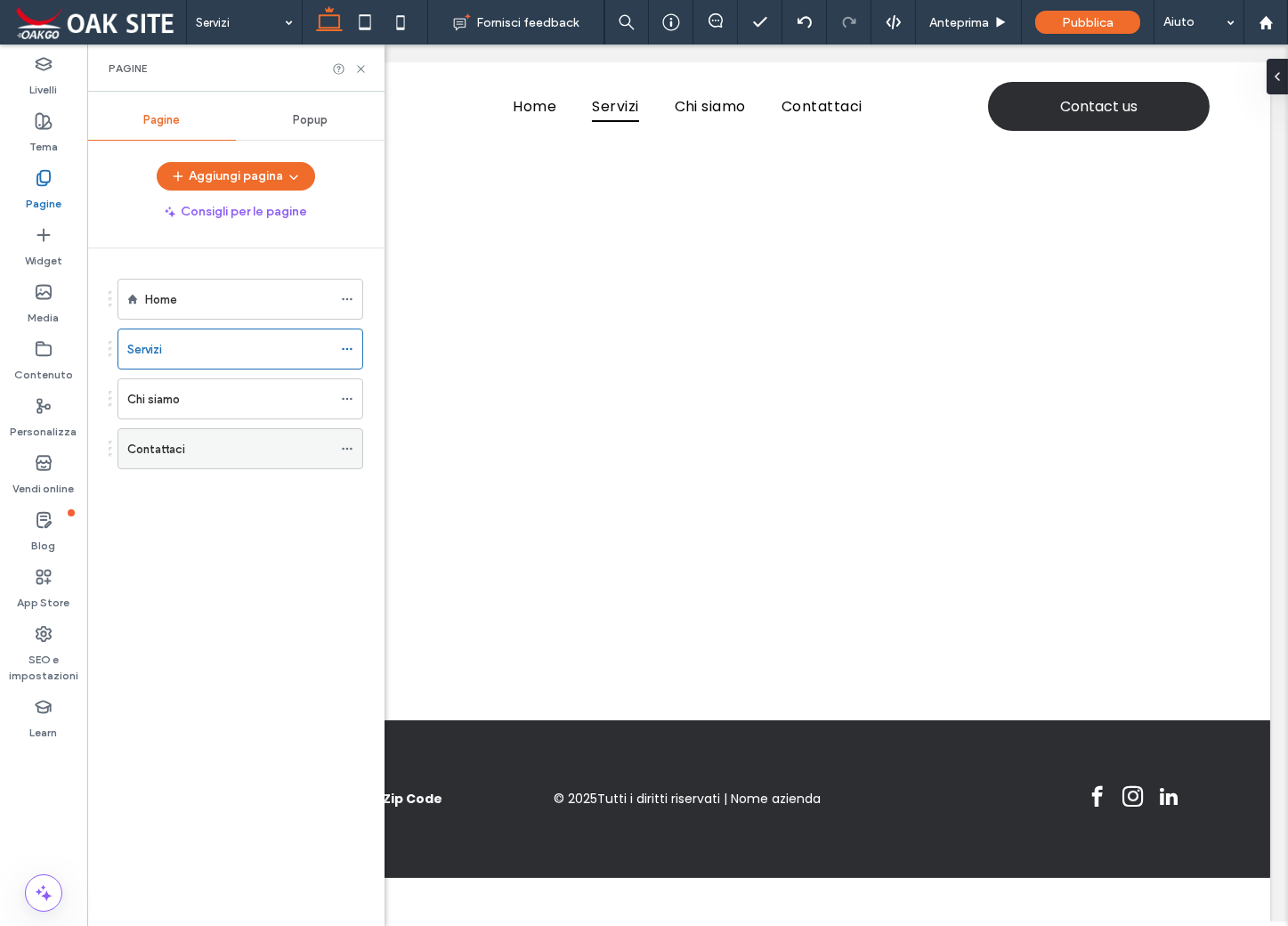
click at [346, 450] on icon at bounding box center [347, 448] width 13 height 13
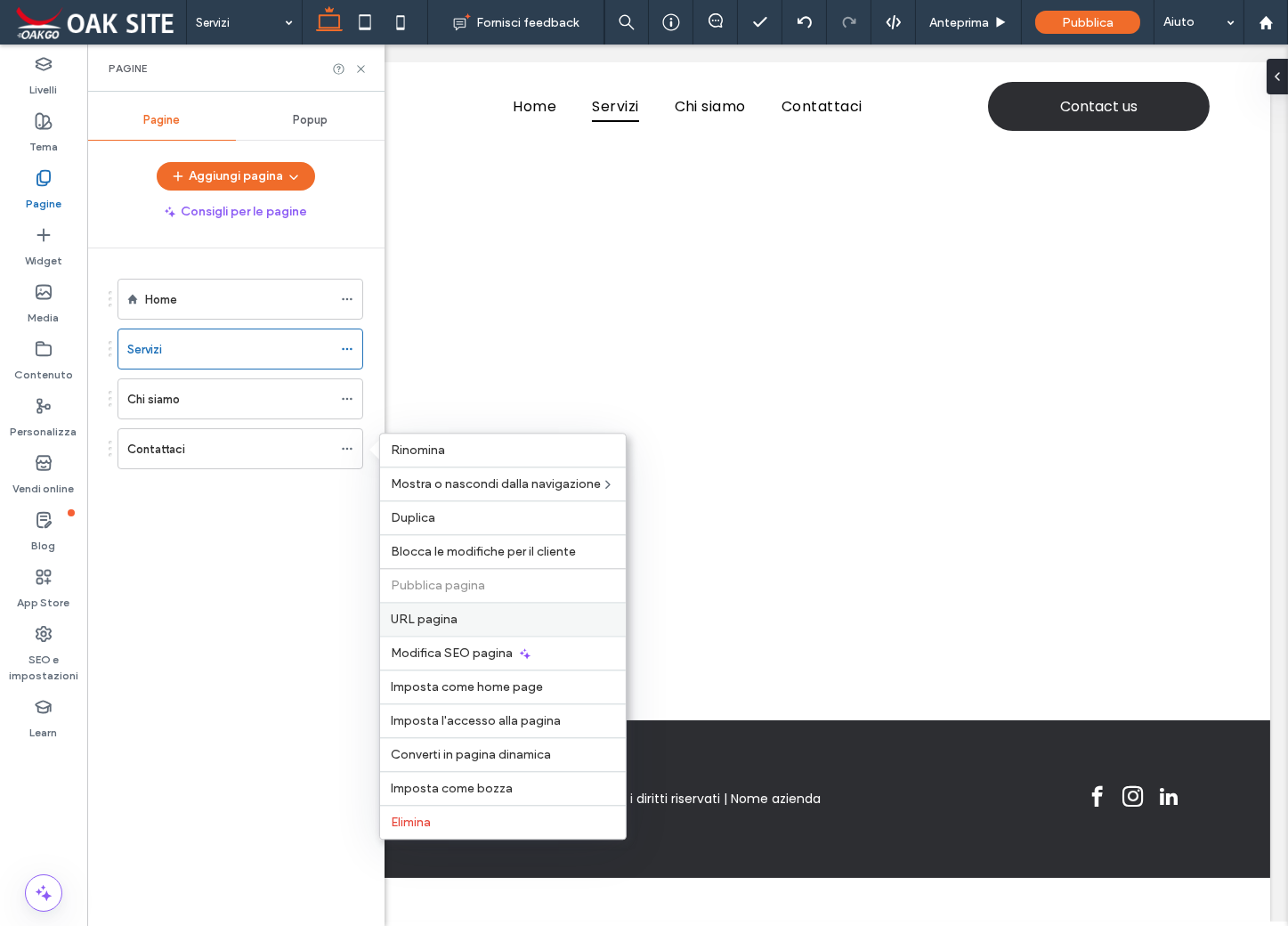
click at [439, 619] on span "URL pagina" at bounding box center [424, 620] width 67 height 16
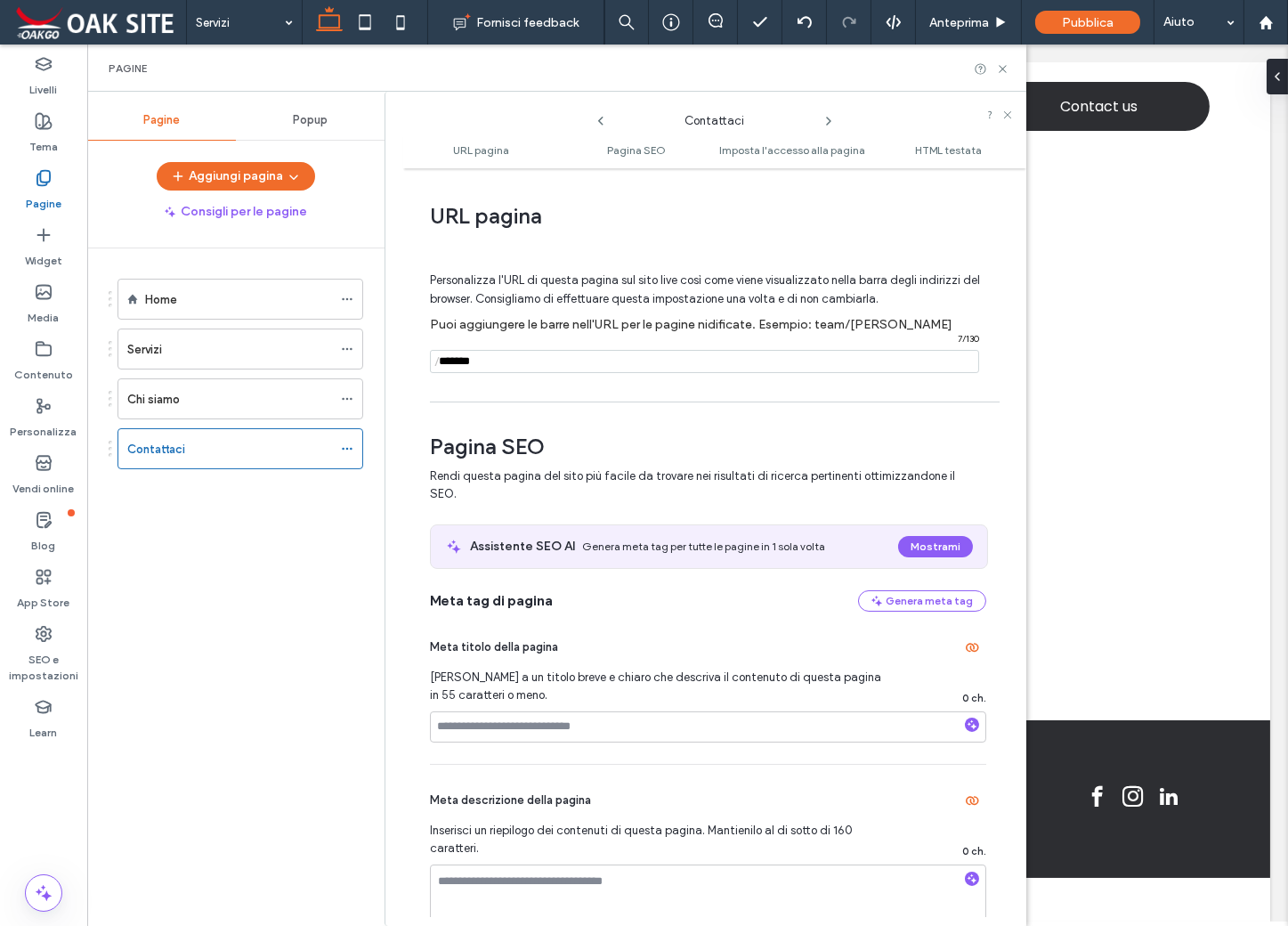
click at [492, 364] on input "notEmpty" at bounding box center [704, 362] width 550 height 23
drag, startPoint x: 495, startPoint y: 365, endPoint x: 441, endPoint y: 375, distance: 54.9
click at [441, 375] on div "Personalizza l'URL di questa pagina sul sito live così come viene visualizzato …" at bounding box center [707, 314] width 556 height 156
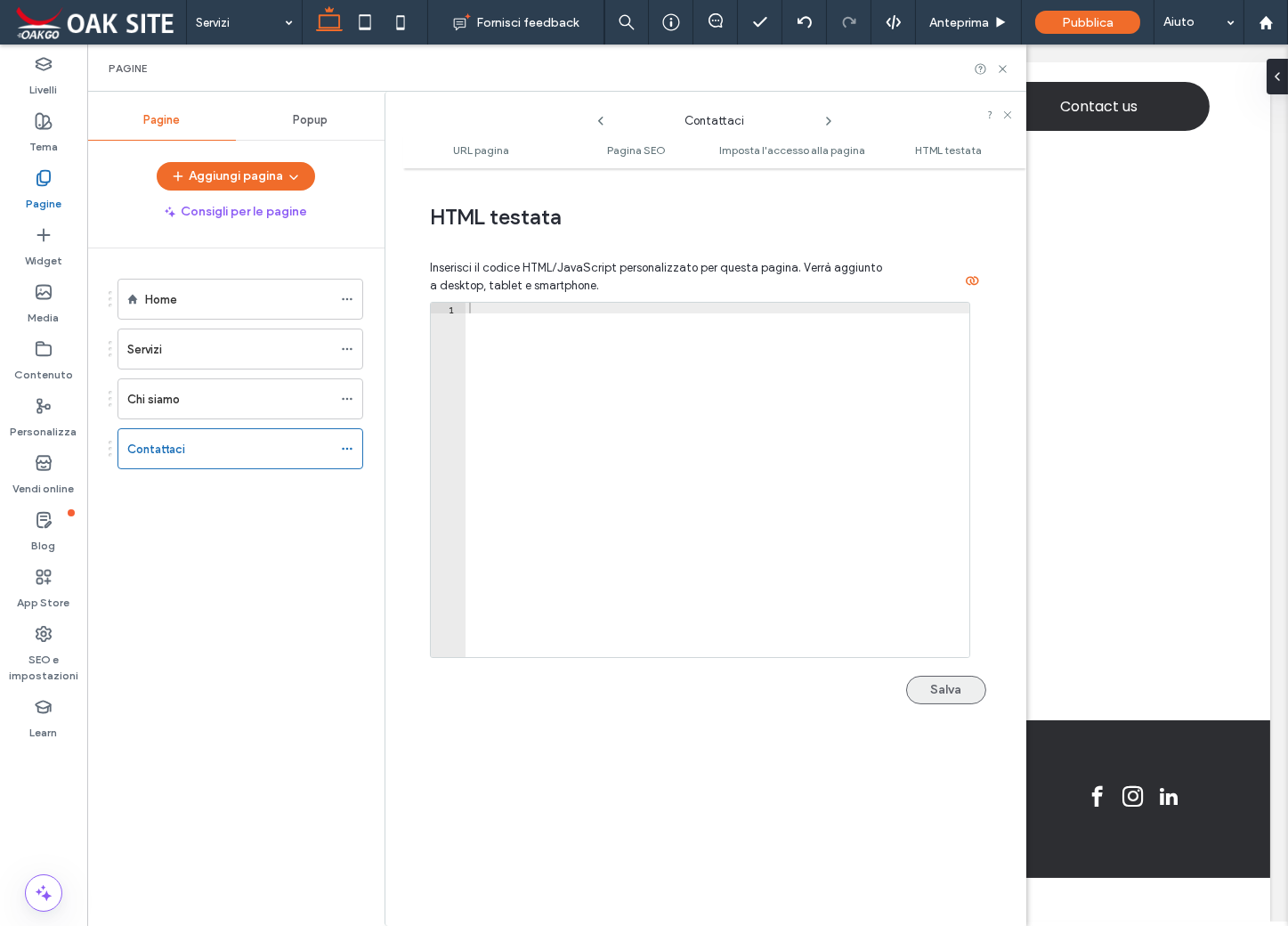
type input "**********"
click at [955, 691] on button "Salva" at bounding box center [946, 689] width 80 height 28
click at [1000, 72] on icon at bounding box center [1002, 69] width 14 height 14
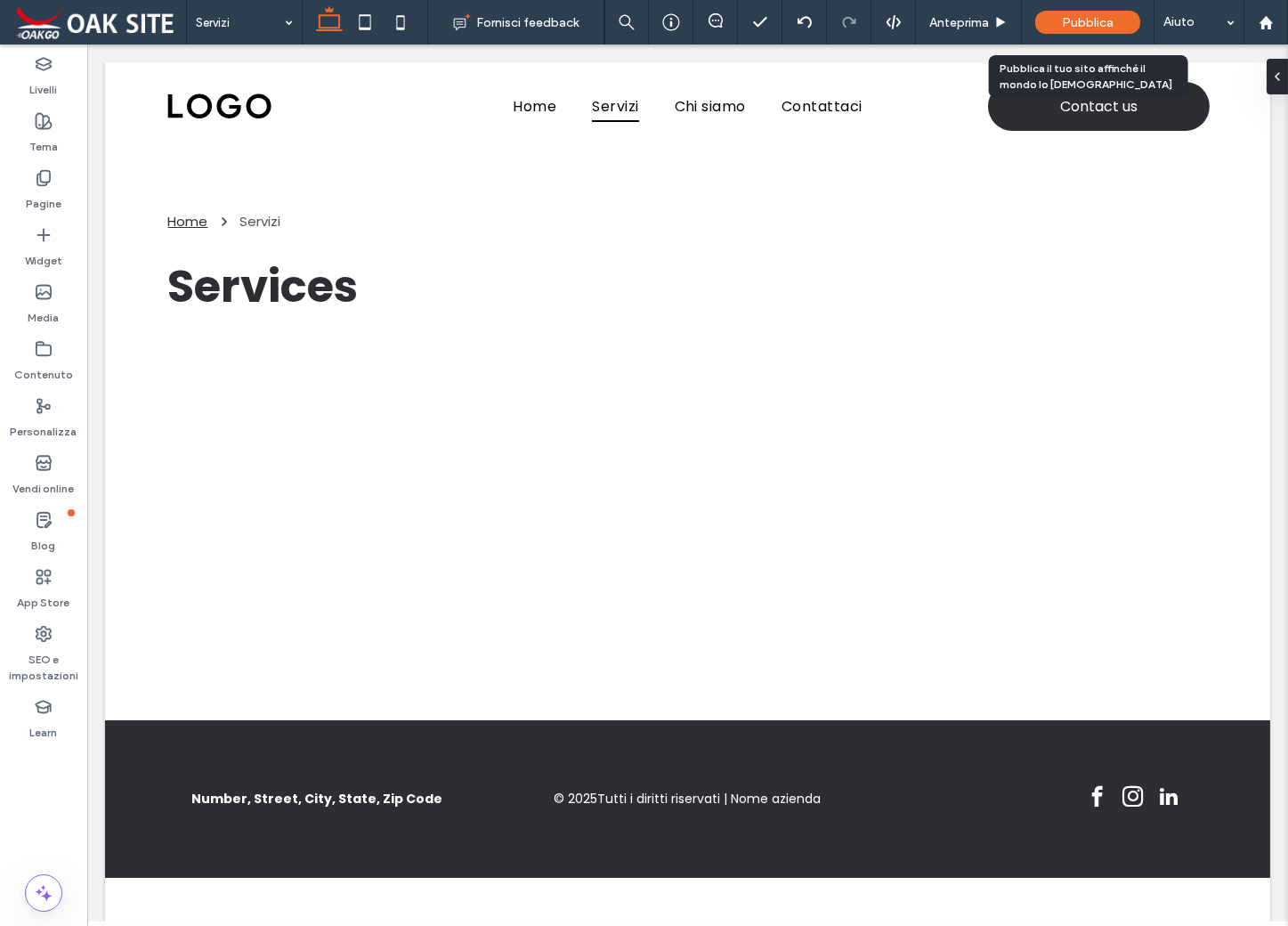
click at [1085, 16] on span "Pubblica" at bounding box center [1086, 23] width 51 height 16
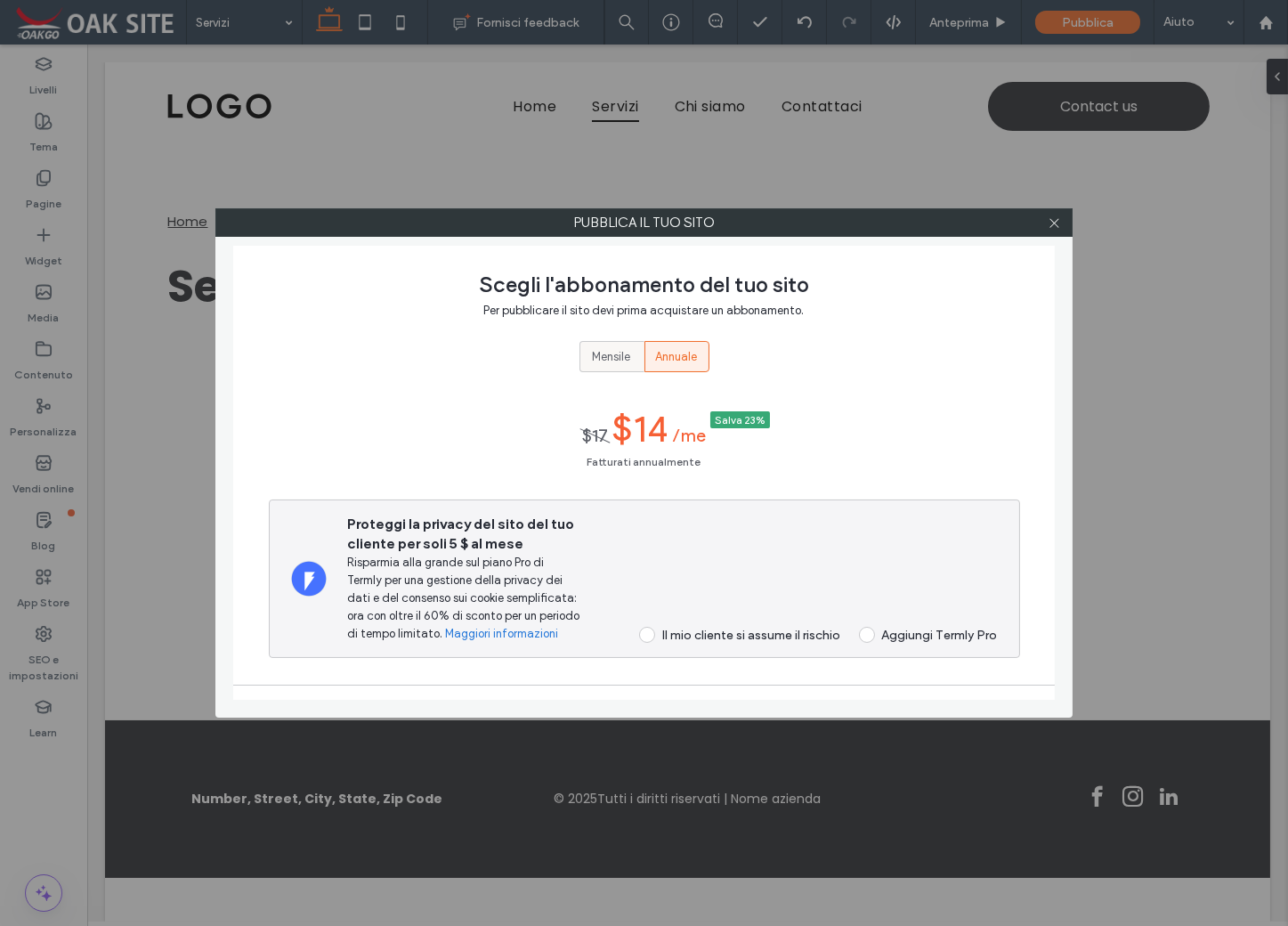
click at [606, 357] on span "Mensile" at bounding box center [612, 357] width 38 height 17
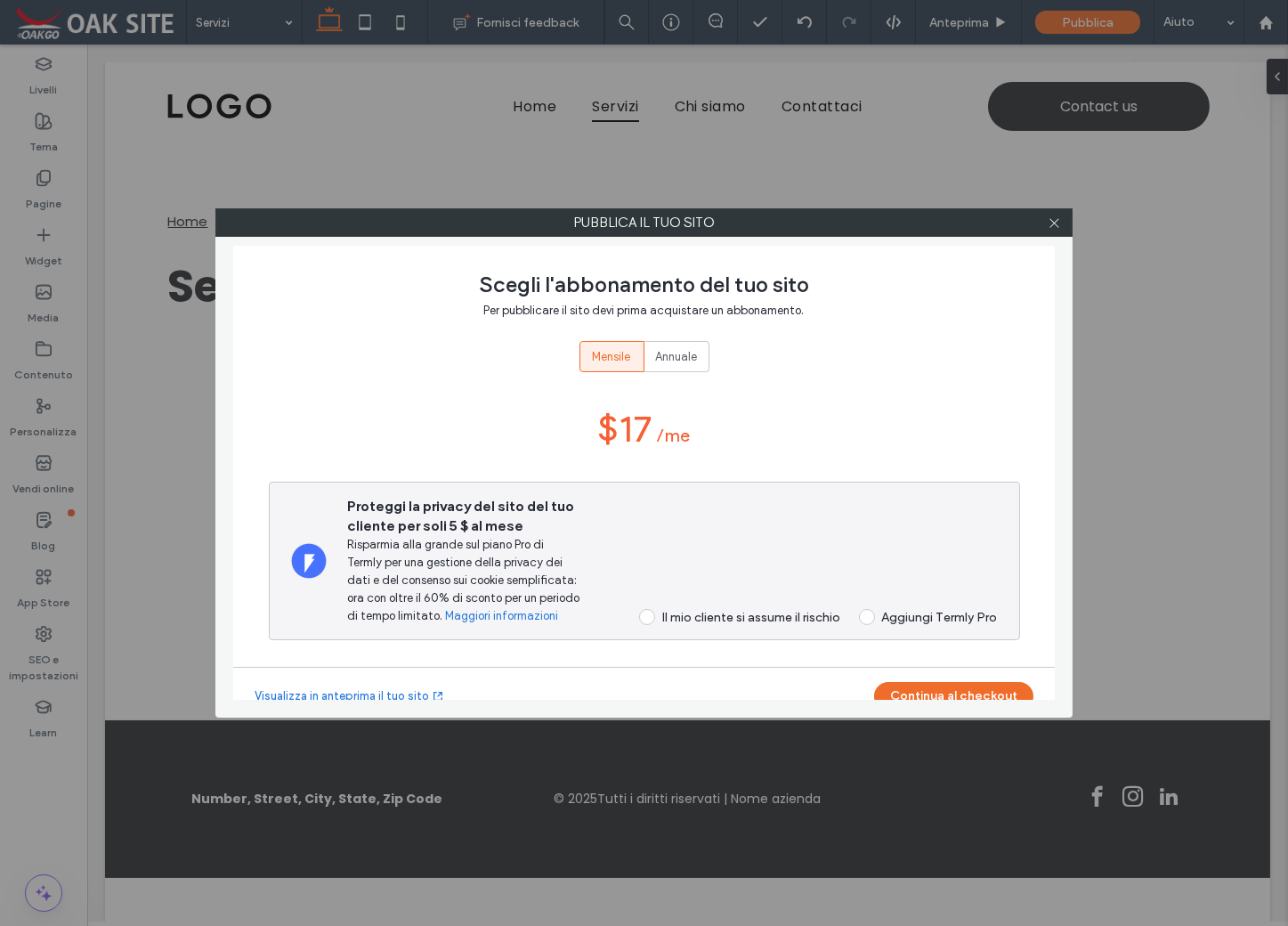
scroll to position [24, 0]
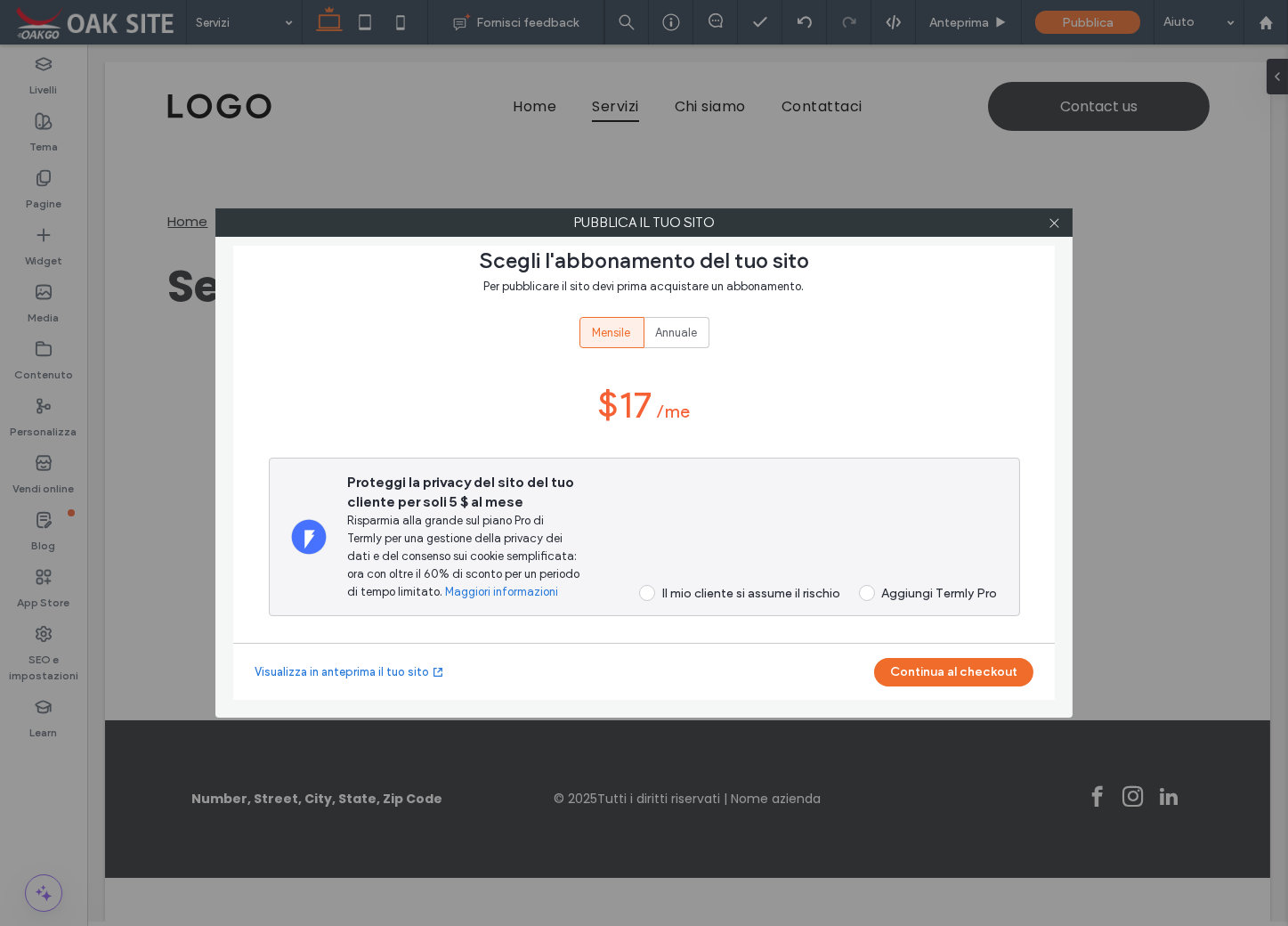
click at [639, 592] on span at bounding box center [646, 592] width 16 height 16
click at [974, 670] on button "Continua al checkout" at bounding box center [954, 672] width 159 height 28
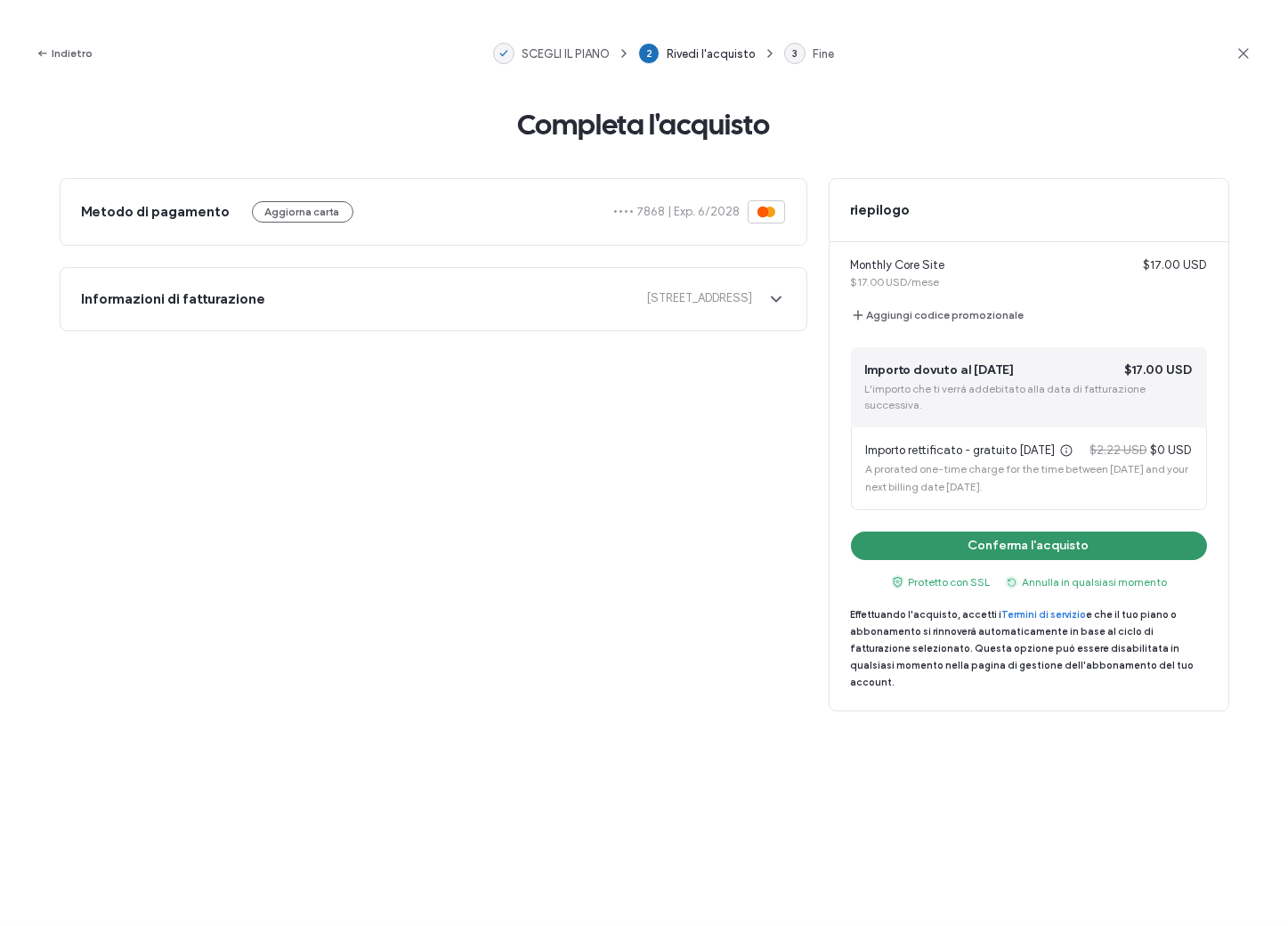
click at [1028, 544] on button "Conferma l'acquisto" at bounding box center [1028, 545] width 356 height 28
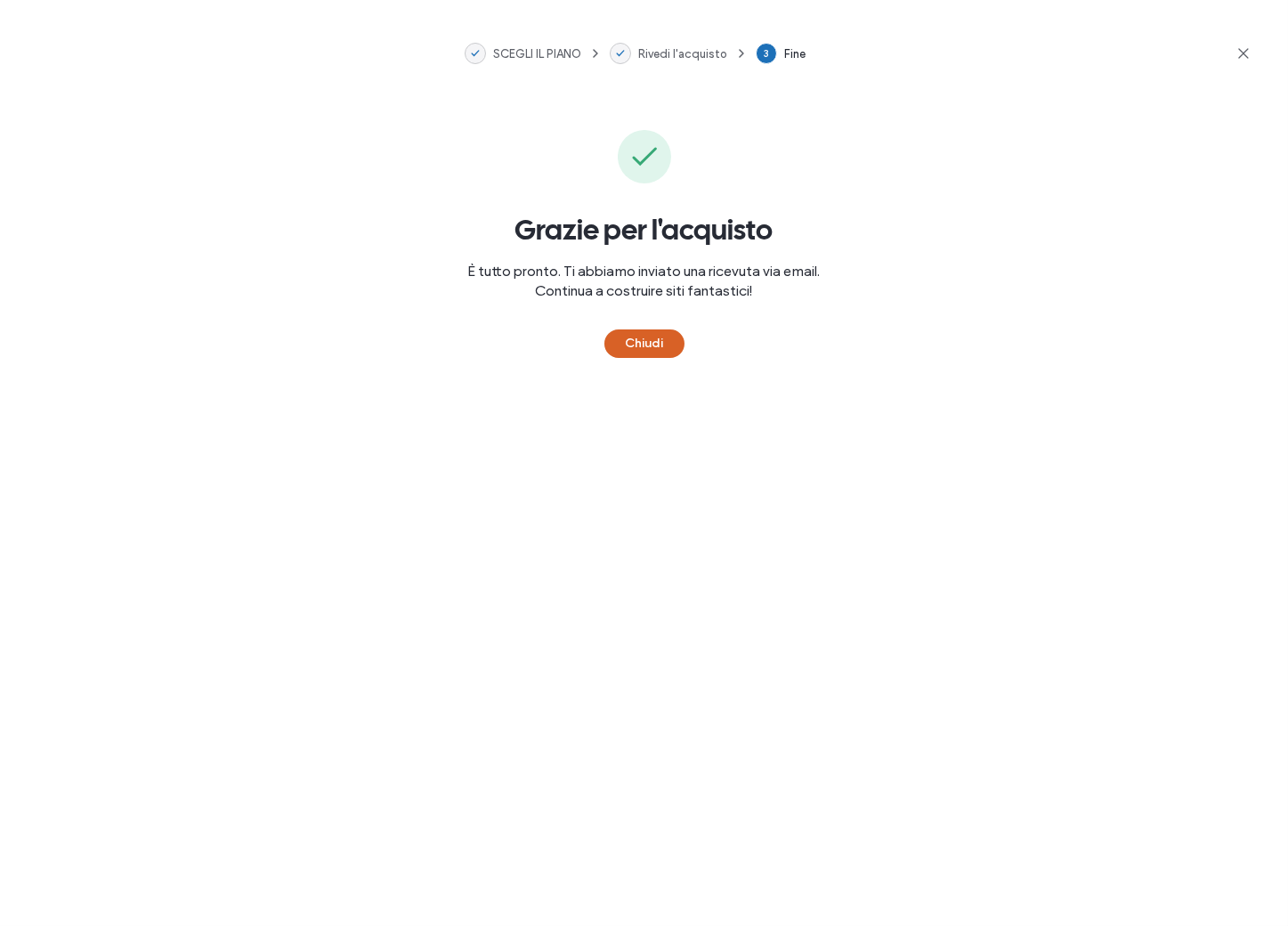
click at [652, 343] on button "Chiudi" at bounding box center [644, 343] width 80 height 28
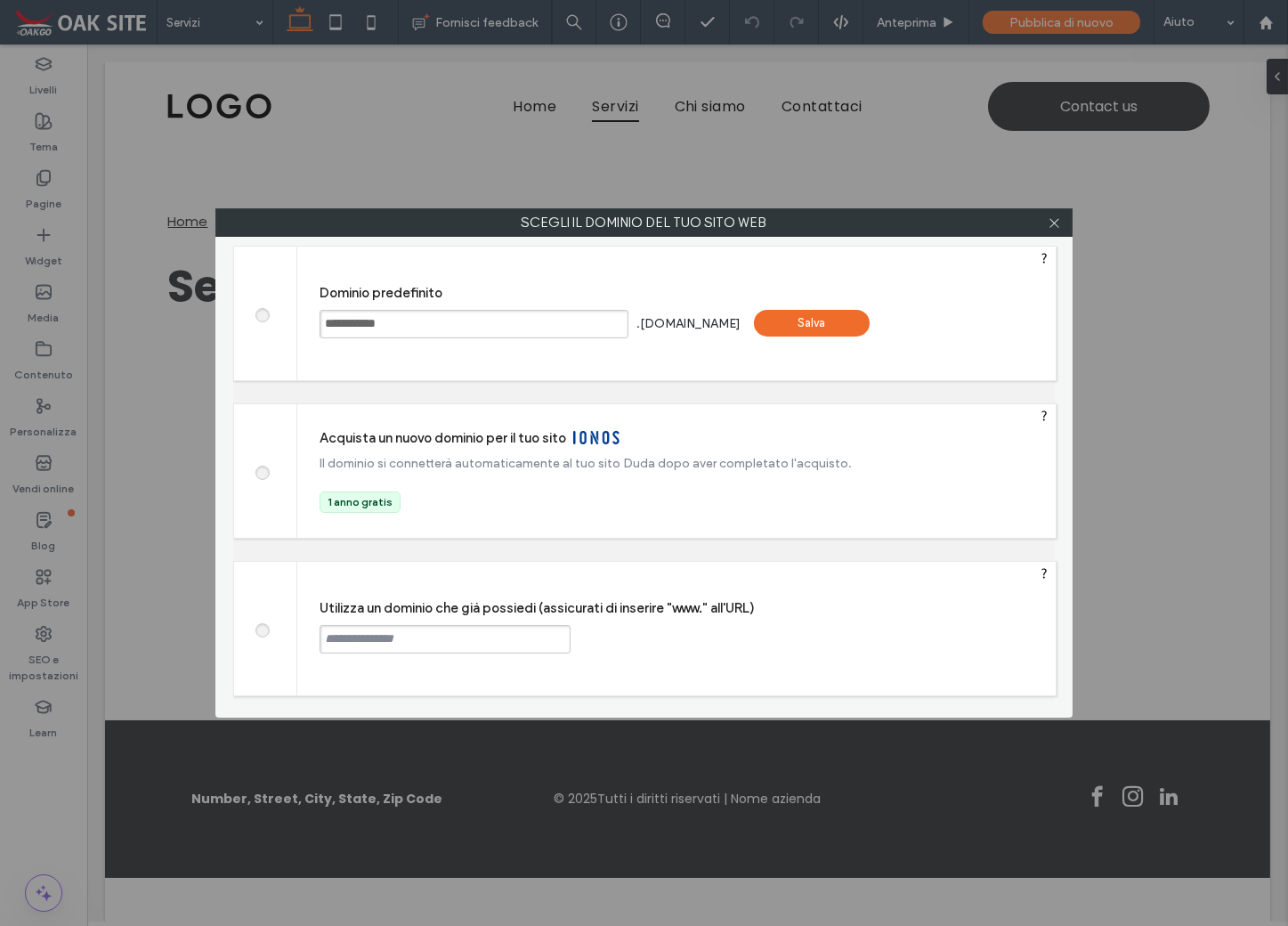
click at [397, 637] on input "text" at bounding box center [445, 639] width 251 height 28
paste input "**********"
type input "**********"
click at [642, 637] on div "Continua" at bounding box center [638, 639] width 115 height 27
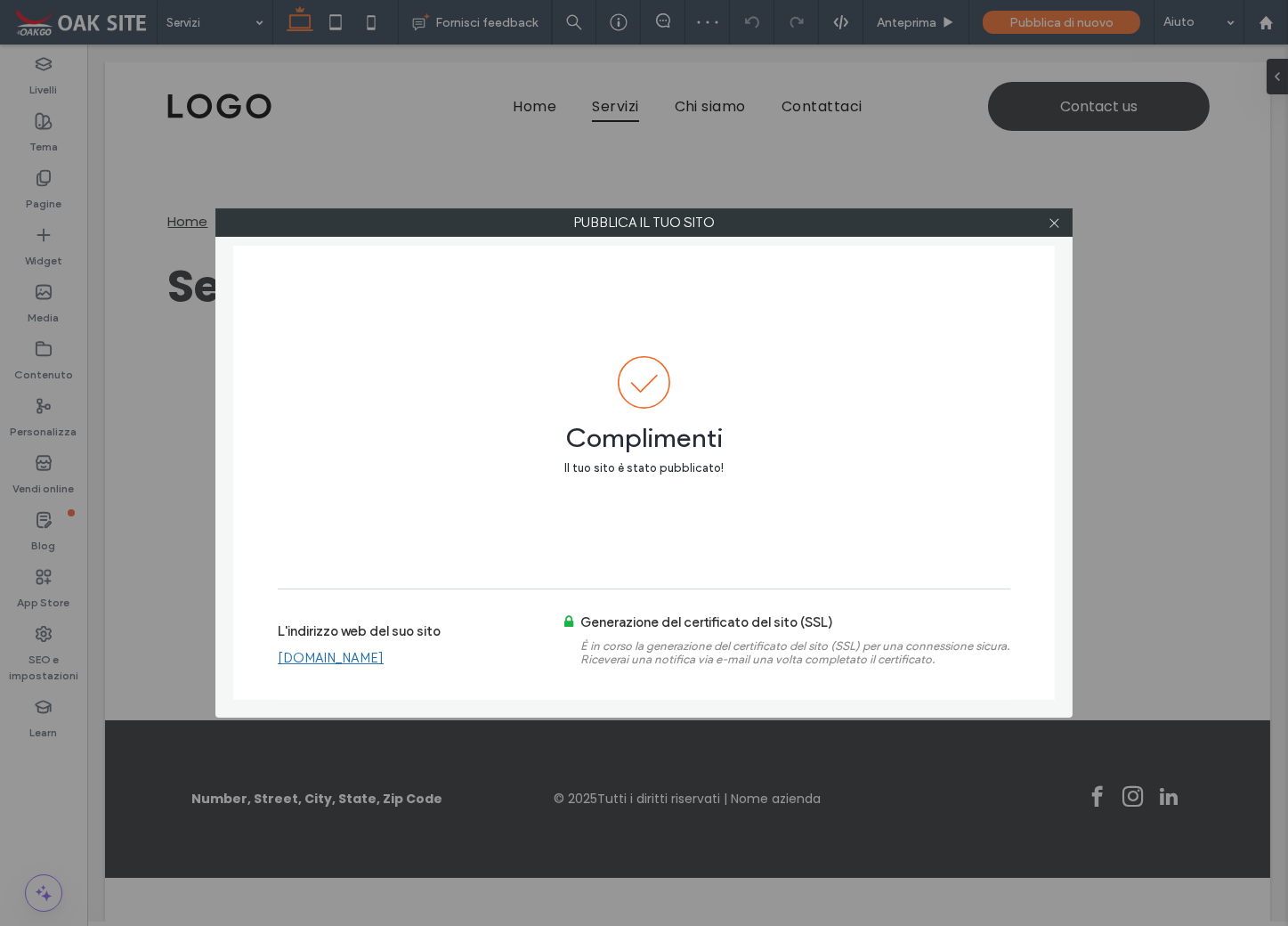
click at [331, 663] on link "[DOMAIN_NAME]" at bounding box center [330, 657] width 106 height 16
click at [1057, 222] on icon at bounding box center [1054, 223] width 14 height 14
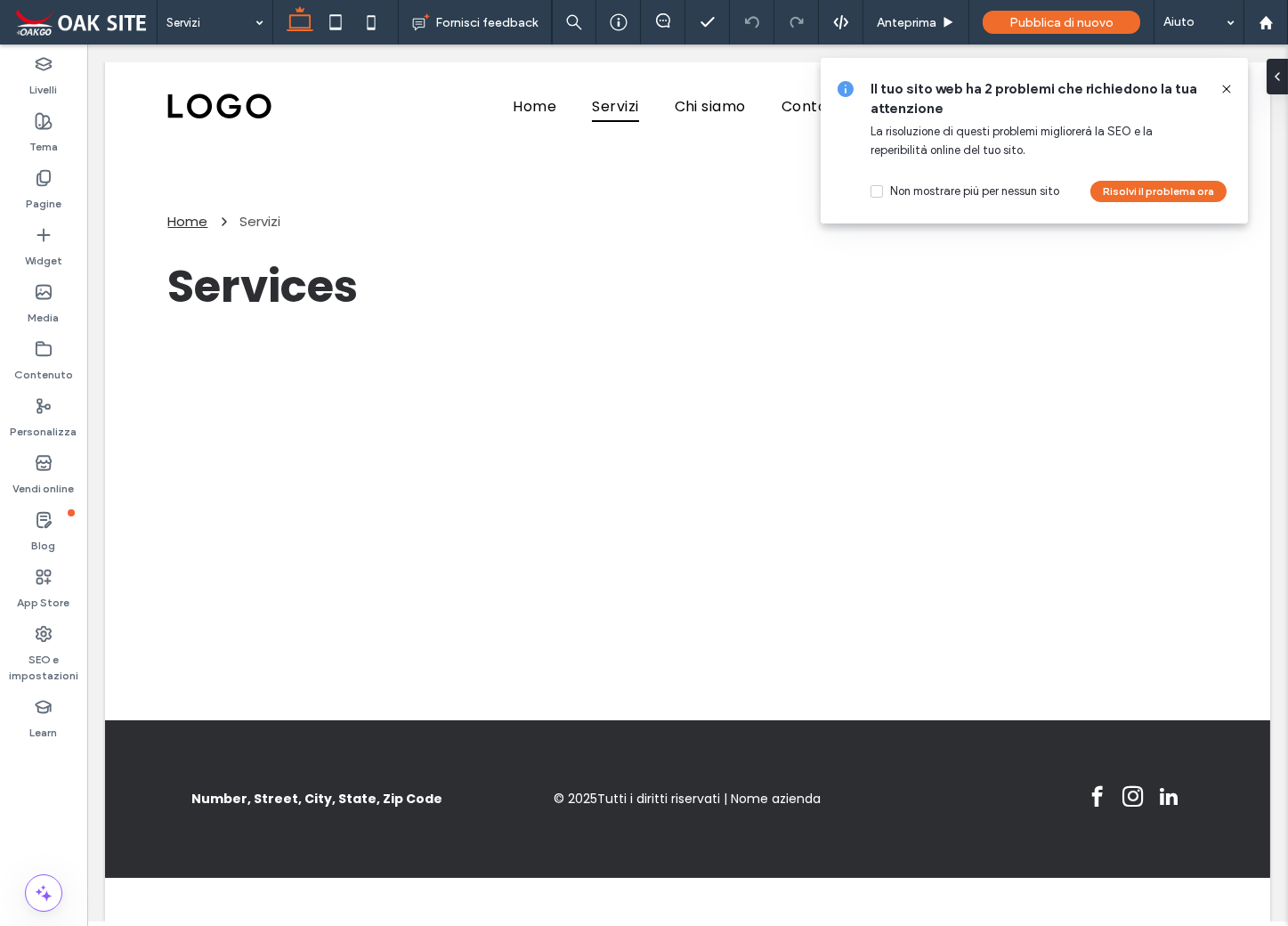
click at [1228, 87] on icon at bounding box center [1226, 88] width 15 height 15
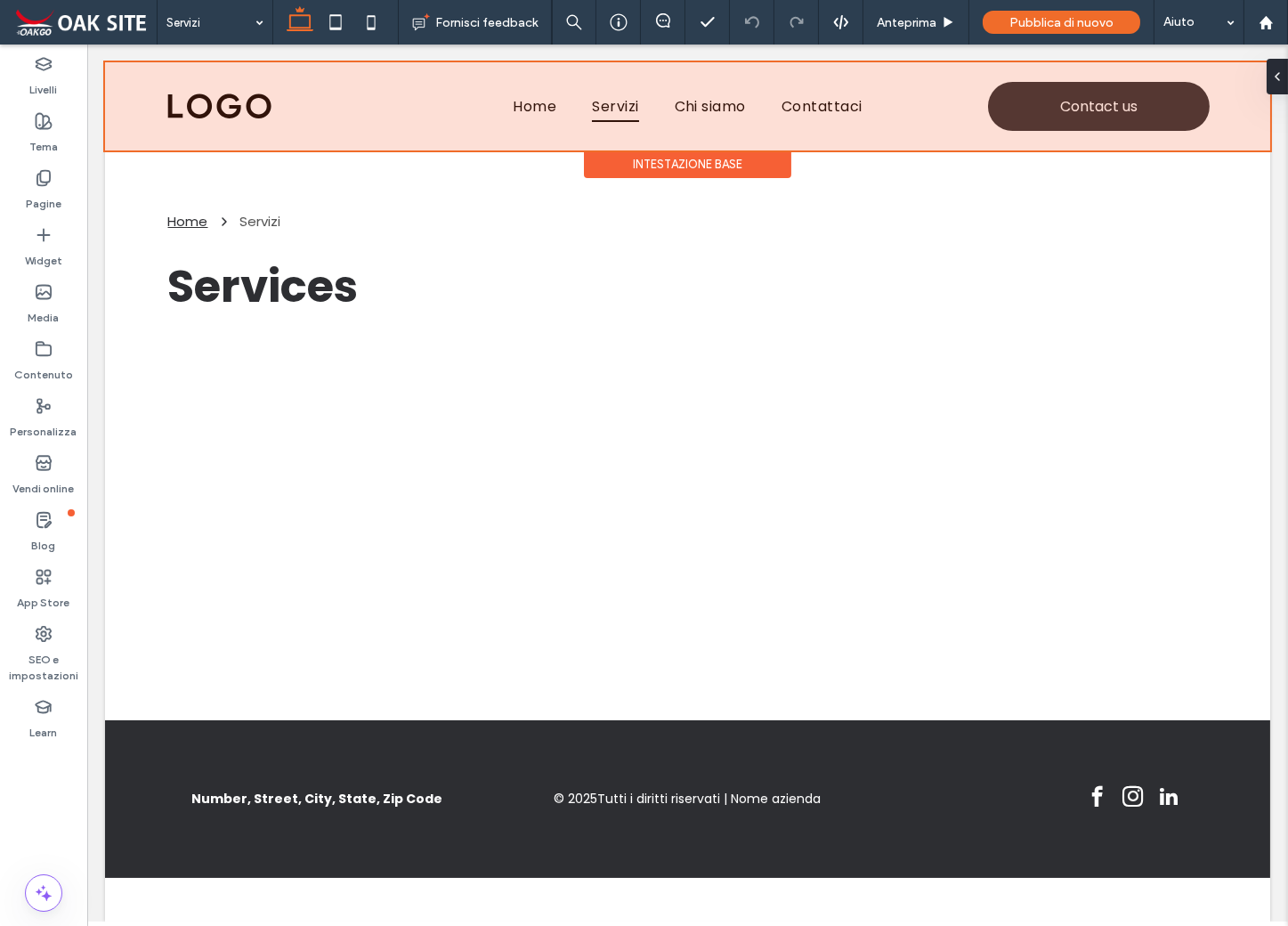
click at [1105, 112] on div at bounding box center [687, 106] width 1165 height 88
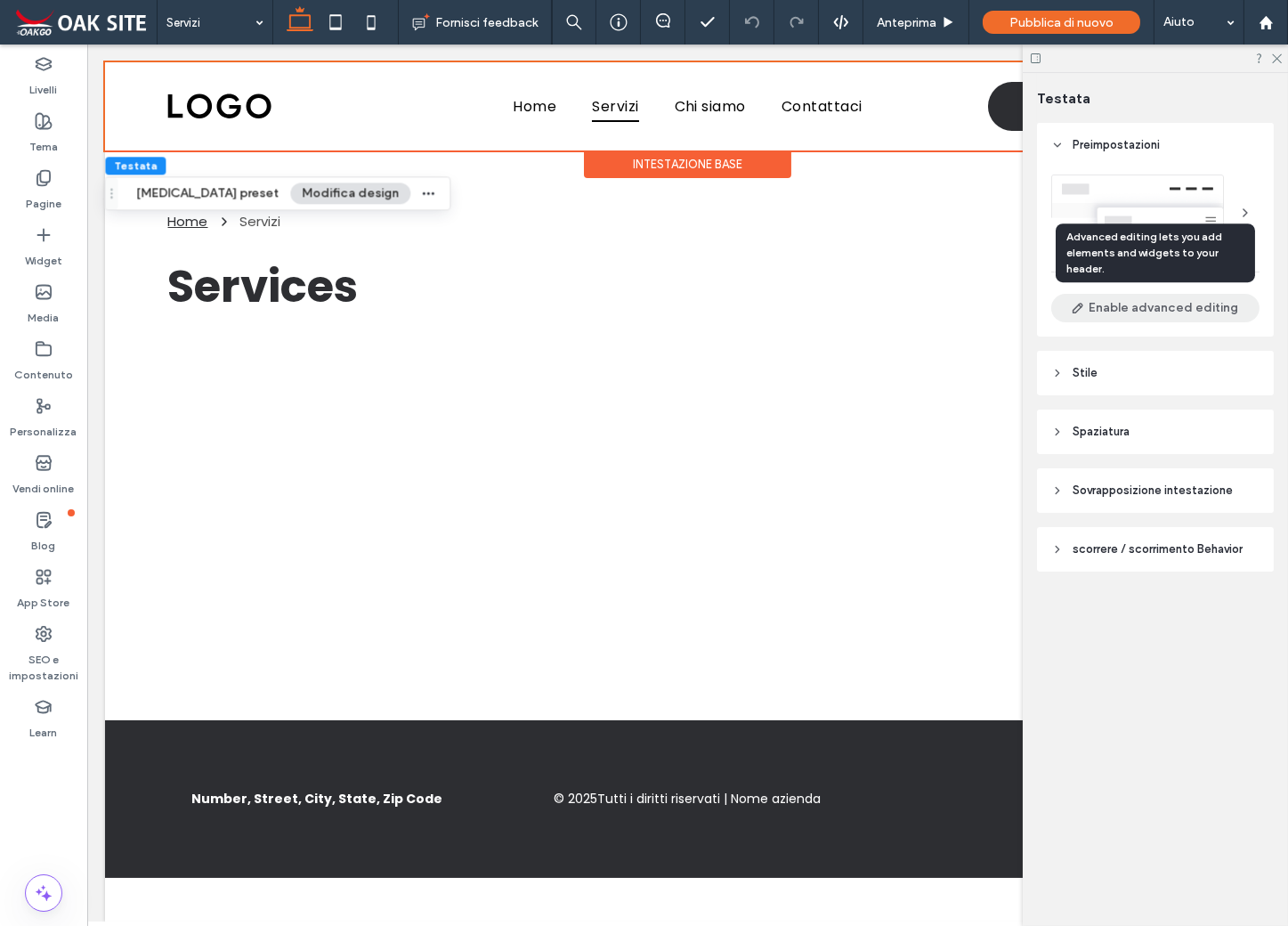
click at [1202, 309] on button "Enable advanced editing" at bounding box center [1154, 307] width 208 height 28
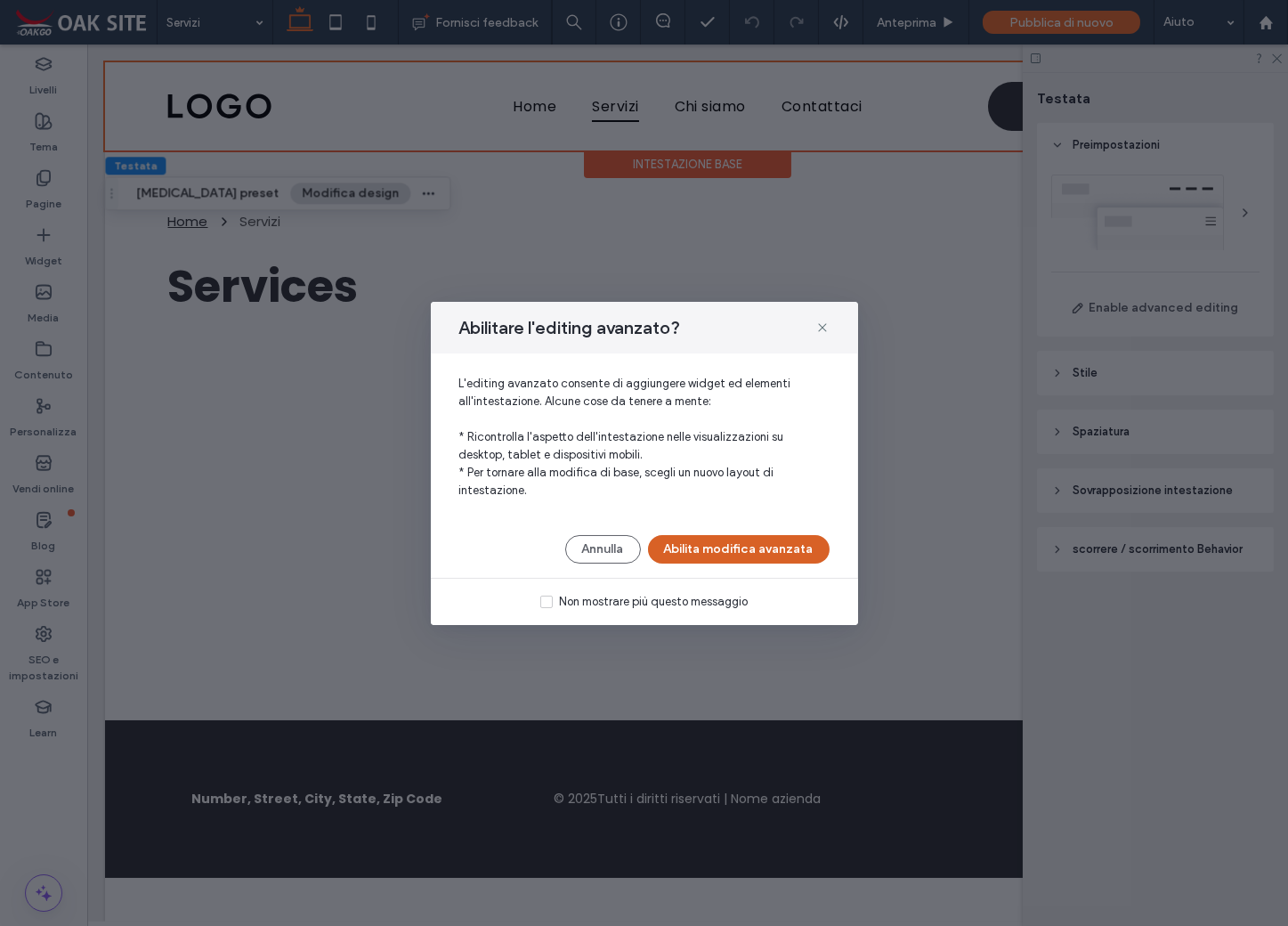
click at [733, 550] on button "Abilita modifica avanzata" at bounding box center [738, 549] width 181 height 28
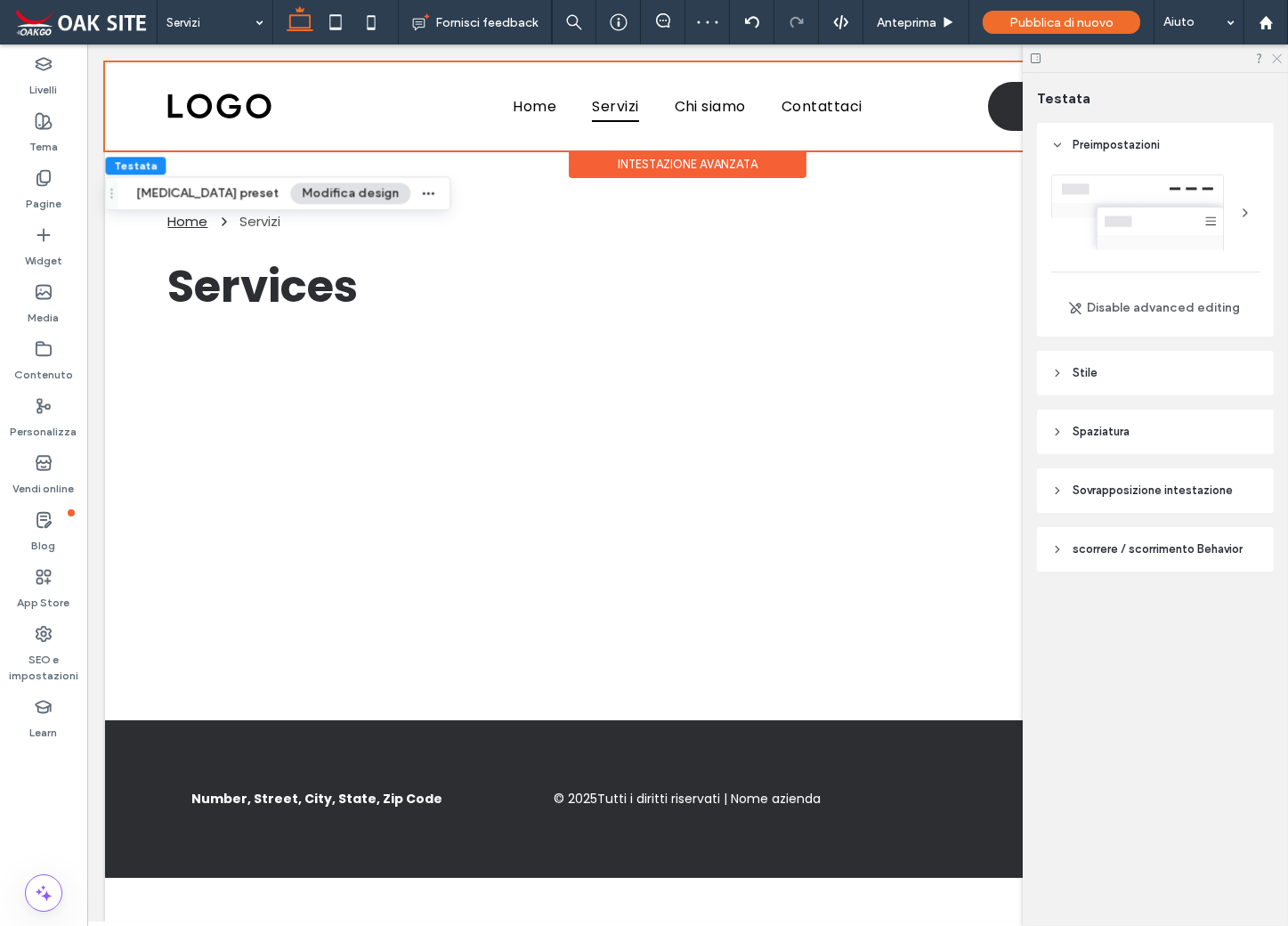
click at [1278, 56] on icon at bounding box center [1275, 57] width 12 height 12
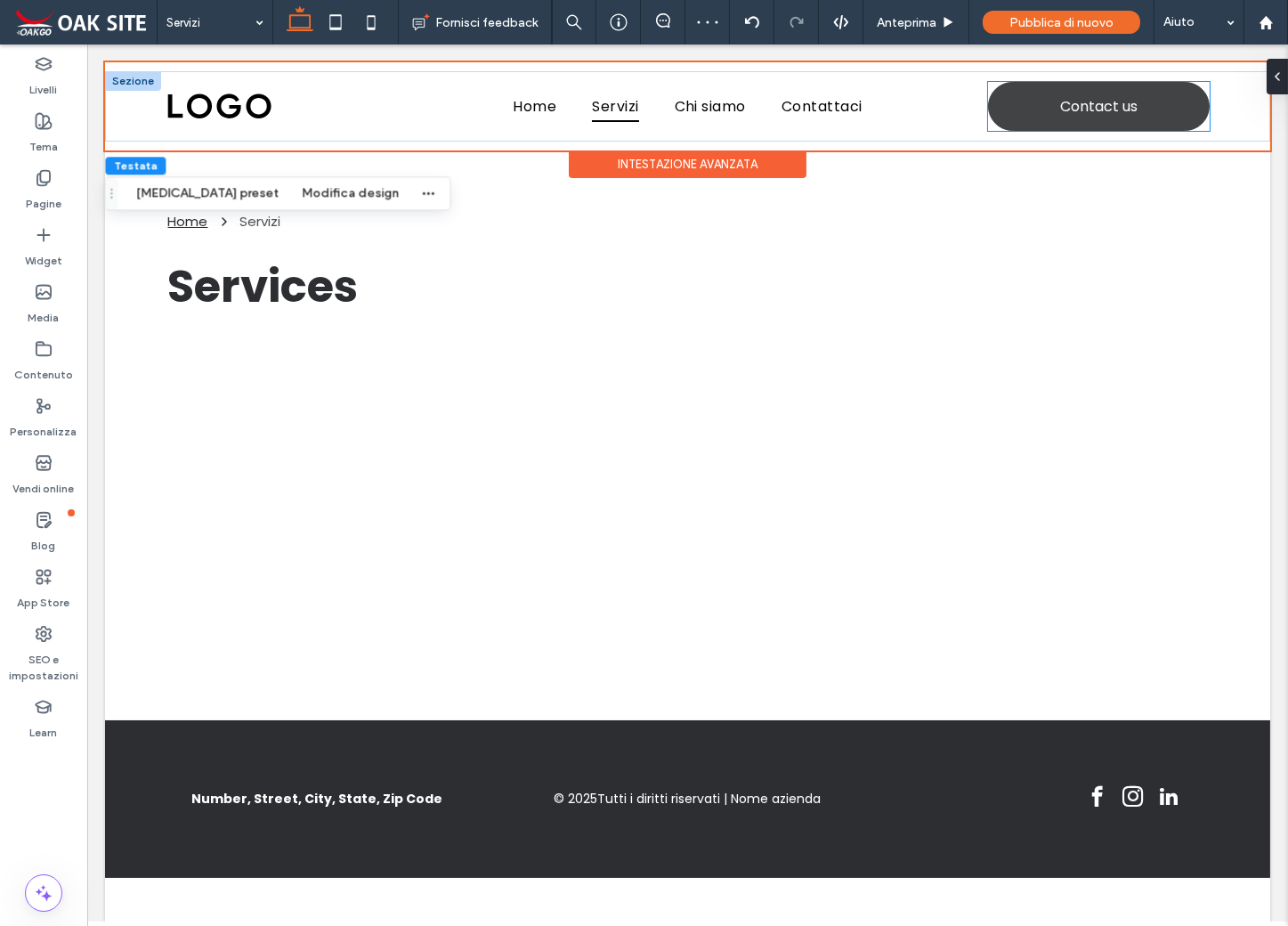
click at [1081, 110] on span "Contact us" at bounding box center [1099, 106] width 78 height 22
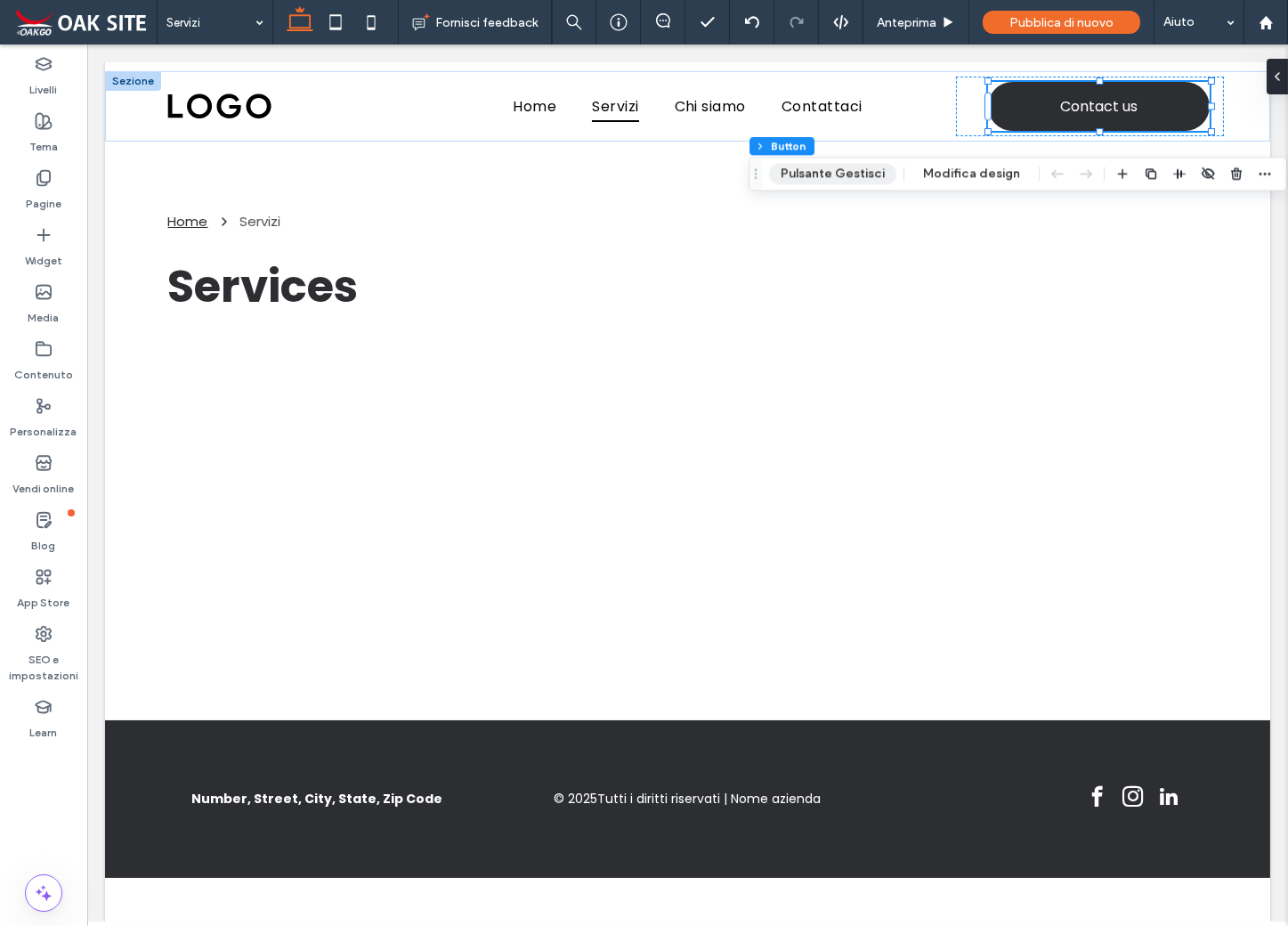
click at [816, 176] on button "Pulsante Gestisci" at bounding box center [832, 174] width 127 height 21
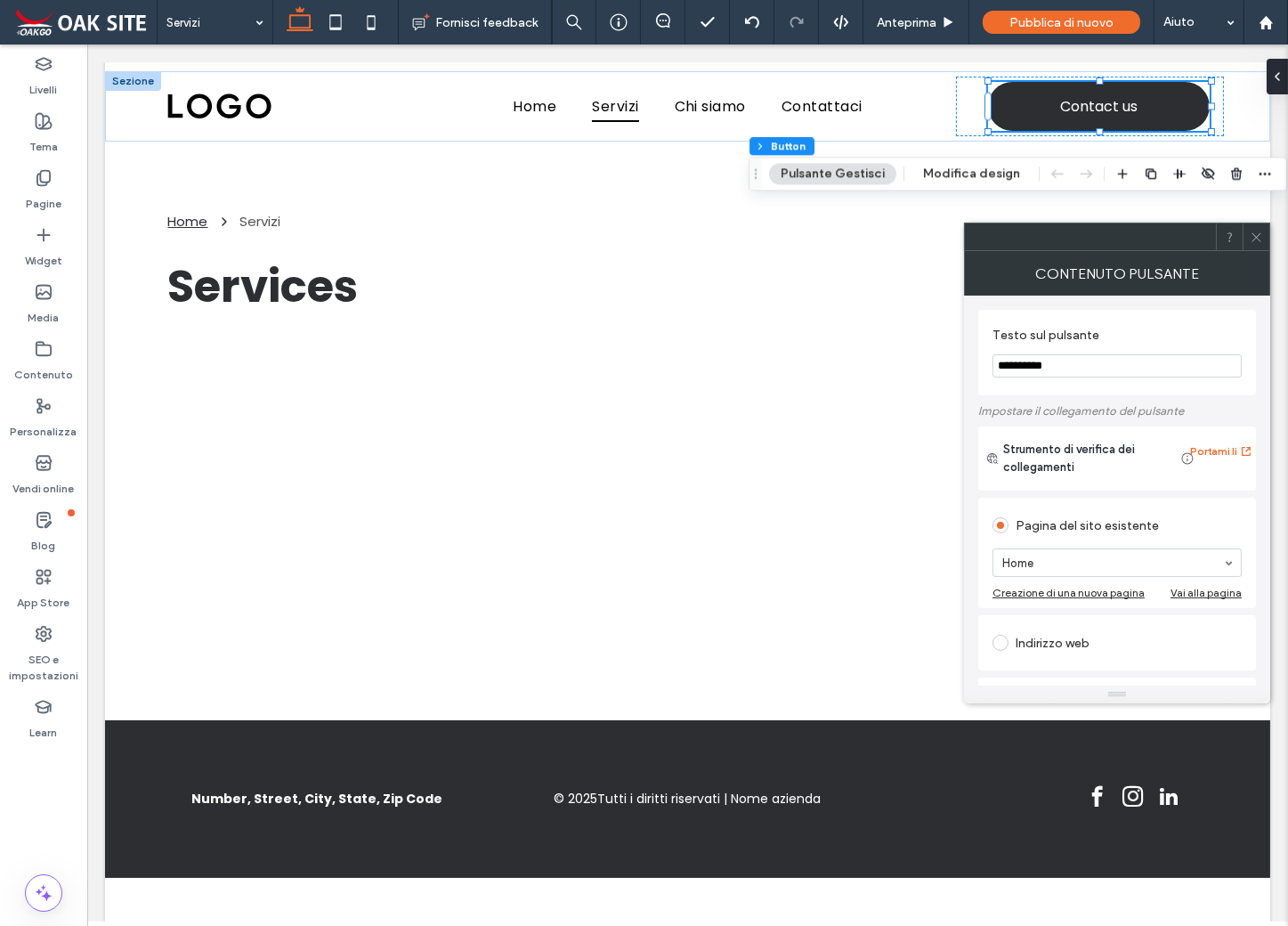
click at [1061, 368] on input "**********" at bounding box center [1116, 366] width 249 height 23
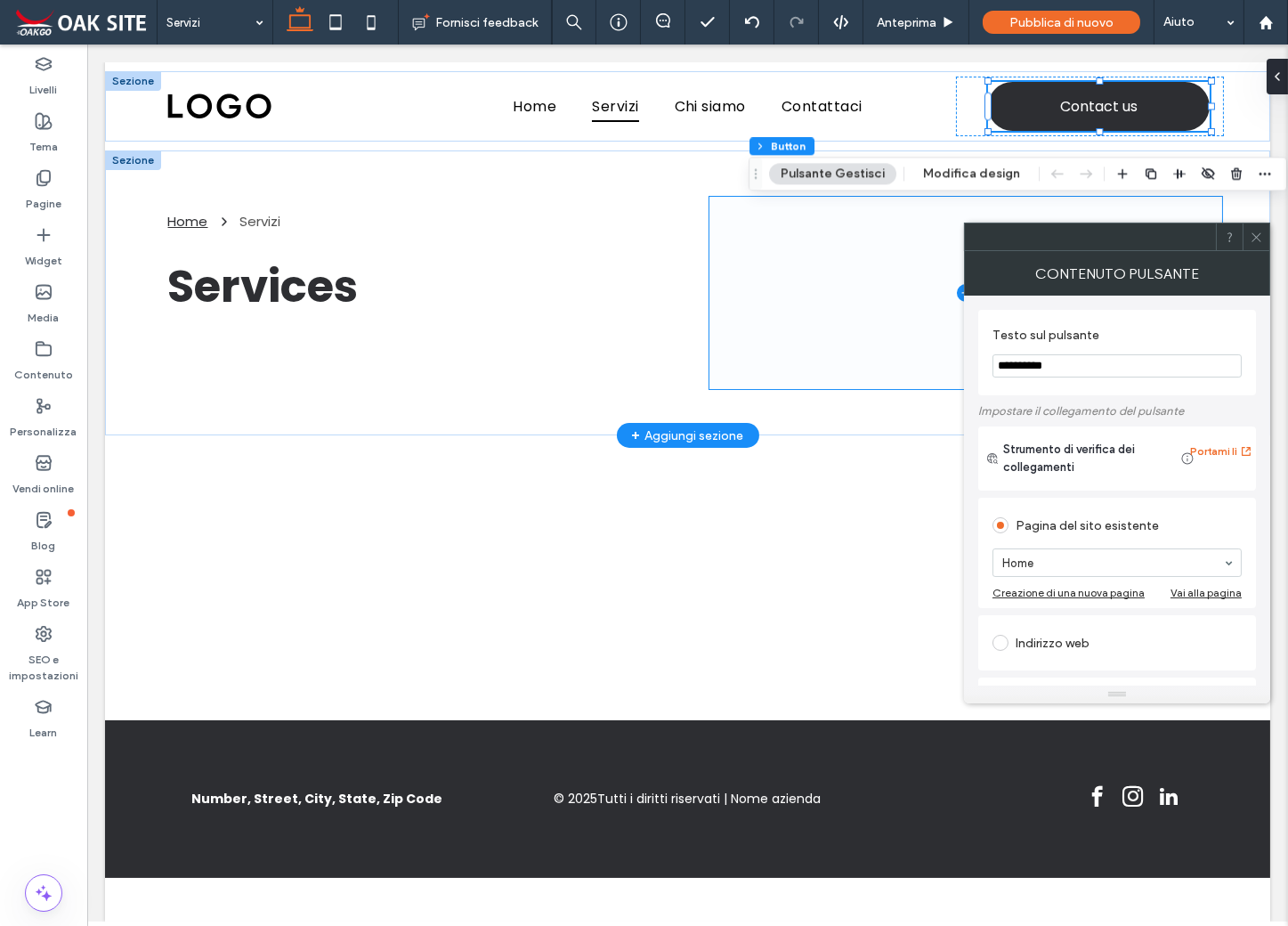
drag, startPoint x: 1156, startPoint y: 412, endPoint x: 908, endPoint y: 367, distance: 252.0
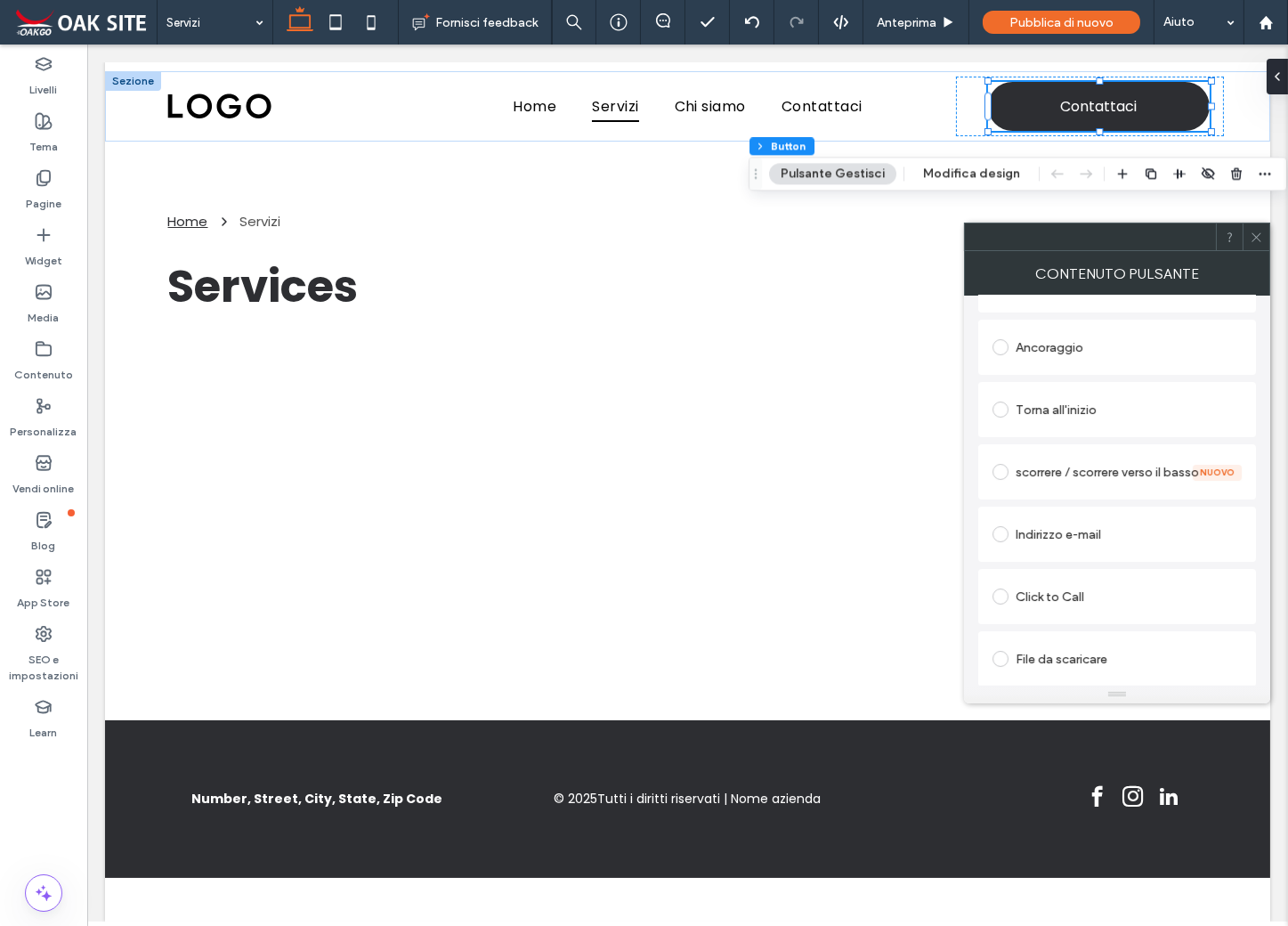
scroll to position [0, 0]
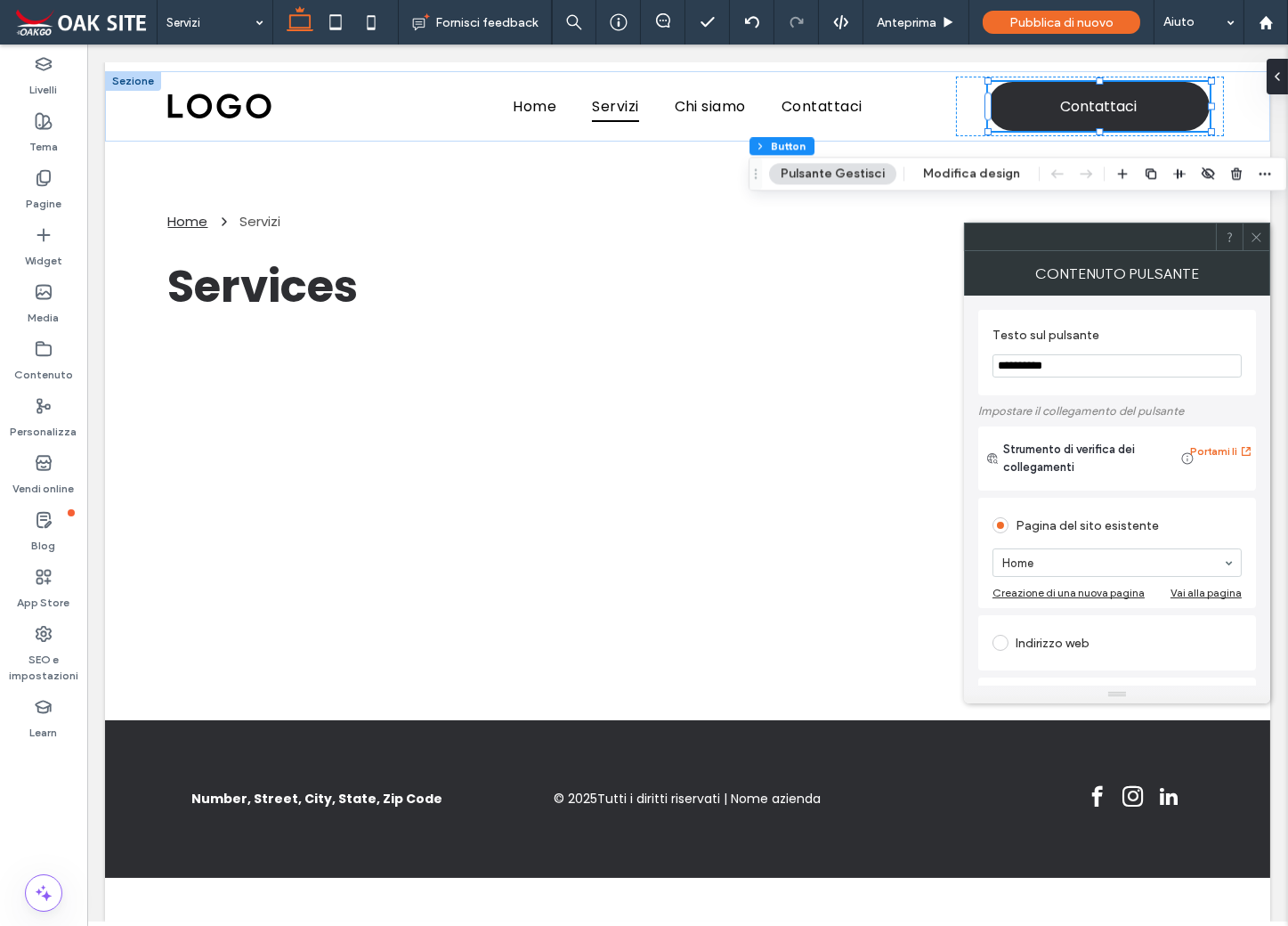
type input "**********"
click at [1254, 234] on icon at bounding box center [1256, 238] width 14 height 14
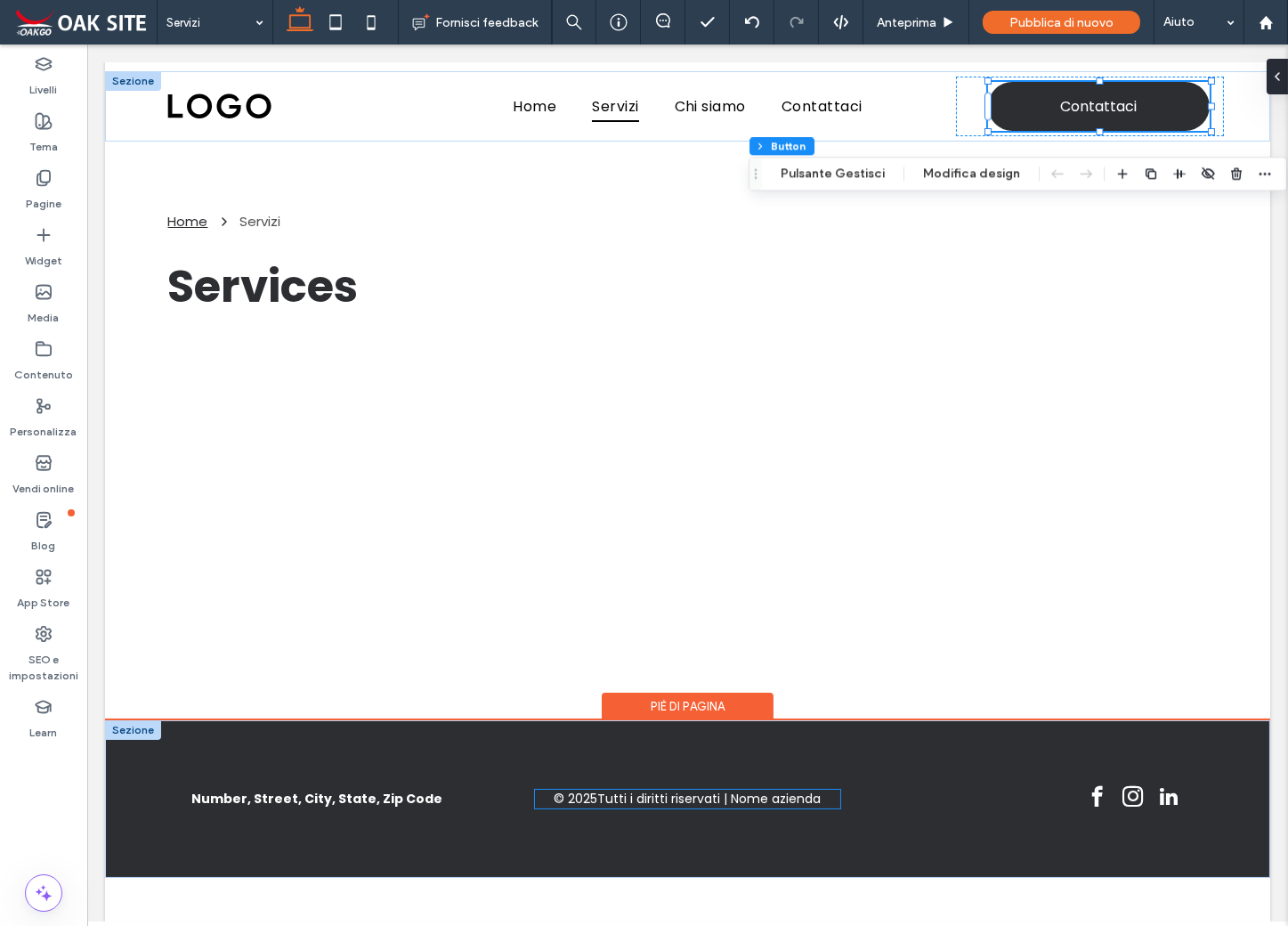
click at [768, 801] on span "Tutti i diritti riservati | Nome azienda" at bounding box center [708, 798] width 223 height 18
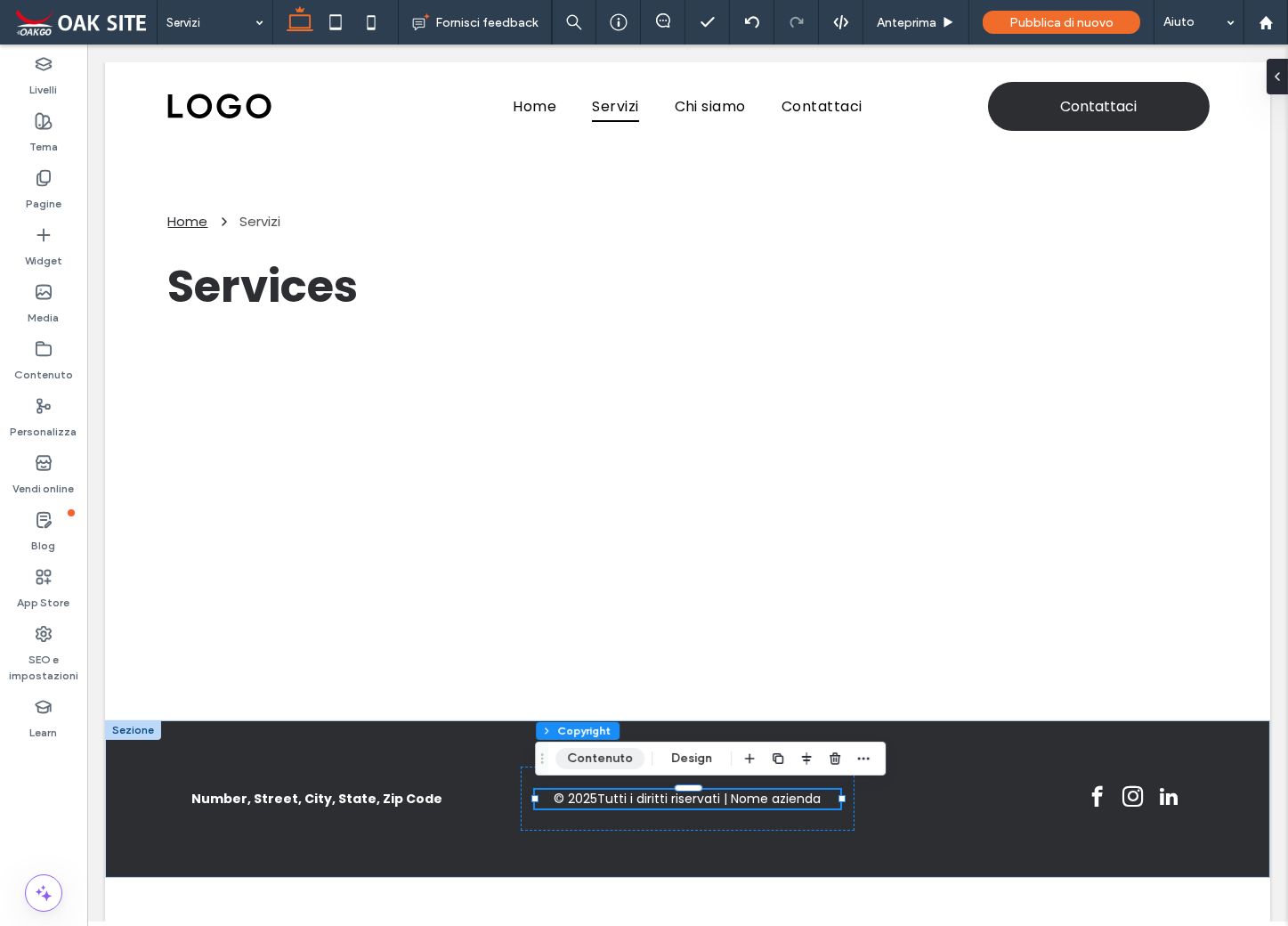
click at [591, 762] on button "Contenuto" at bounding box center [600, 758] width 89 height 21
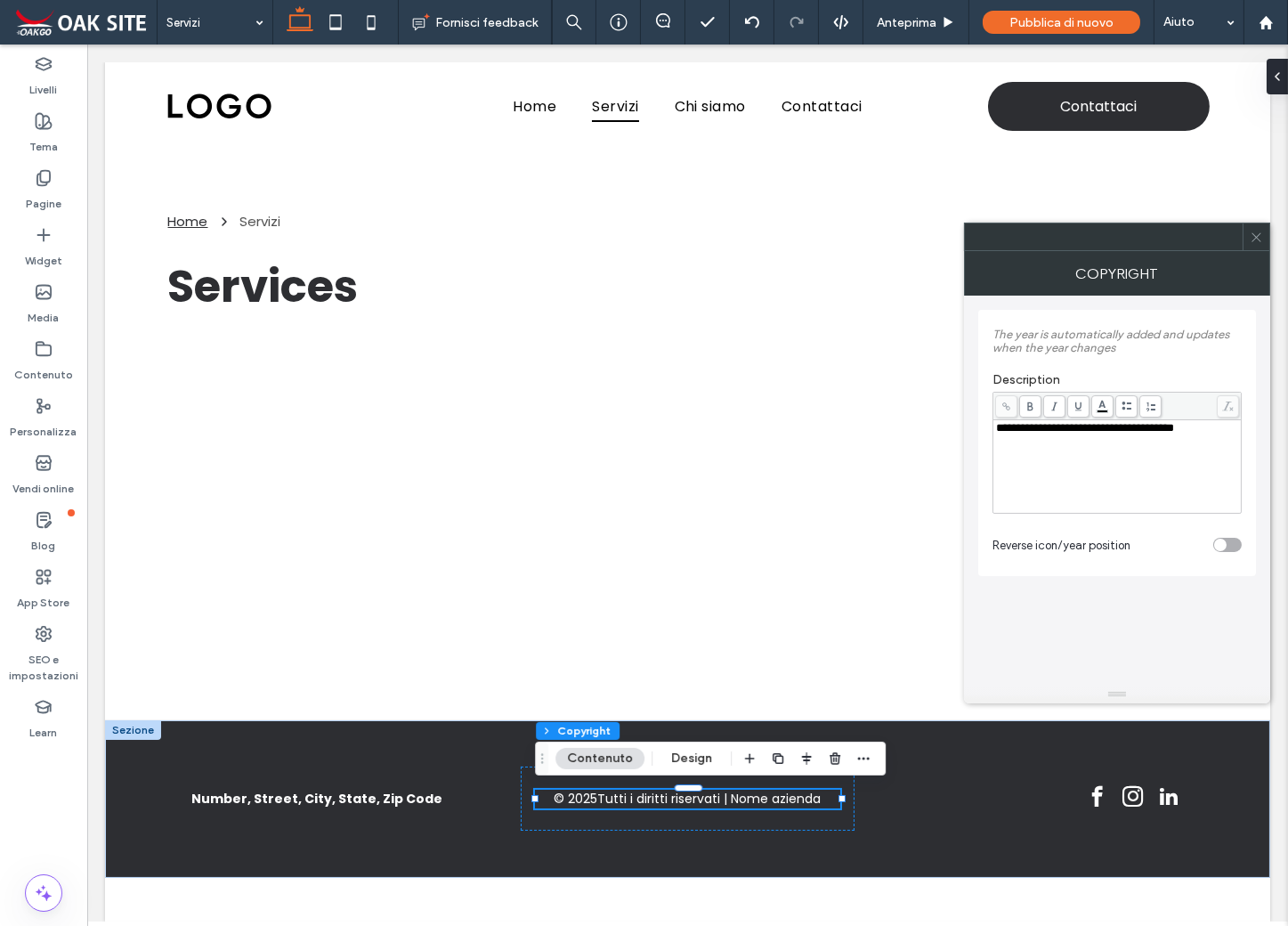
click at [1191, 434] on div "**********" at bounding box center [1116, 428] width 243 height 13
drag, startPoint x: 1191, startPoint y: 434, endPoint x: 1108, endPoint y: 432, distance: 83.0
click at [1108, 432] on div "**********" at bounding box center [1116, 428] width 243 height 13
click at [1257, 239] on use at bounding box center [1255, 237] width 9 height 9
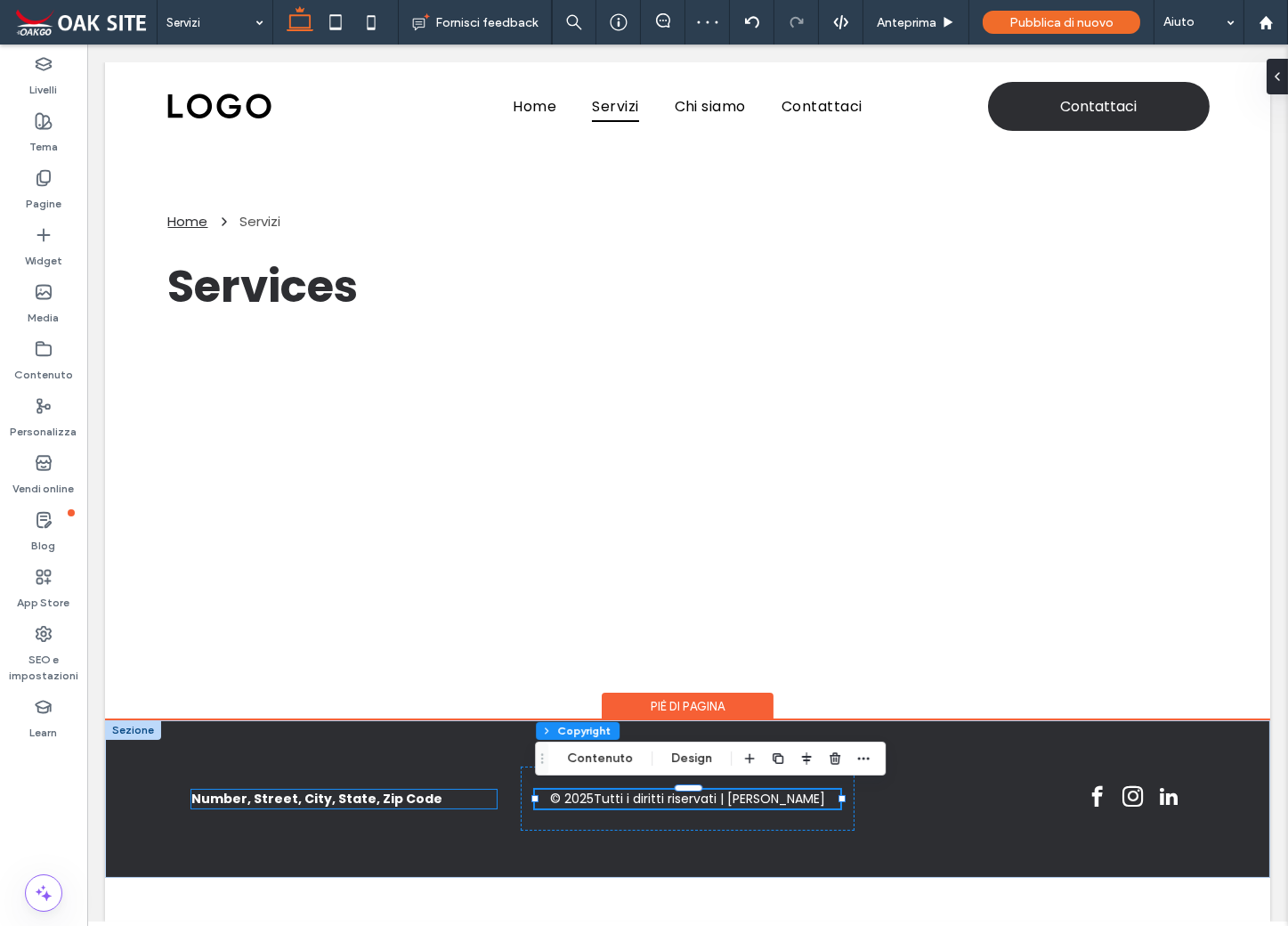
click at [316, 805] on span "Number, Street, City, State, Zip Code" at bounding box center [316, 798] width 251 height 17
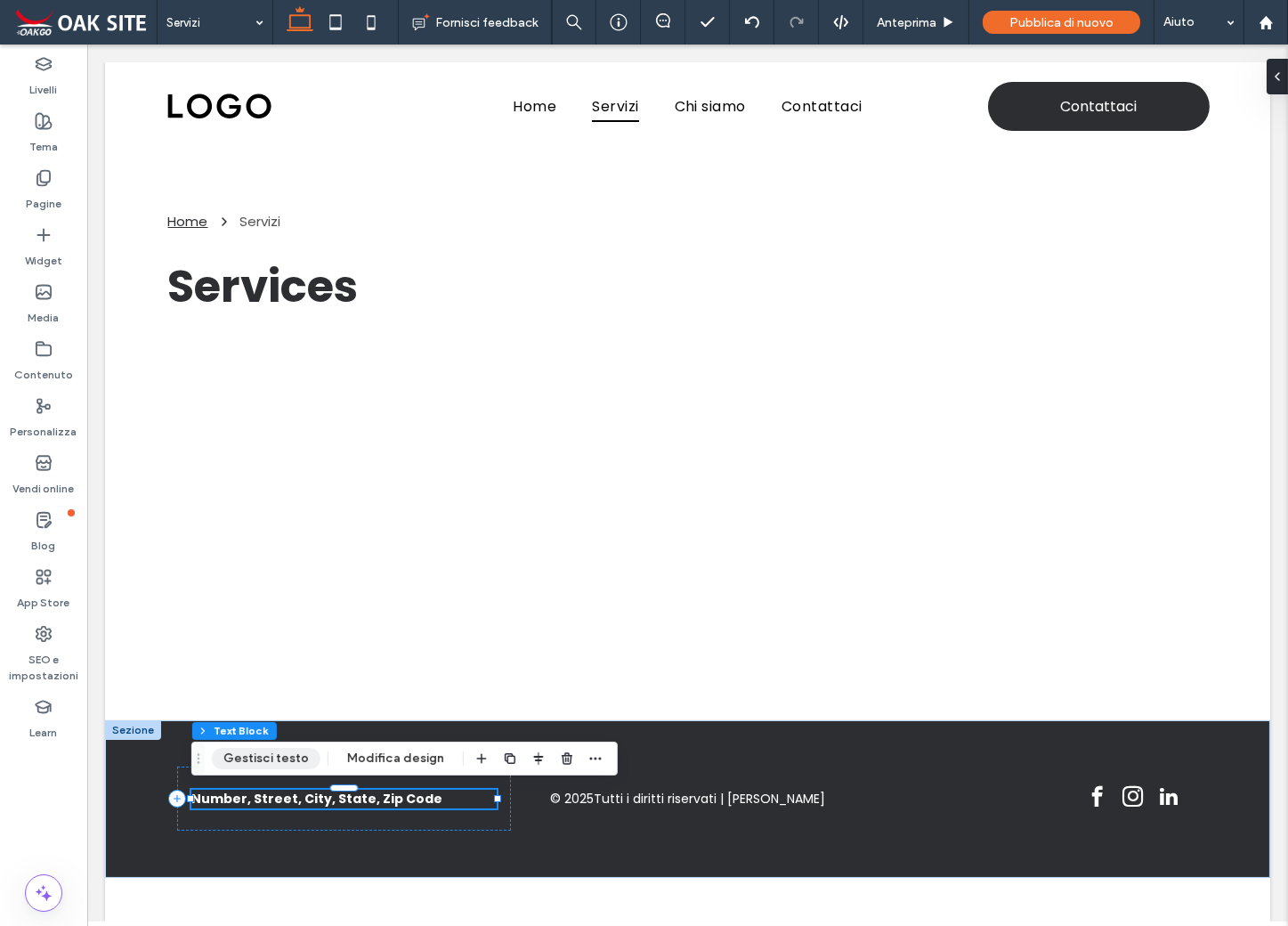
click at [263, 753] on button "Gestisci testo" at bounding box center [267, 758] width 109 height 21
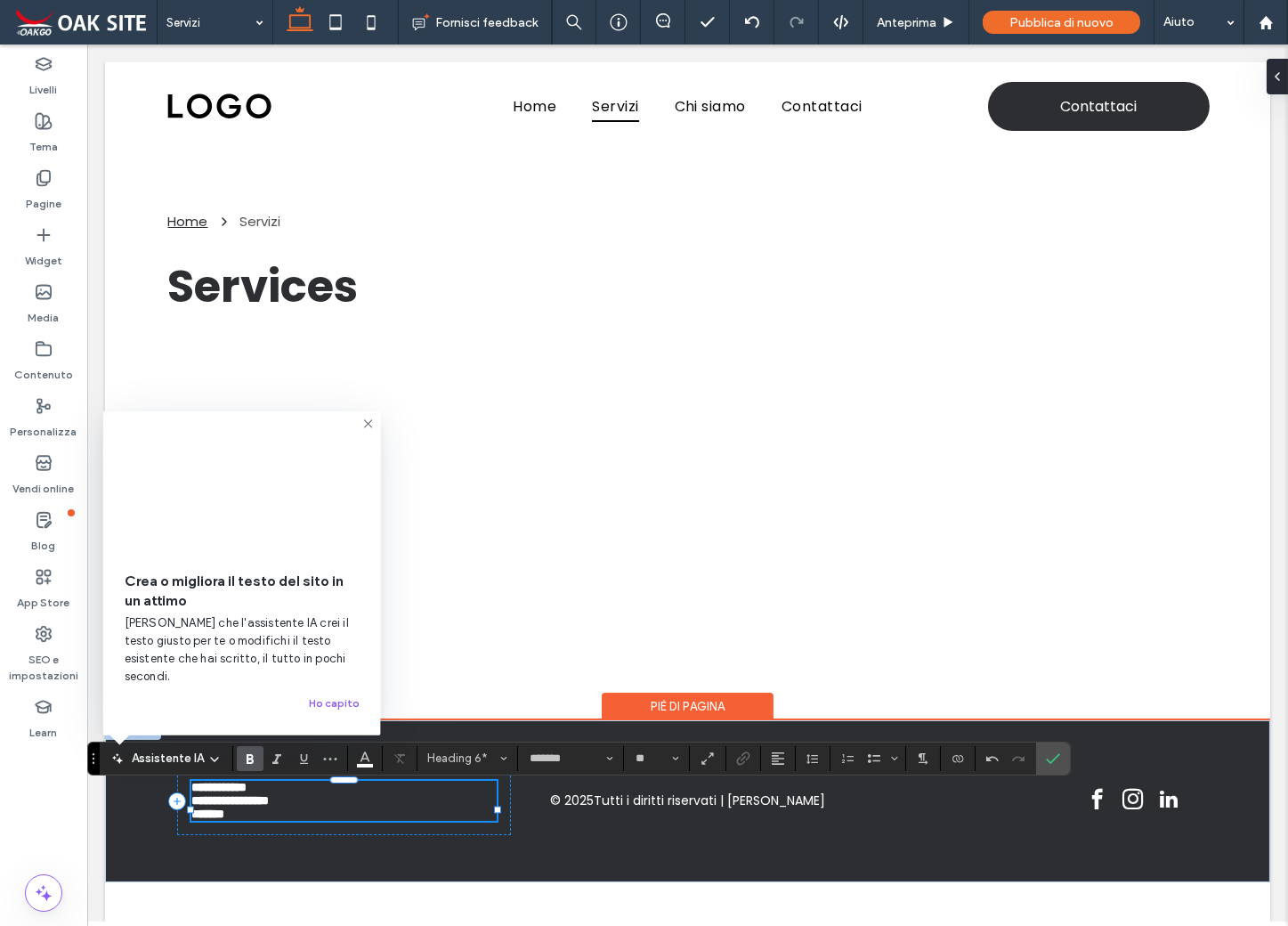
click at [258, 821] on h6 "******" at bounding box center [343, 814] width 305 height 14
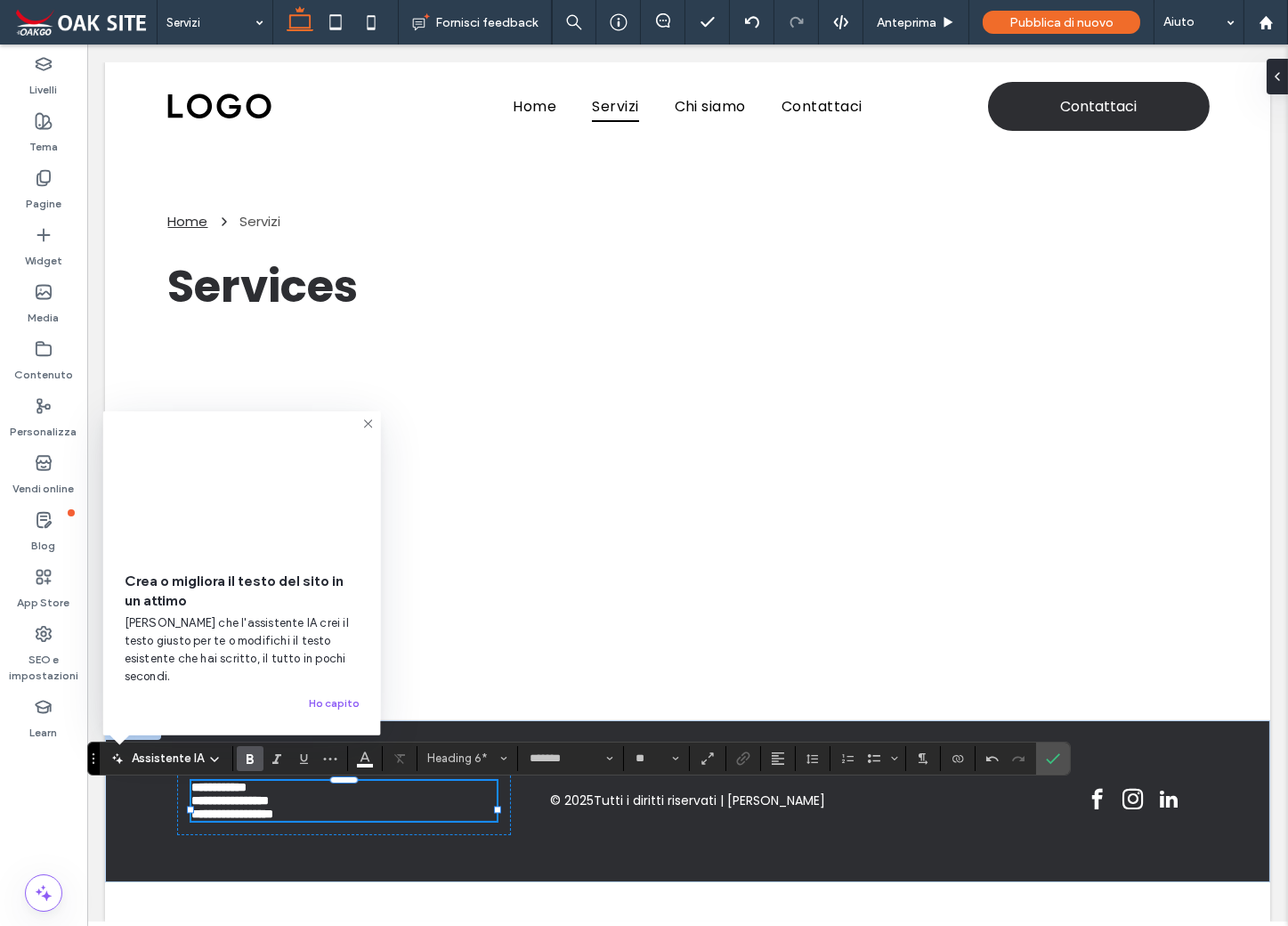
click at [366, 431] on icon at bounding box center [368, 424] width 15 height 15
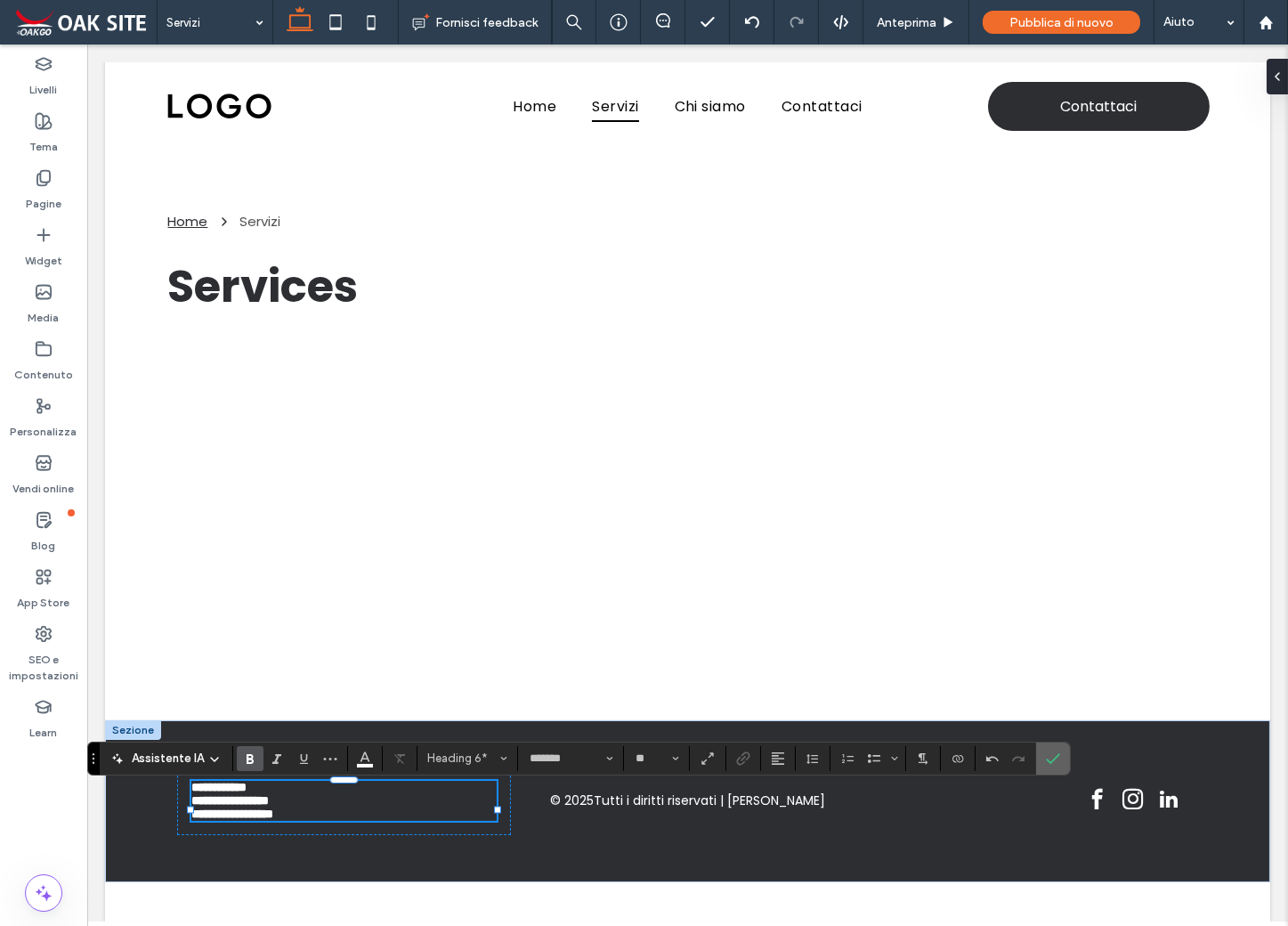
drag, startPoint x: 1042, startPoint y: 765, endPoint x: 961, endPoint y: 712, distance: 96.8
click at [1046, 765] on icon "Conferma" at bounding box center [1052, 758] width 15 height 15
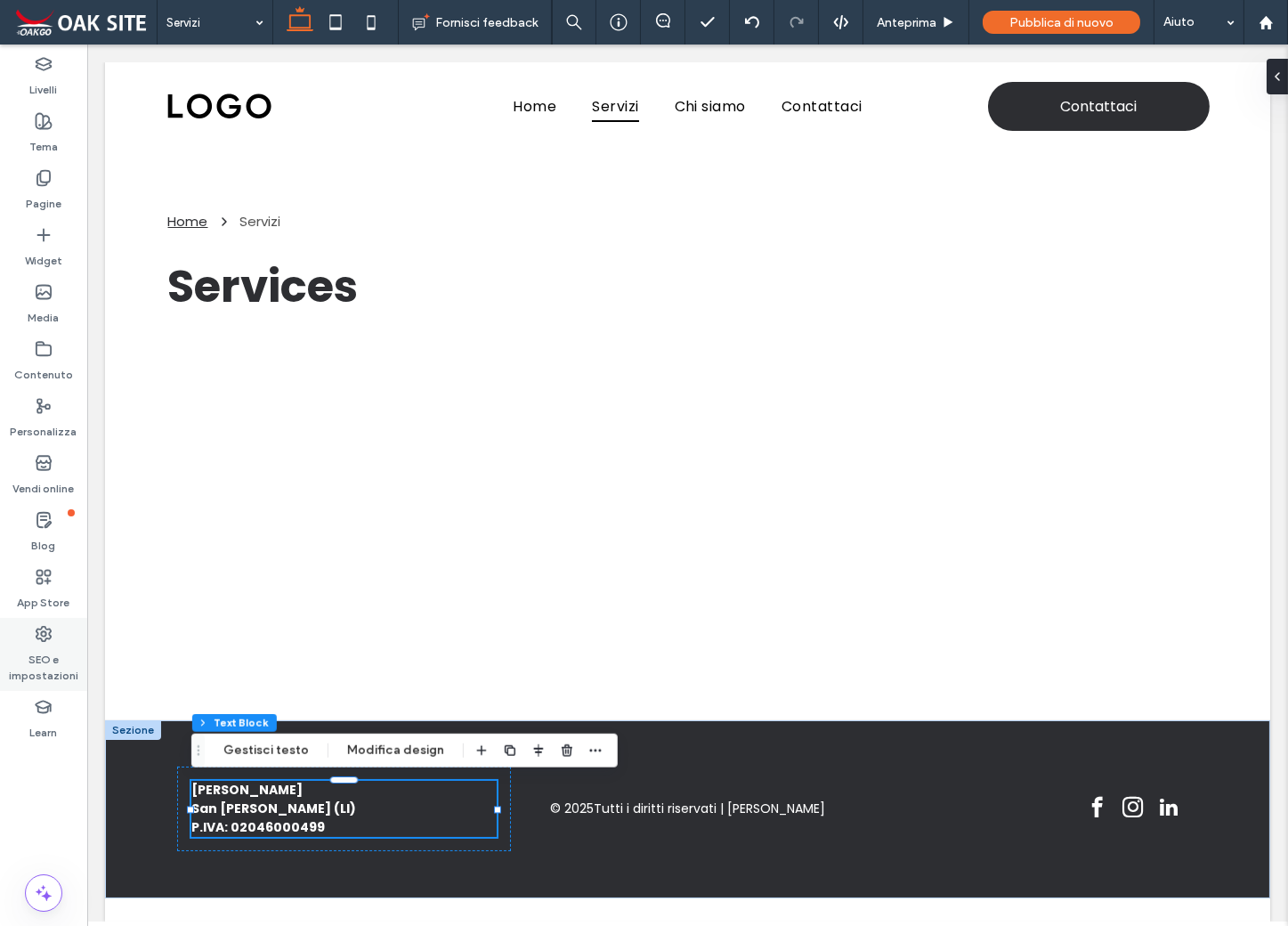
click at [47, 655] on label "SEO e impostazioni" at bounding box center [44, 663] width 87 height 41
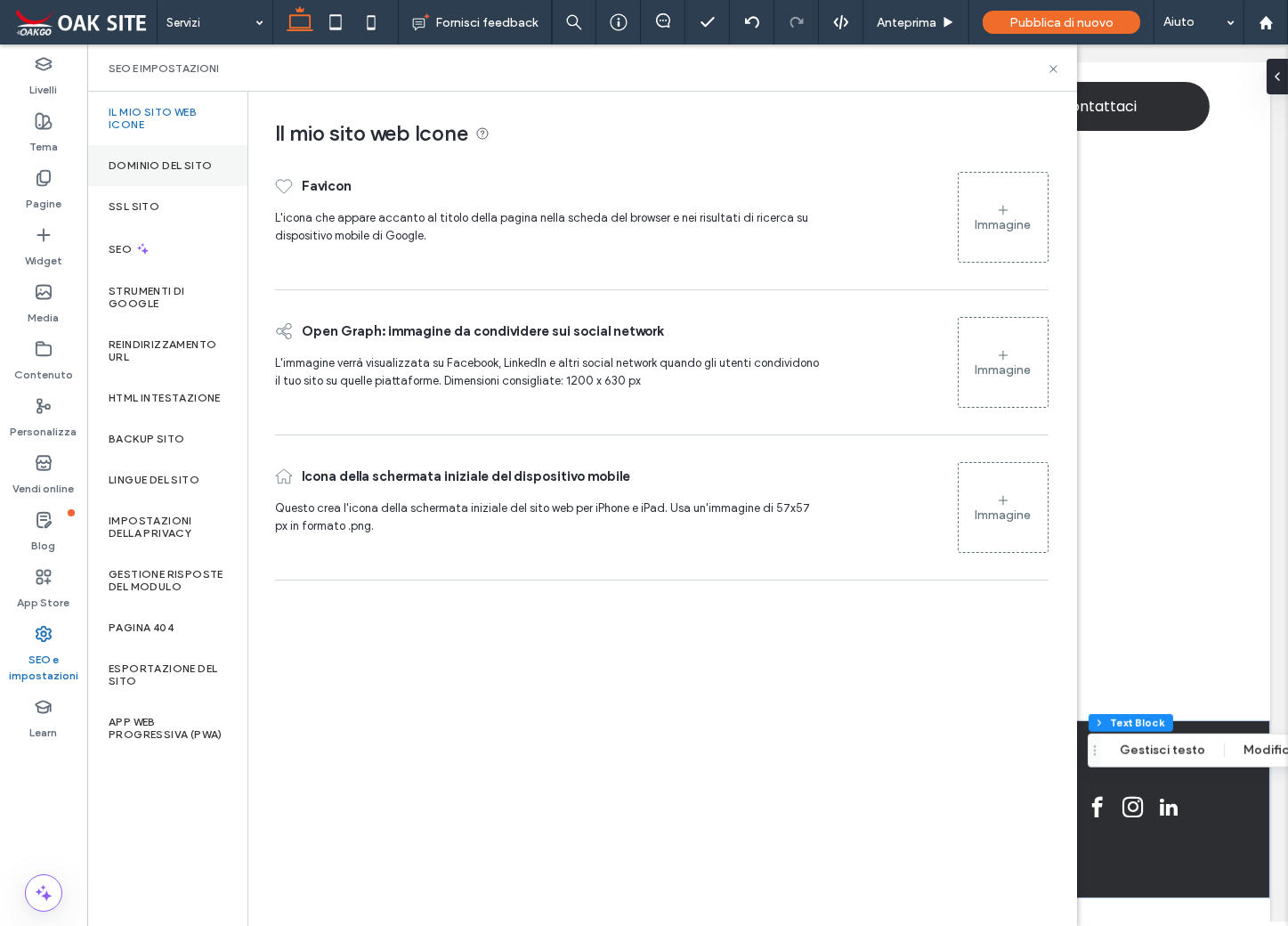
click at [201, 164] on label "Dominio del sito" at bounding box center [160, 165] width 104 height 13
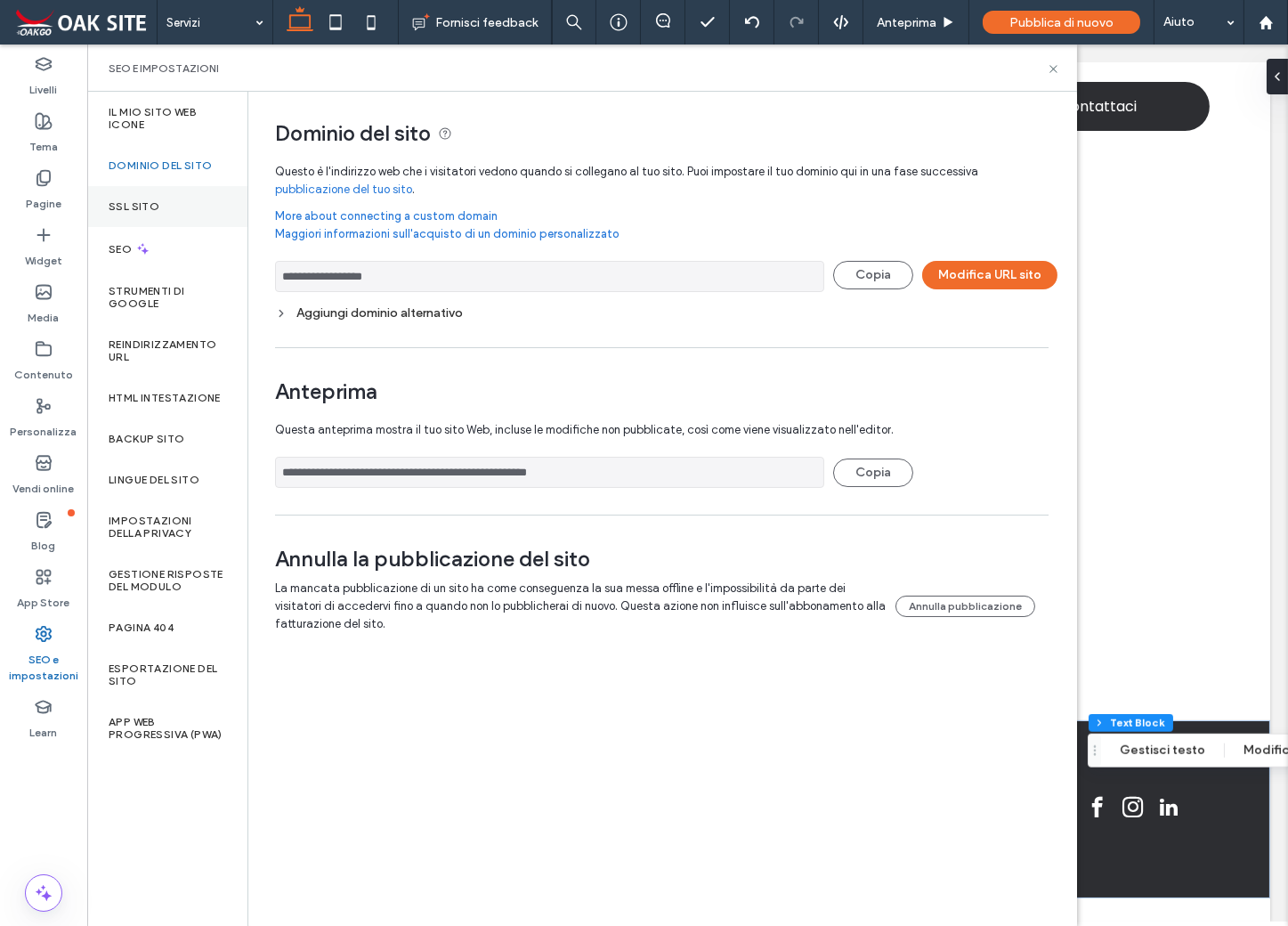
click at [127, 202] on label "SSL sito" at bounding box center [134, 207] width 50 height 13
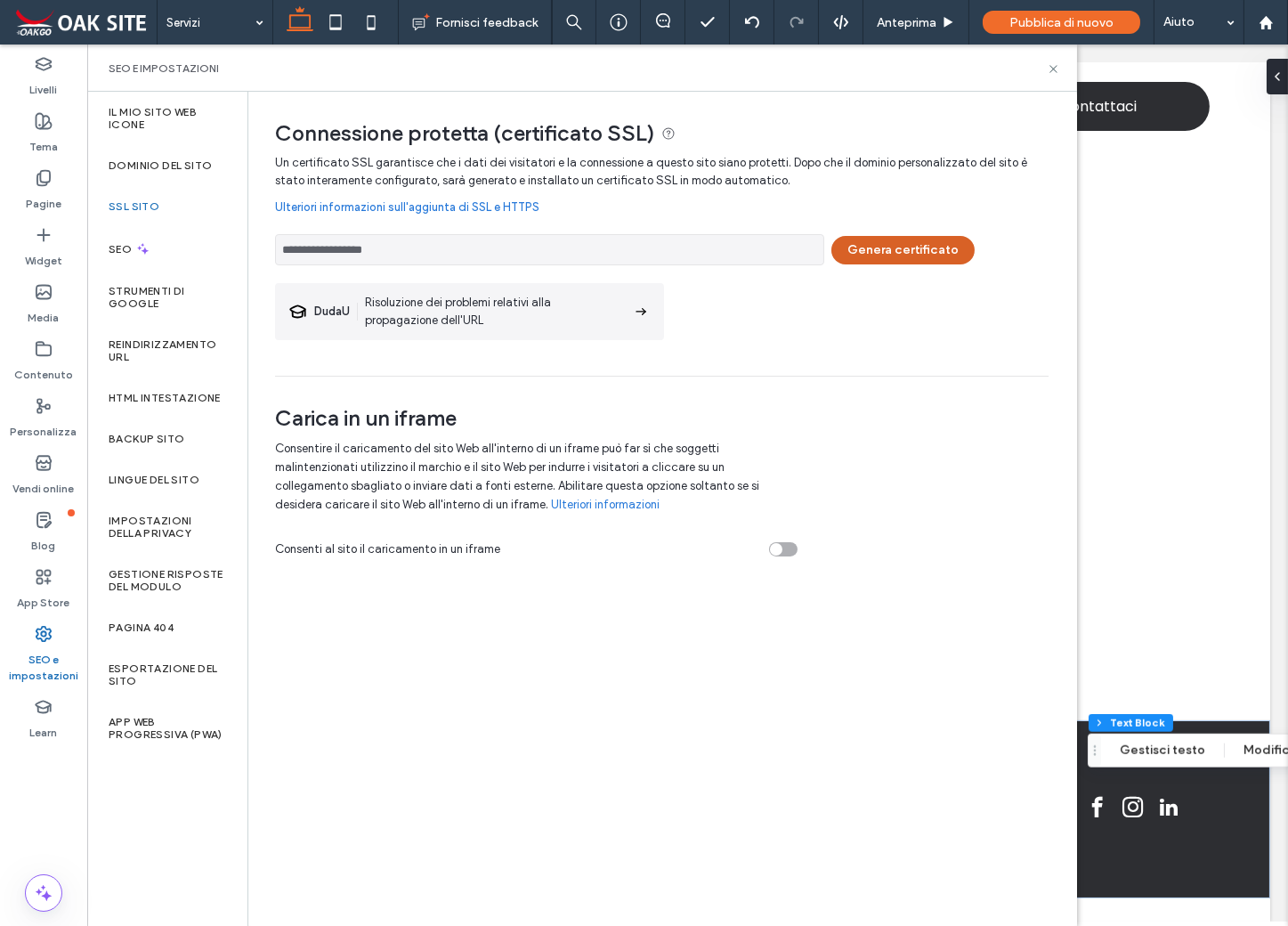
click at [908, 250] on button "Genera certificato" at bounding box center [903, 249] width 143 height 28
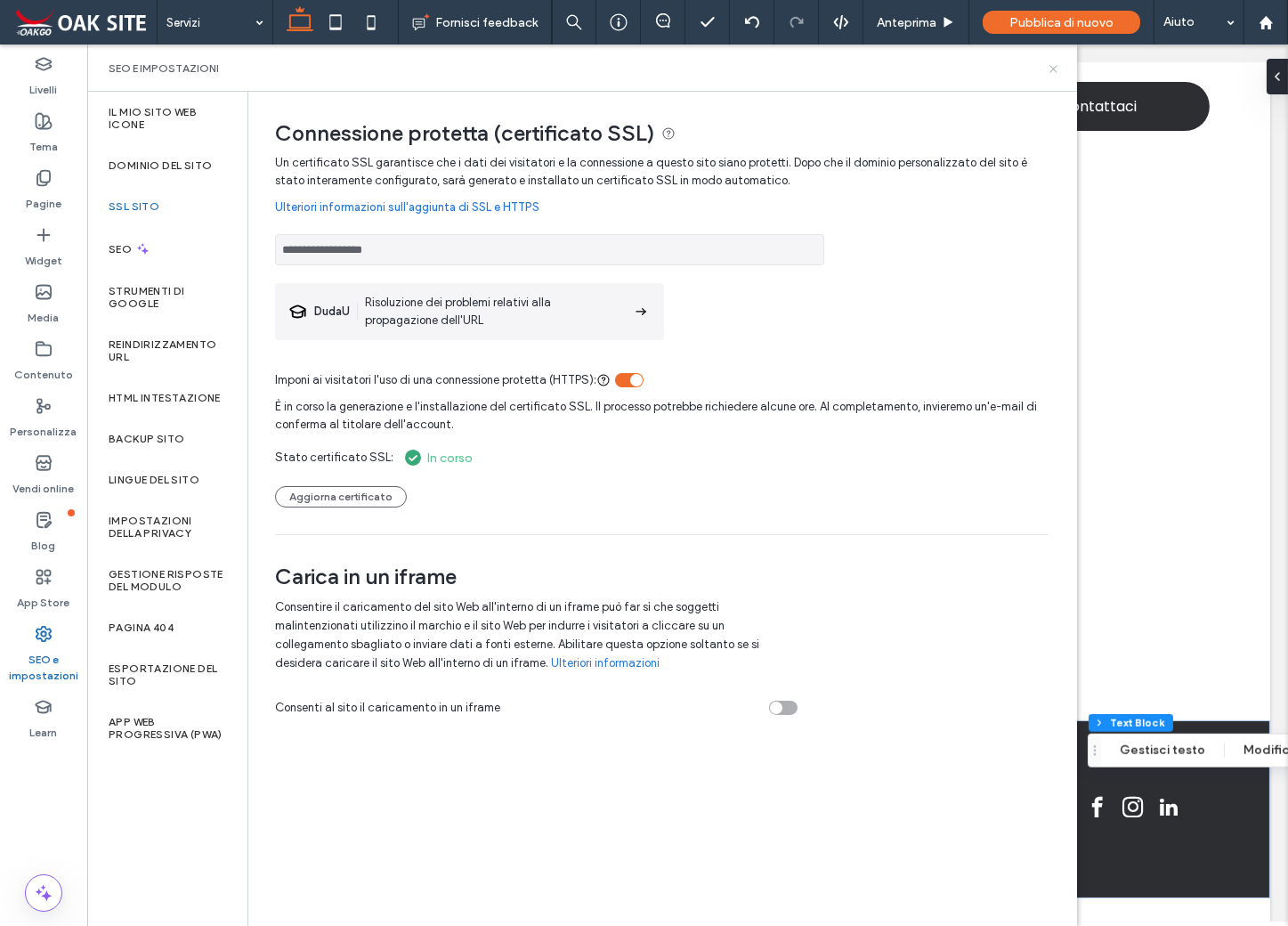
click at [1051, 70] on use at bounding box center [1052, 68] width 7 height 7
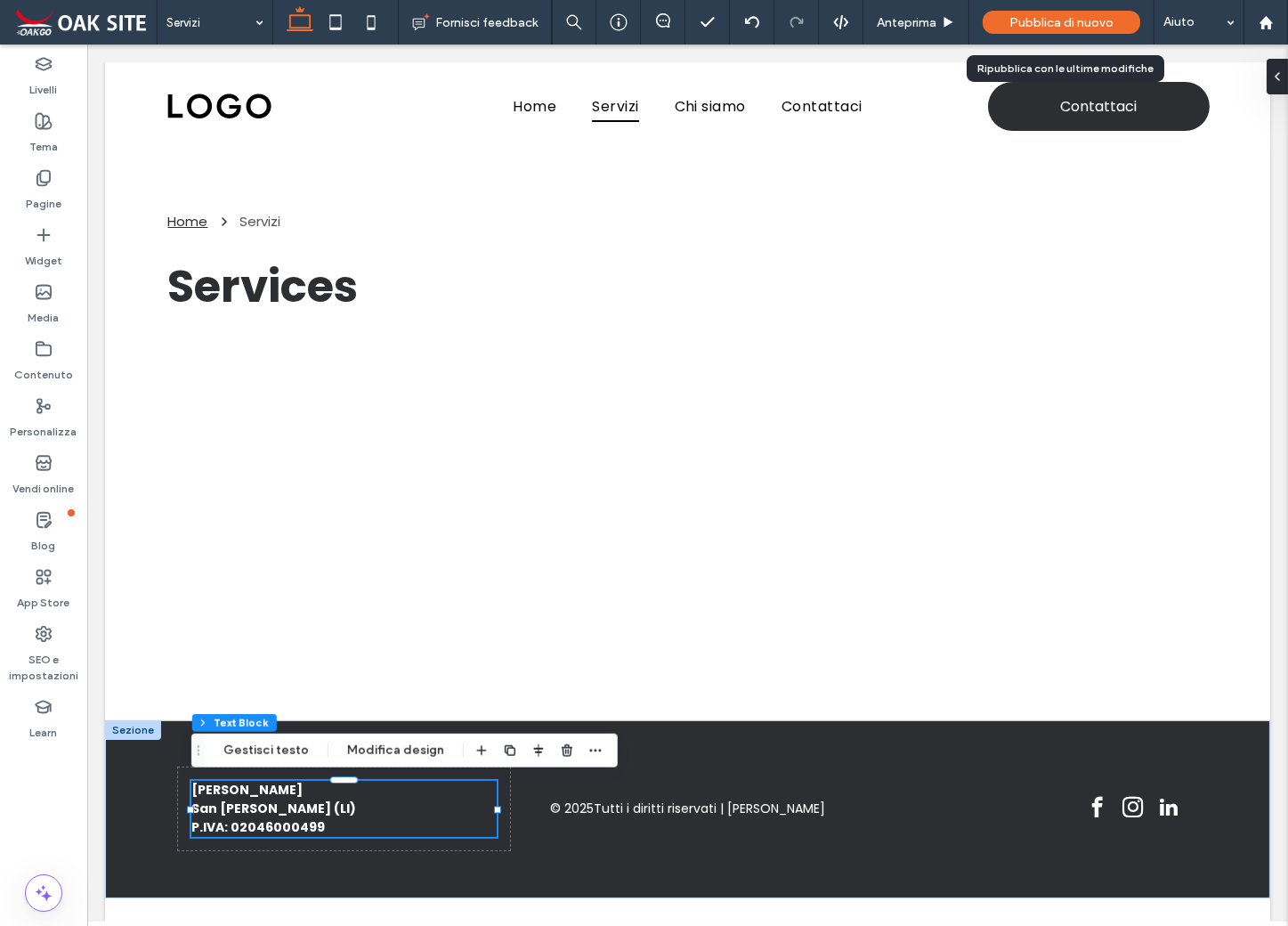
click at [1066, 22] on span "Pubblica di nuovo" at bounding box center [1060, 23] width 104 height 16
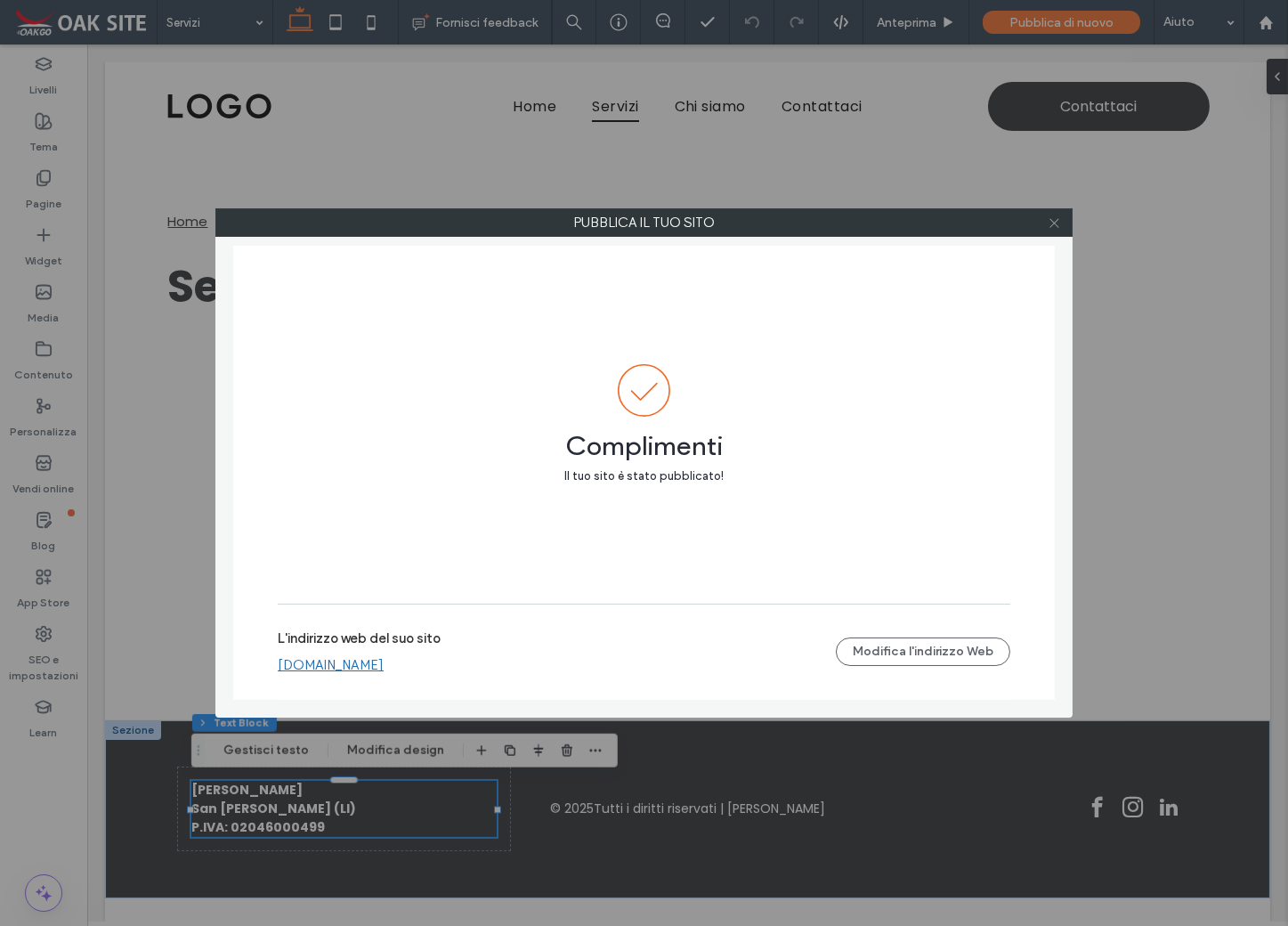
click at [1055, 226] on icon at bounding box center [1054, 223] width 14 height 14
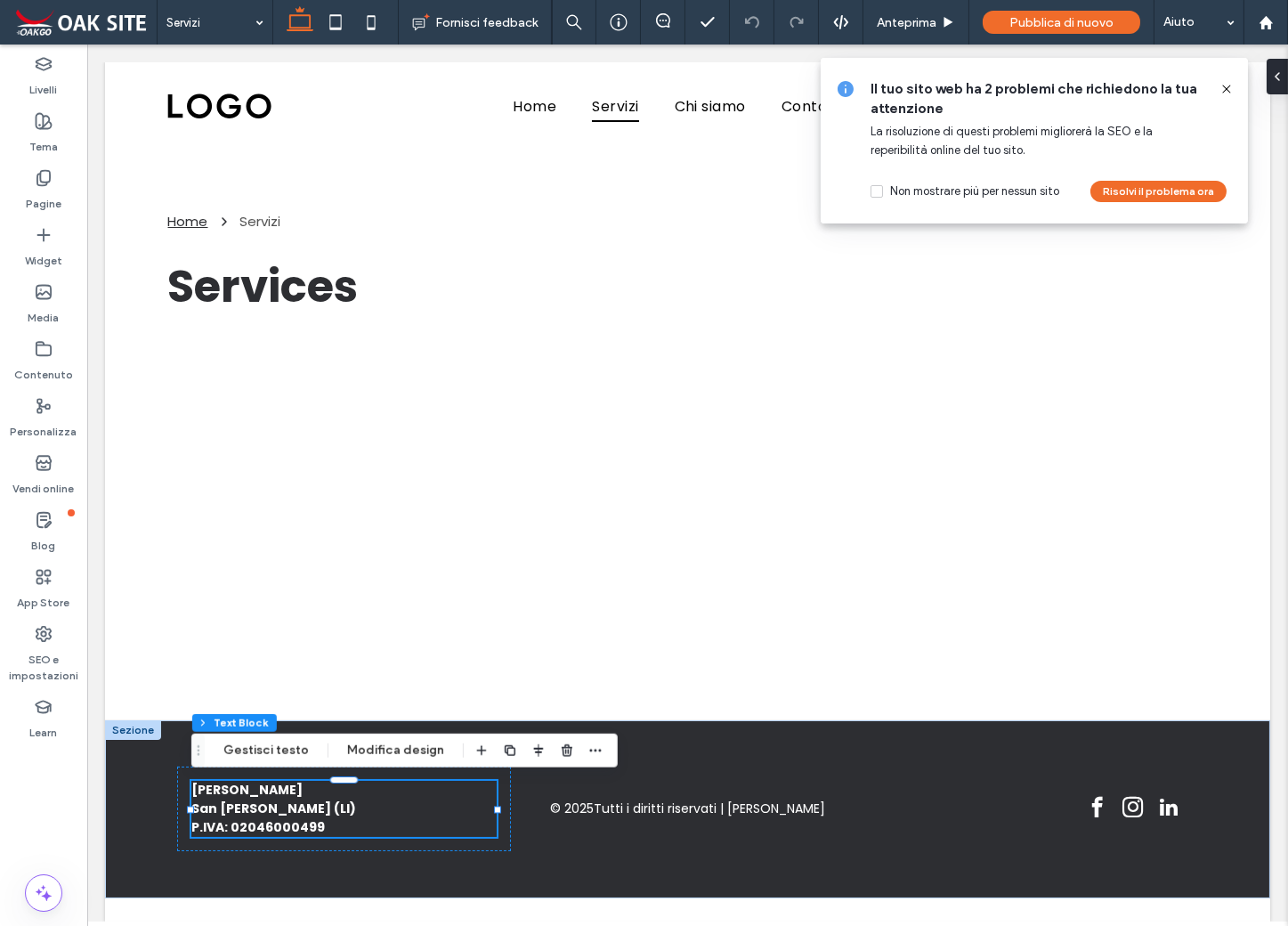
click at [1225, 87] on icon at bounding box center [1226, 88] width 15 height 15
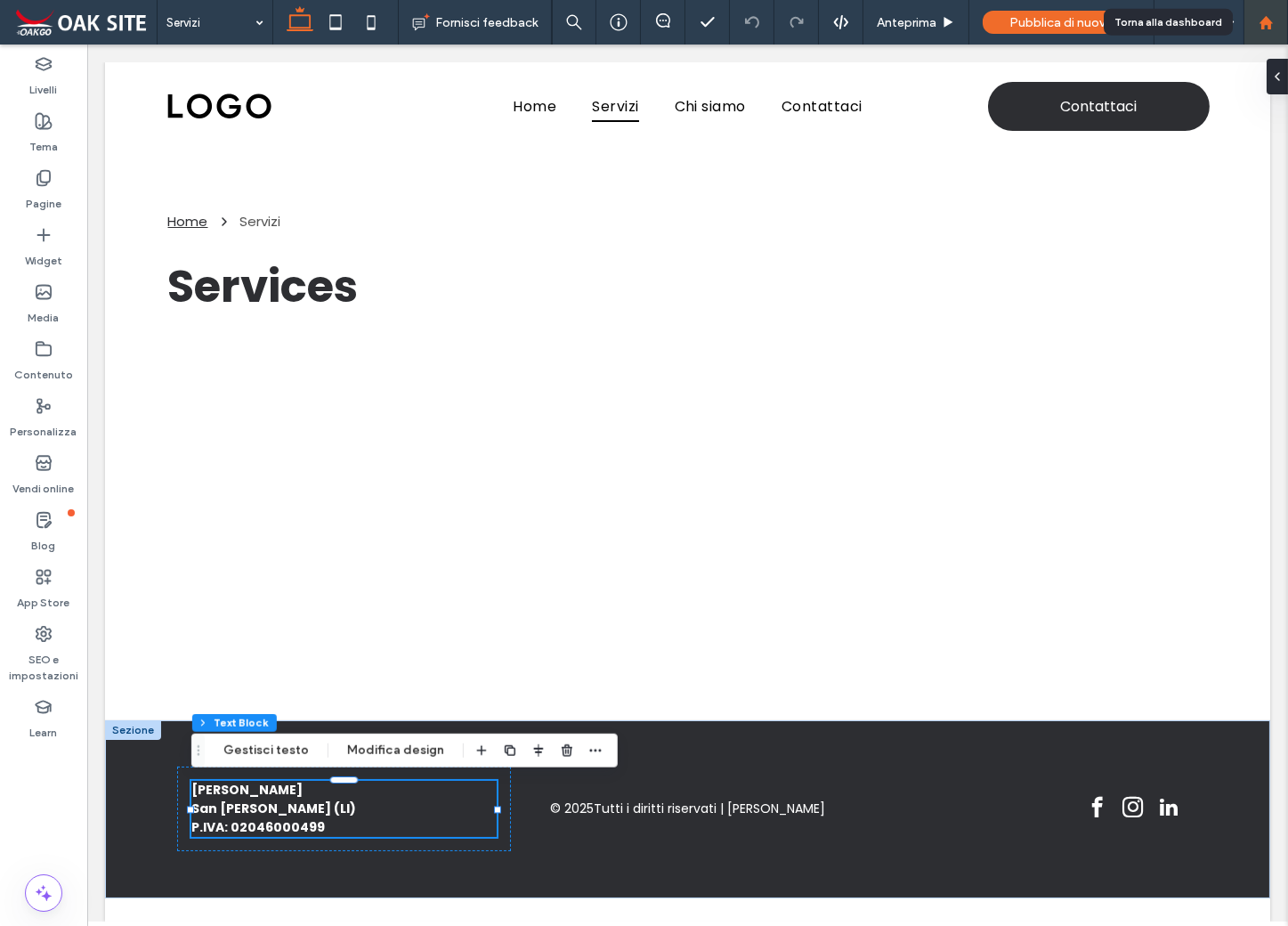
click at [1269, 24] on use at bounding box center [1265, 22] width 14 height 14
